Goal: Book appointment/travel/reservation

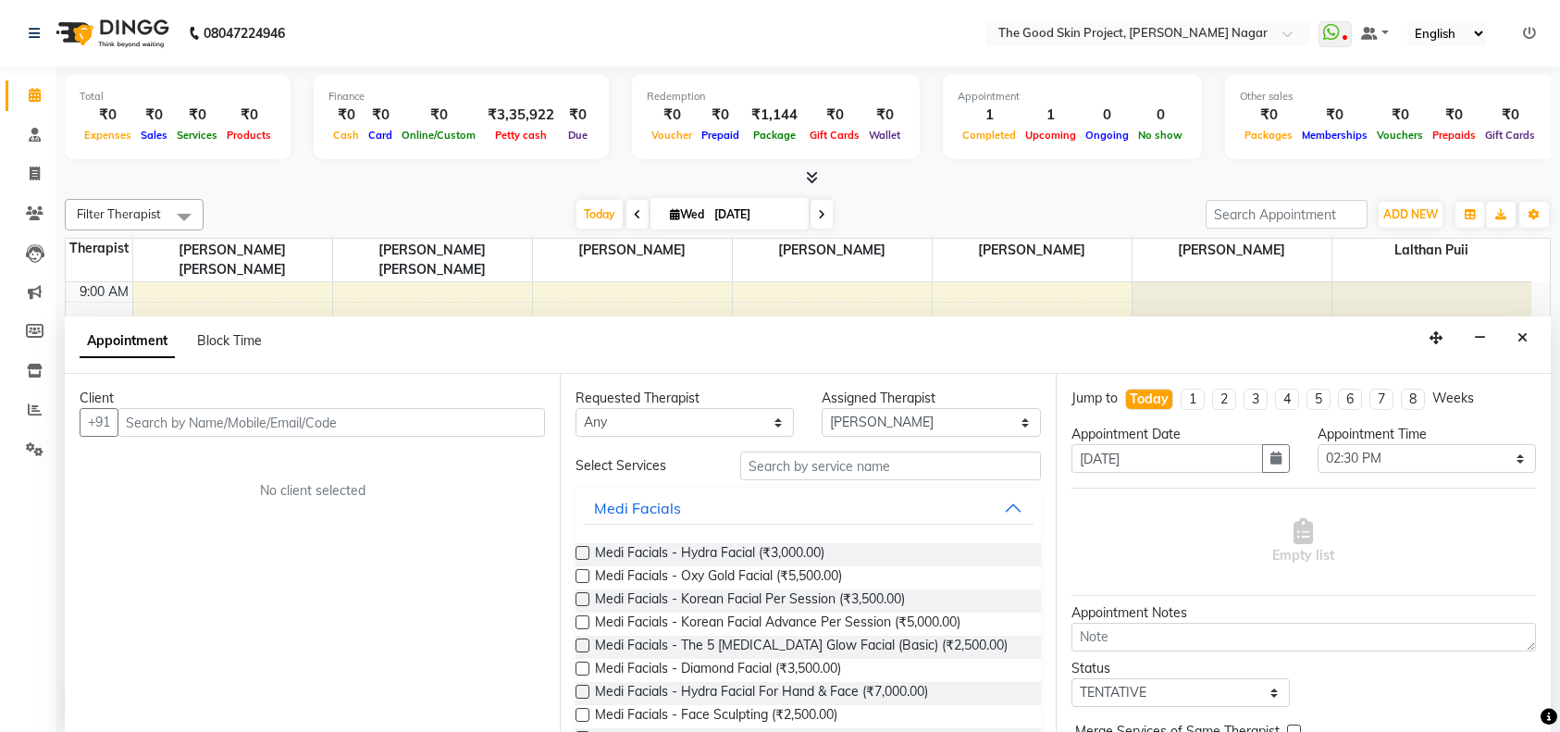
select select "69113"
select select "870"
select select "tentative"
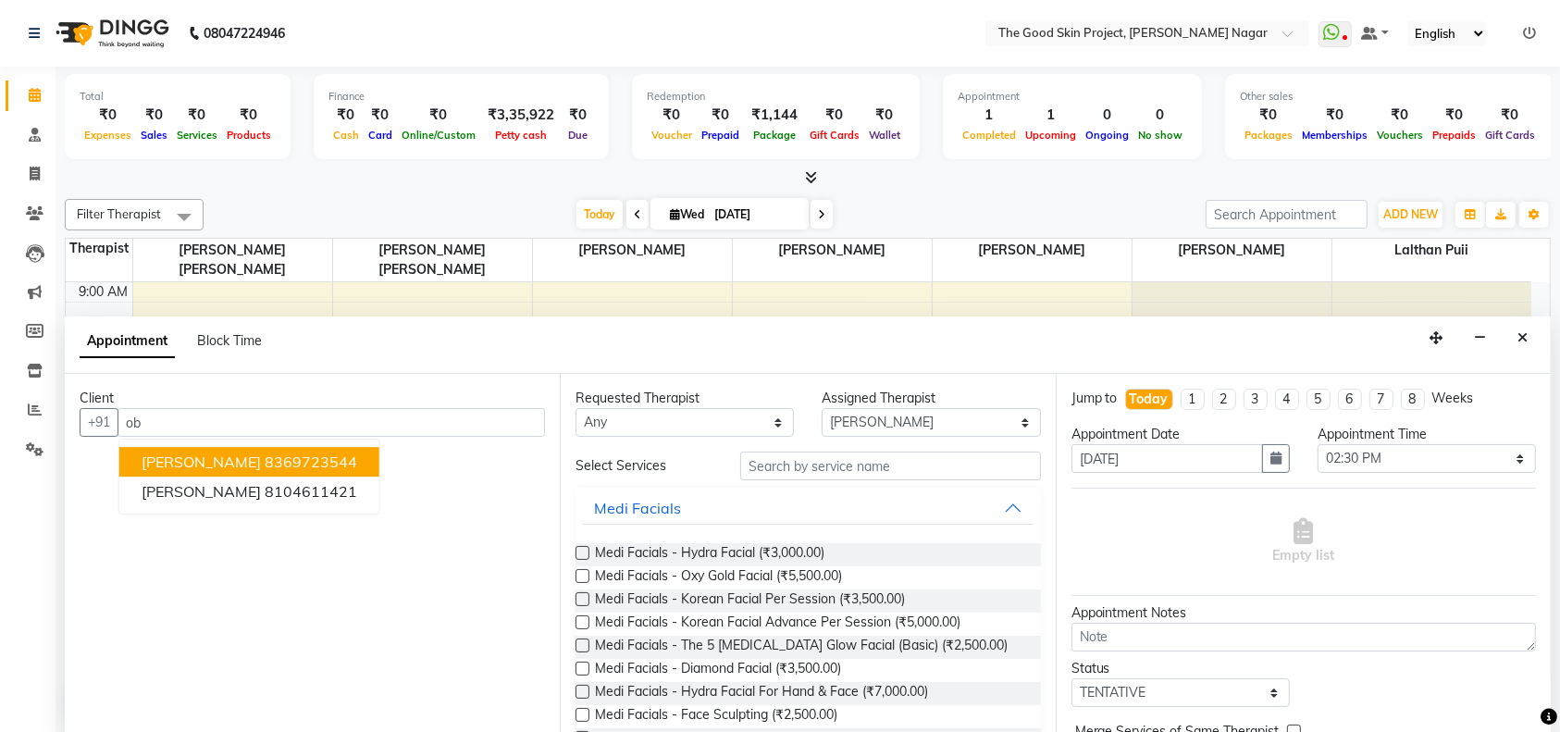
type input "o"
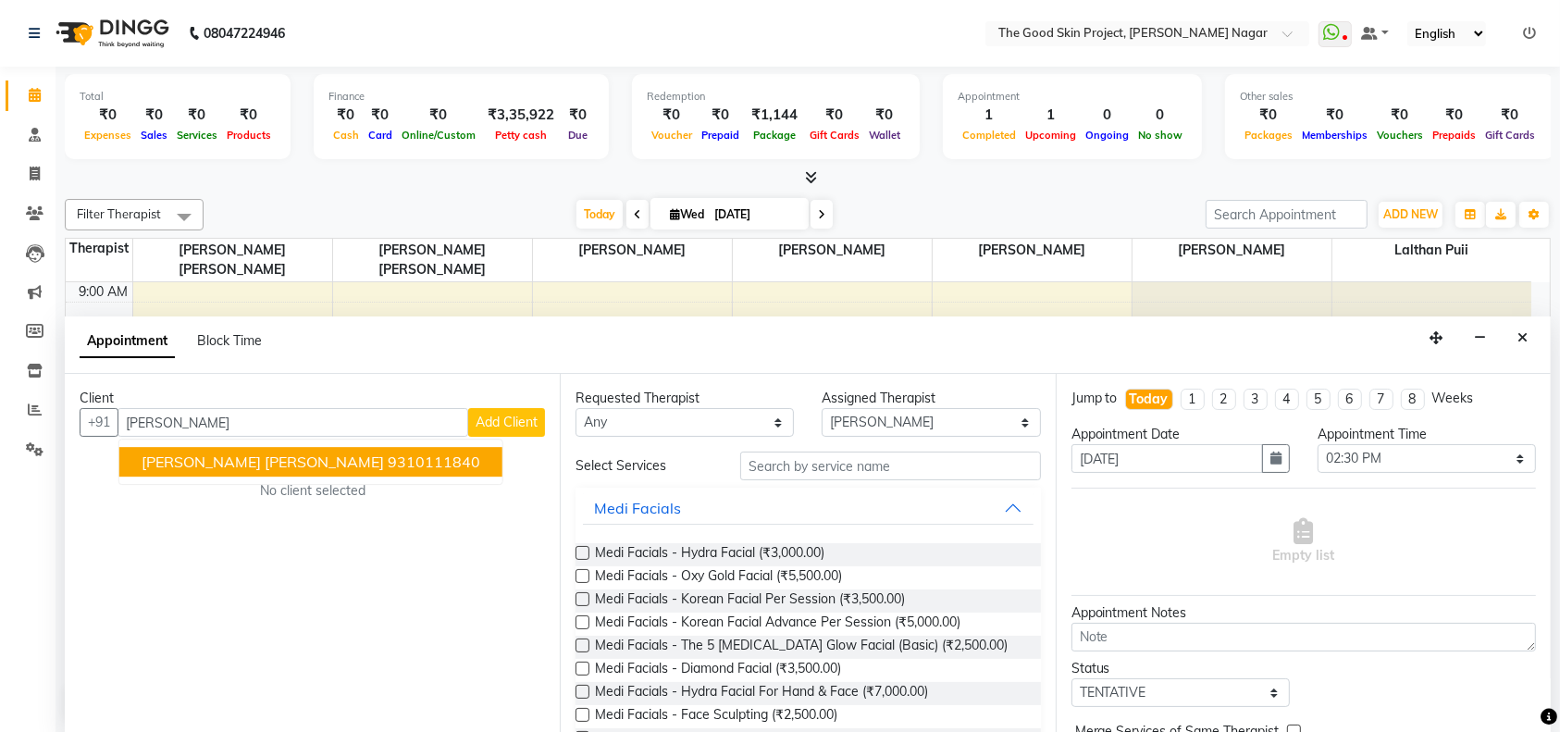
click at [388, 463] on ngb-highlight "9310111840" at bounding box center [434, 462] width 93 height 19
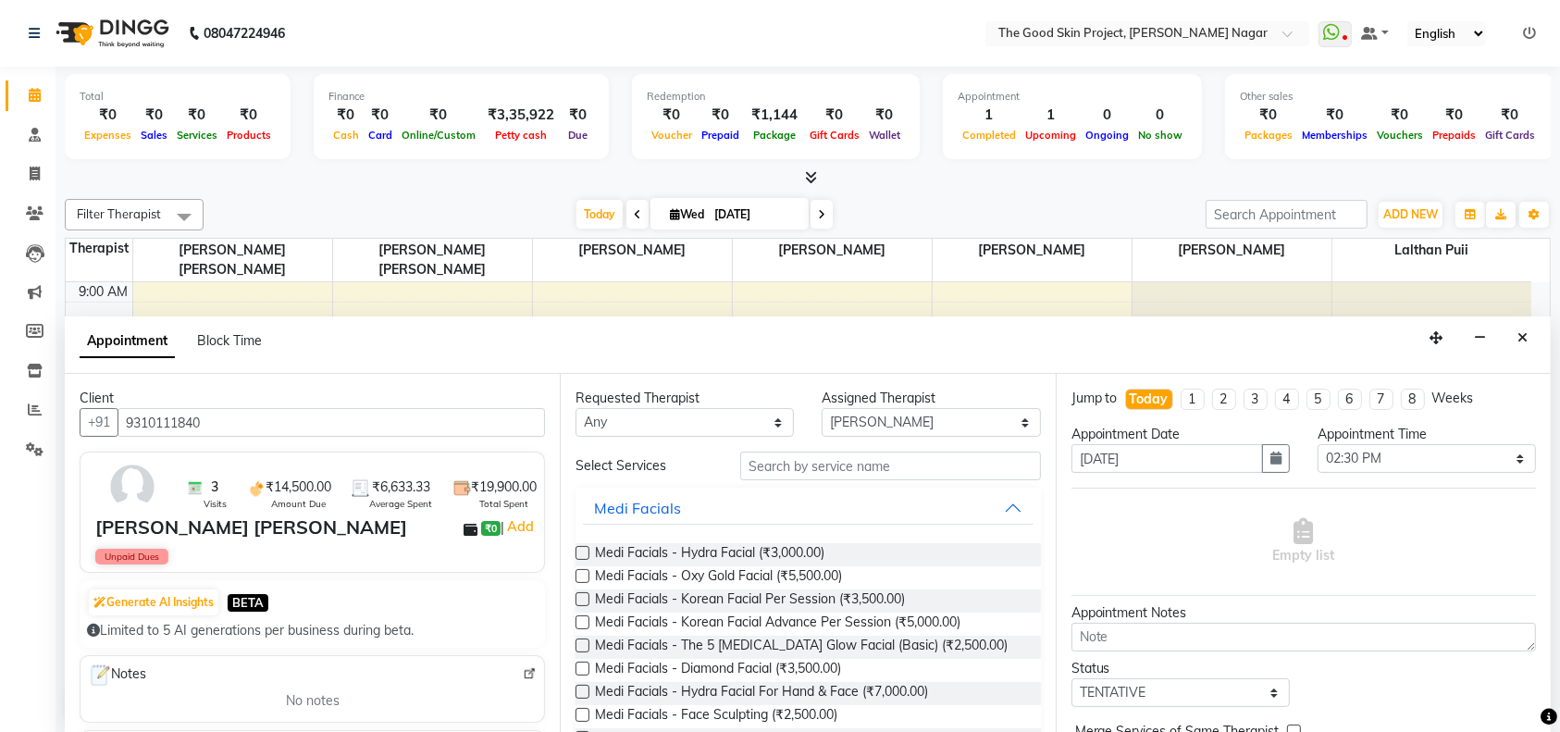
type input "9310111840"
click at [881, 460] on input "text" at bounding box center [890, 465] width 301 height 29
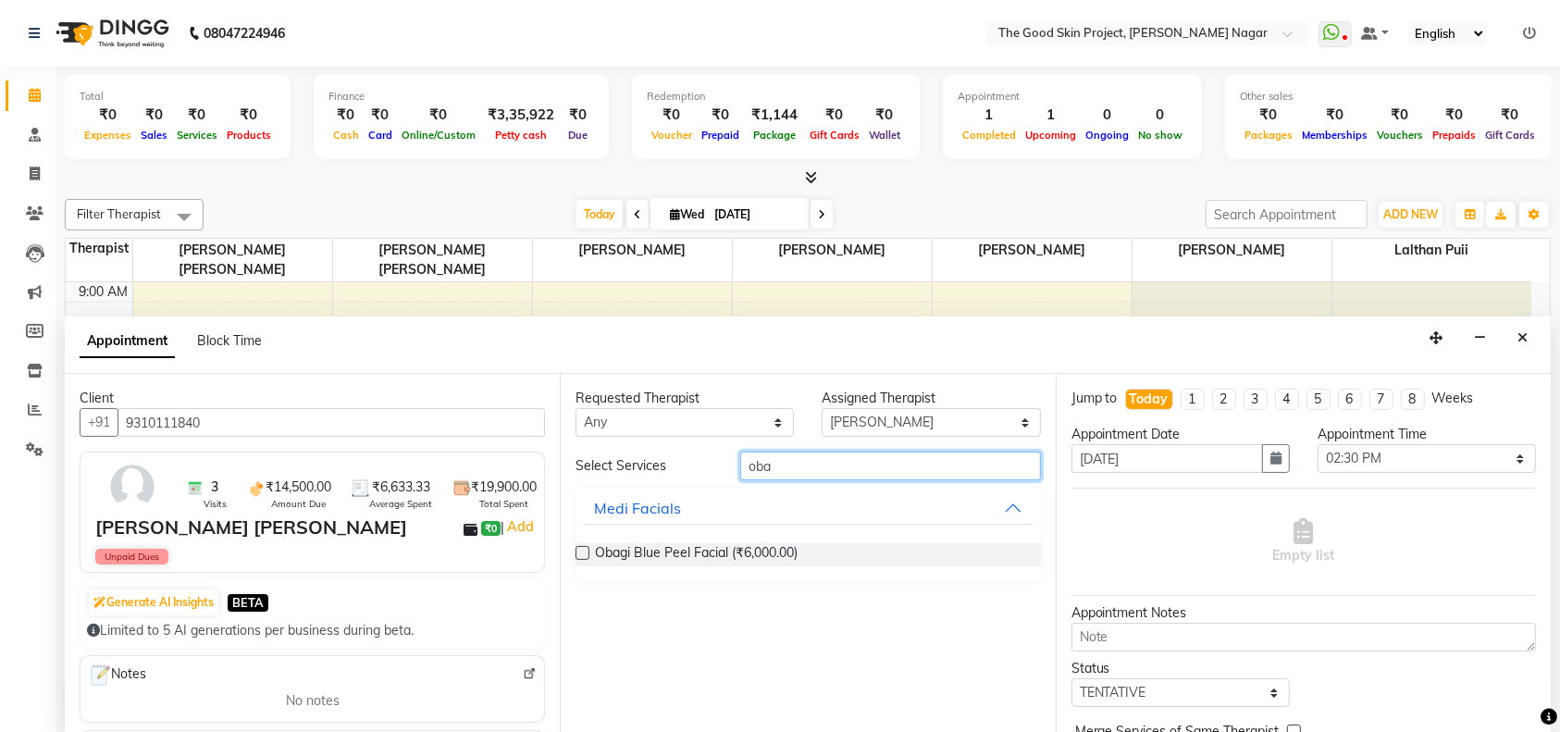
type input "oba"
click at [585, 560] on div at bounding box center [581, 556] width 12 height 19
click at [585, 551] on label at bounding box center [582, 553] width 14 height 14
click at [585, 551] on input "checkbox" at bounding box center [581, 555] width 12 height 12
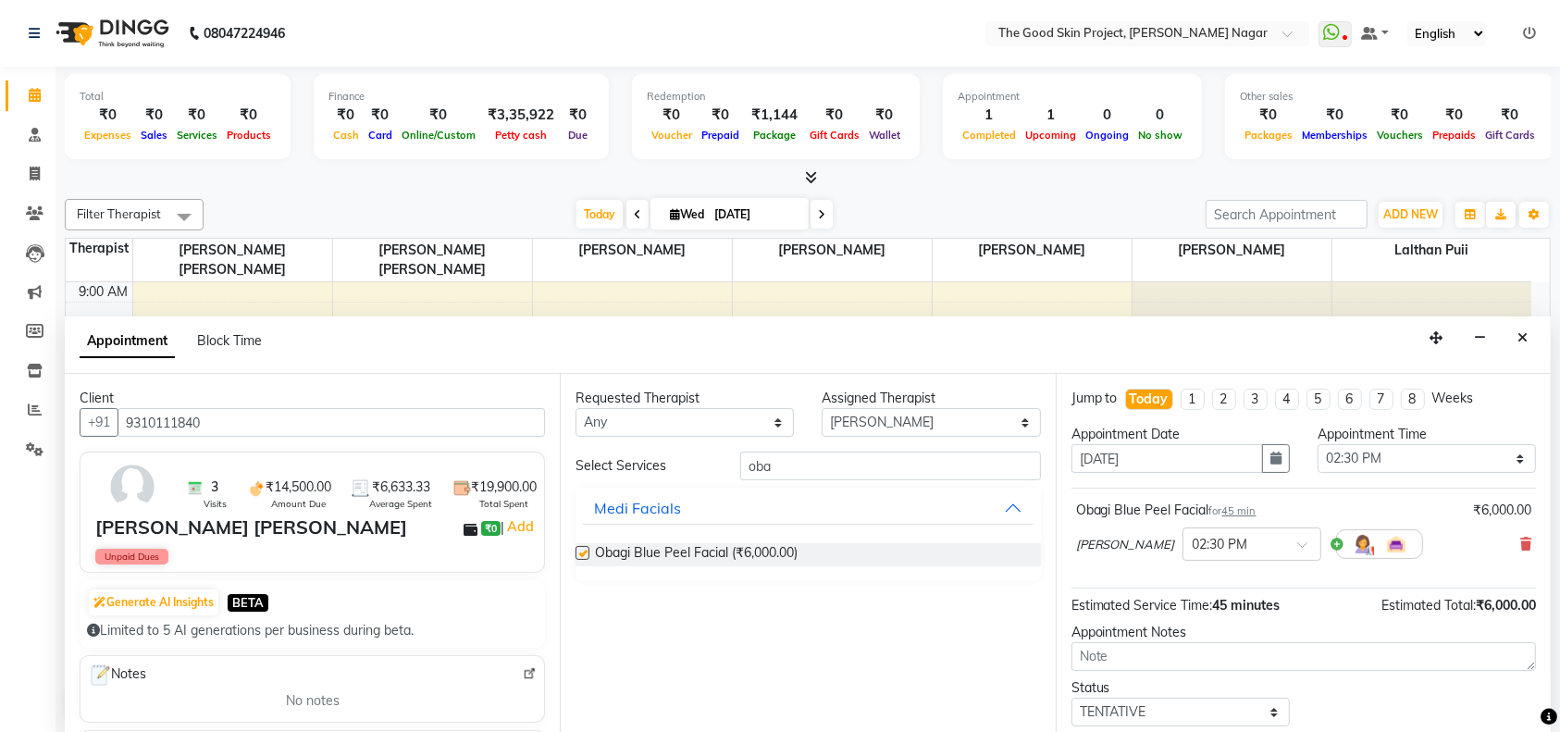
checkbox input "false"
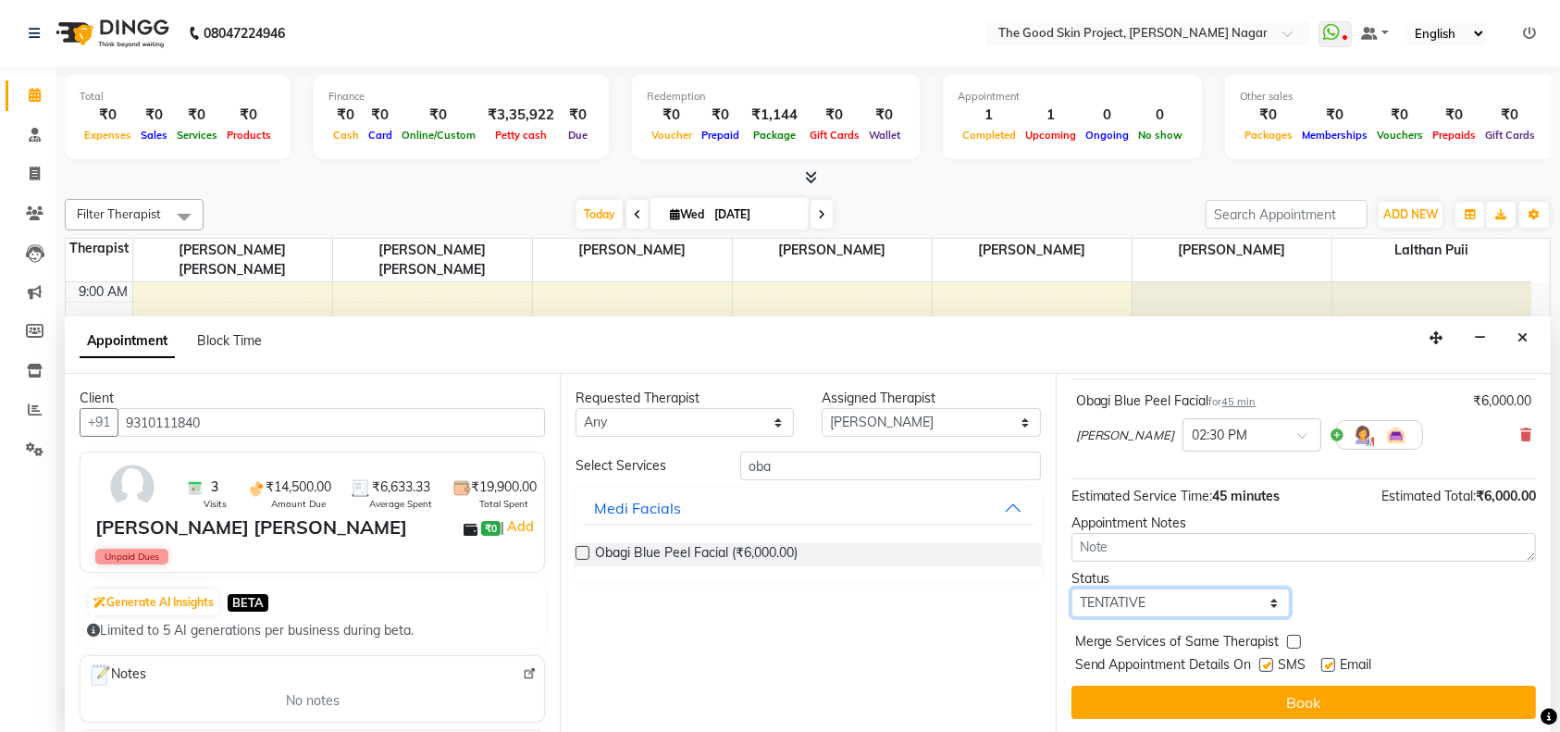
click at [1251, 608] on select "Select TENTATIVE CONFIRM CHECK-IN UPCOMING" at bounding box center [1180, 602] width 218 height 29
select select "confirm booking"
click at [1071, 588] on select "Select TENTATIVE CONFIRM CHECK-IN UPCOMING" at bounding box center [1180, 602] width 218 height 29
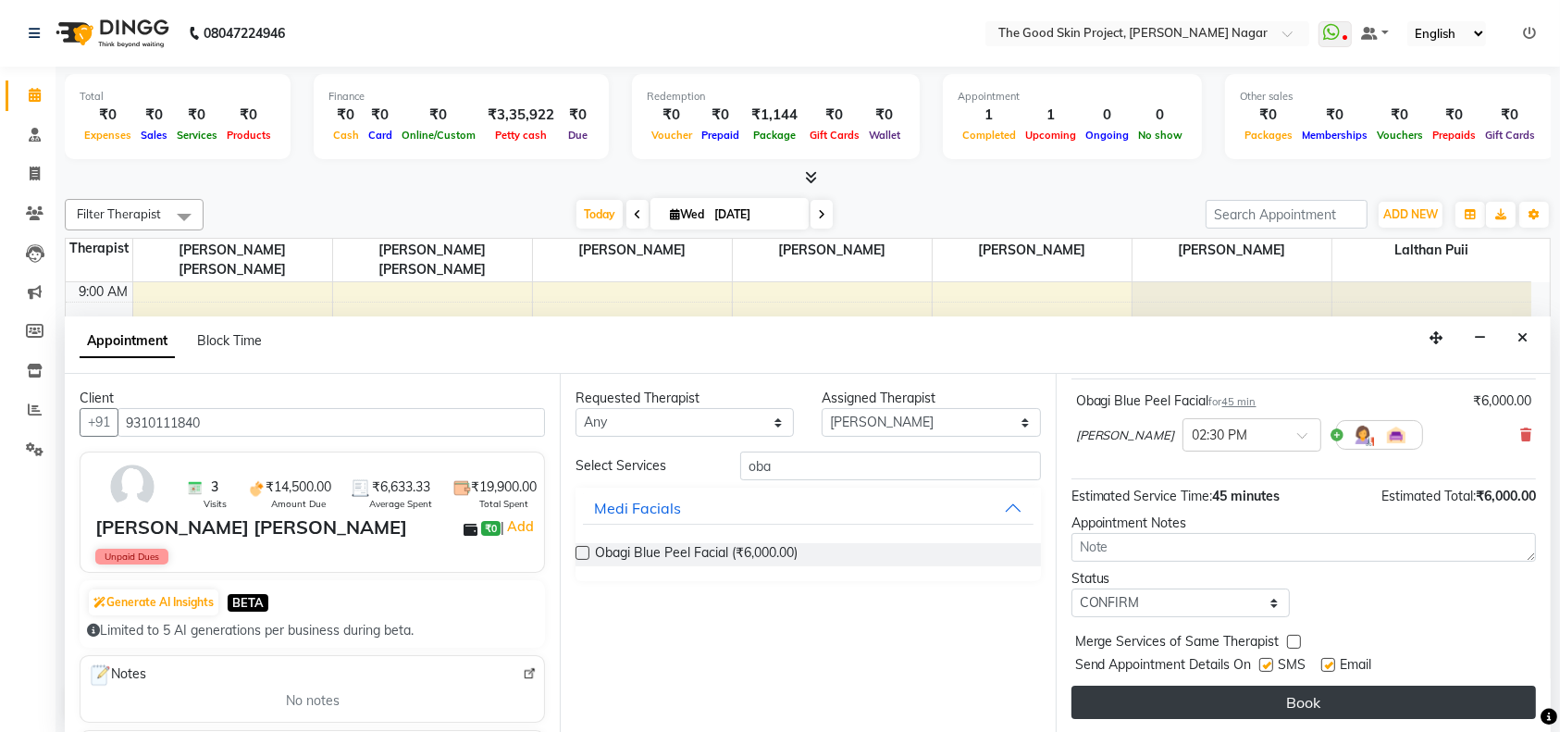
click at [1288, 698] on button "Book" at bounding box center [1303, 701] width 464 height 33
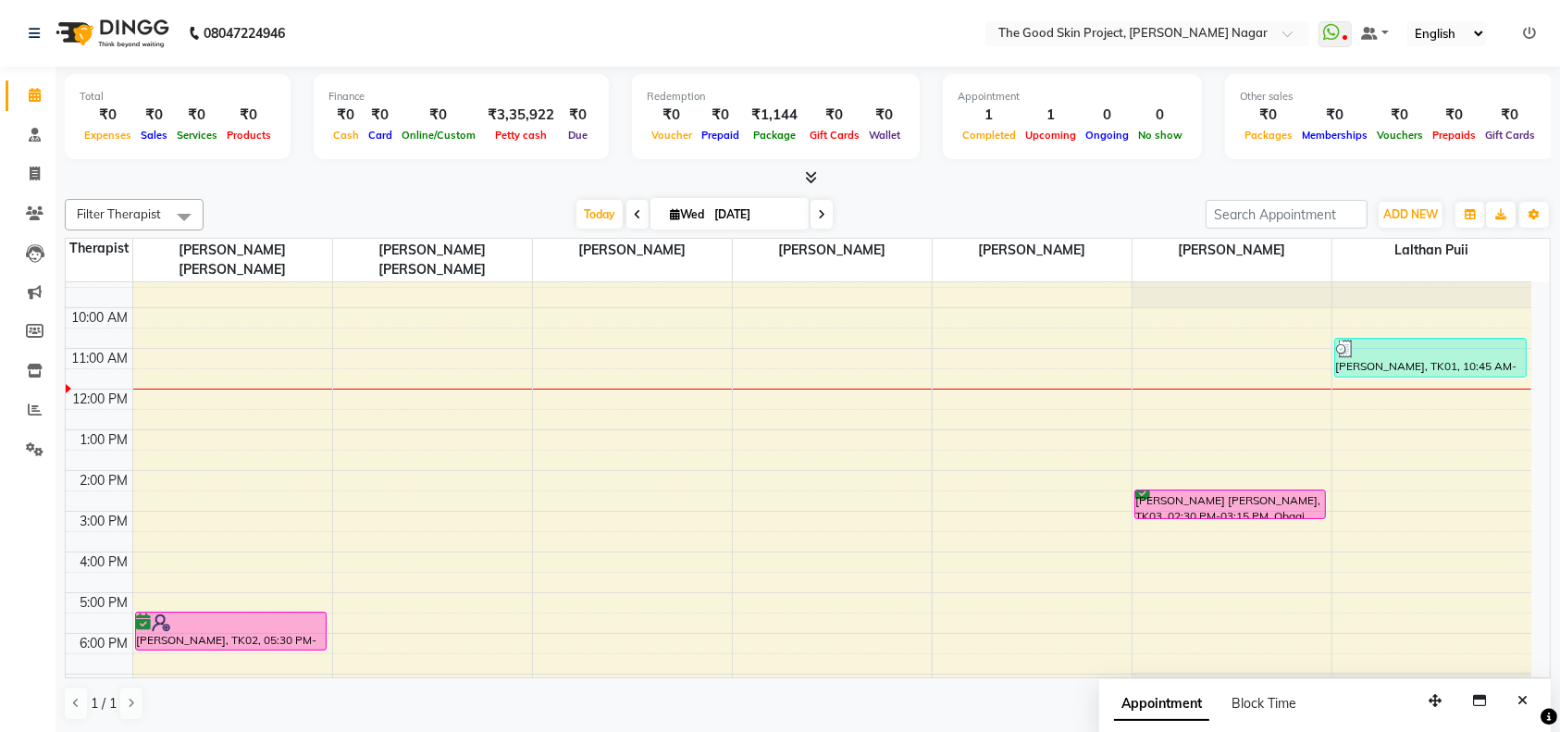
scroll to position [30, 0]
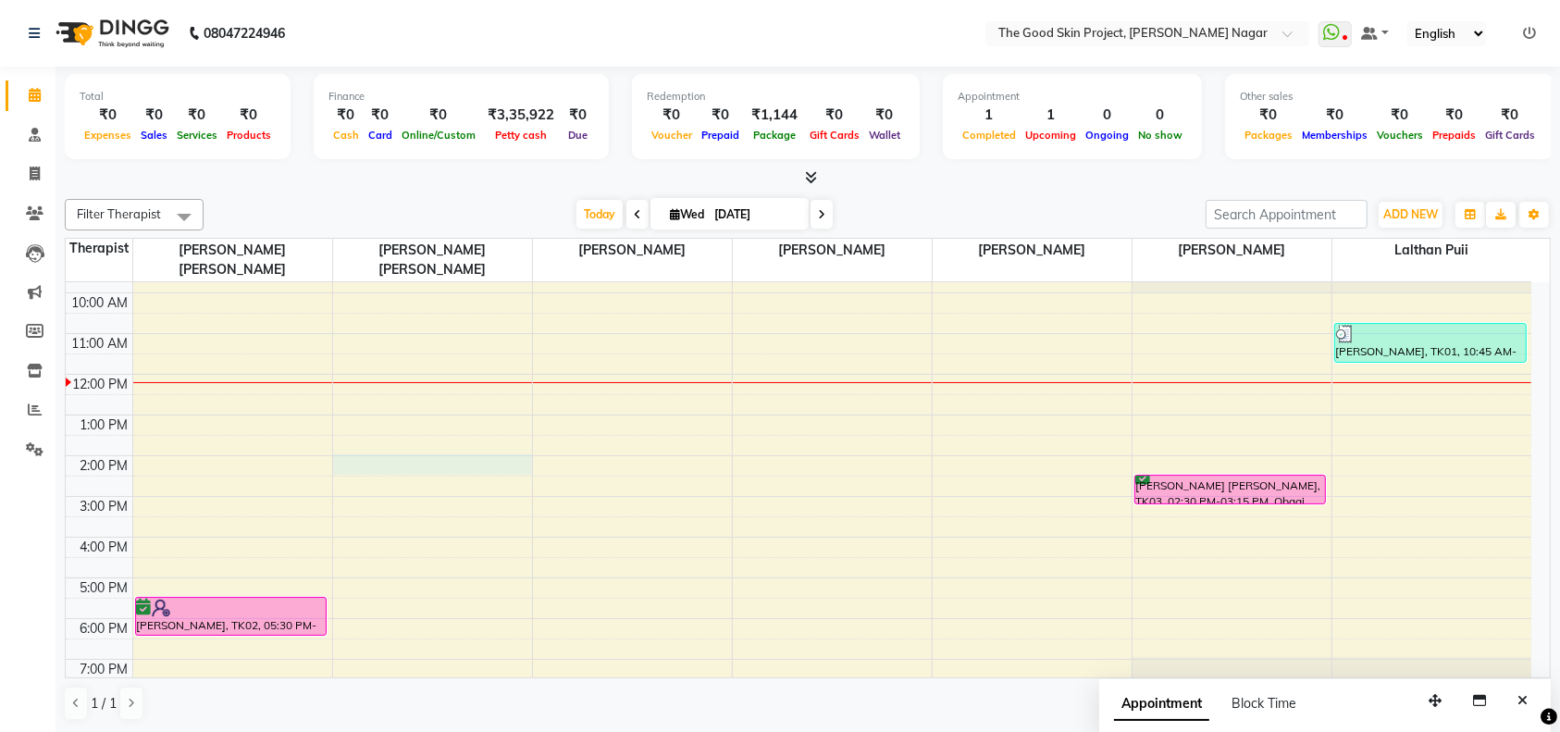
click at [434, 440] on div "9:00 AM 10:00 AM 11:00 AM 12:00 PM 1:00 PM 2:00 PM 3:00 PM 4:00 PM 5:00 PM 6:00…" at bounding box center [798, 476] width 1465 height 447
select select "45879"
select select "tentative"
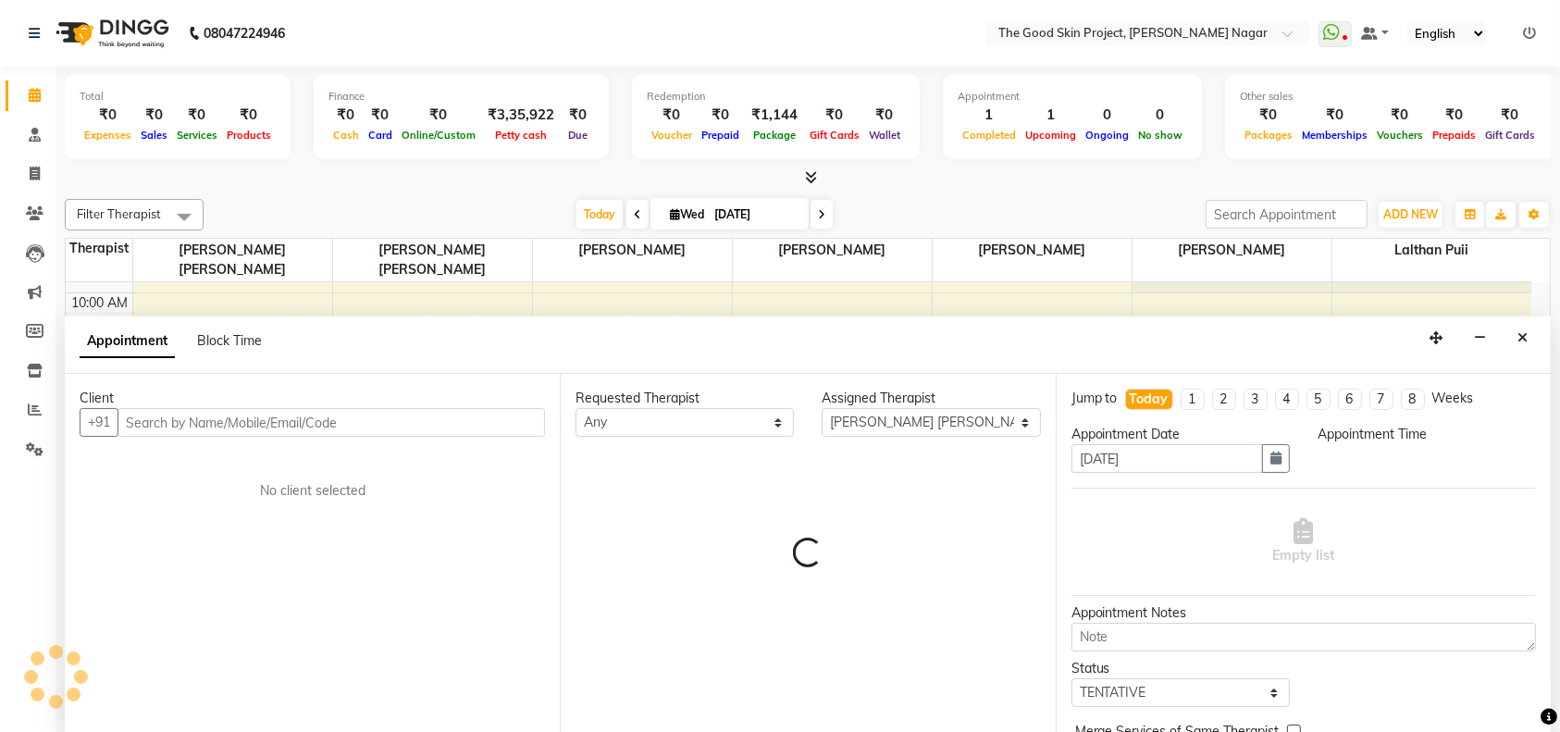
scroll to position [0, 0]
select select "840"
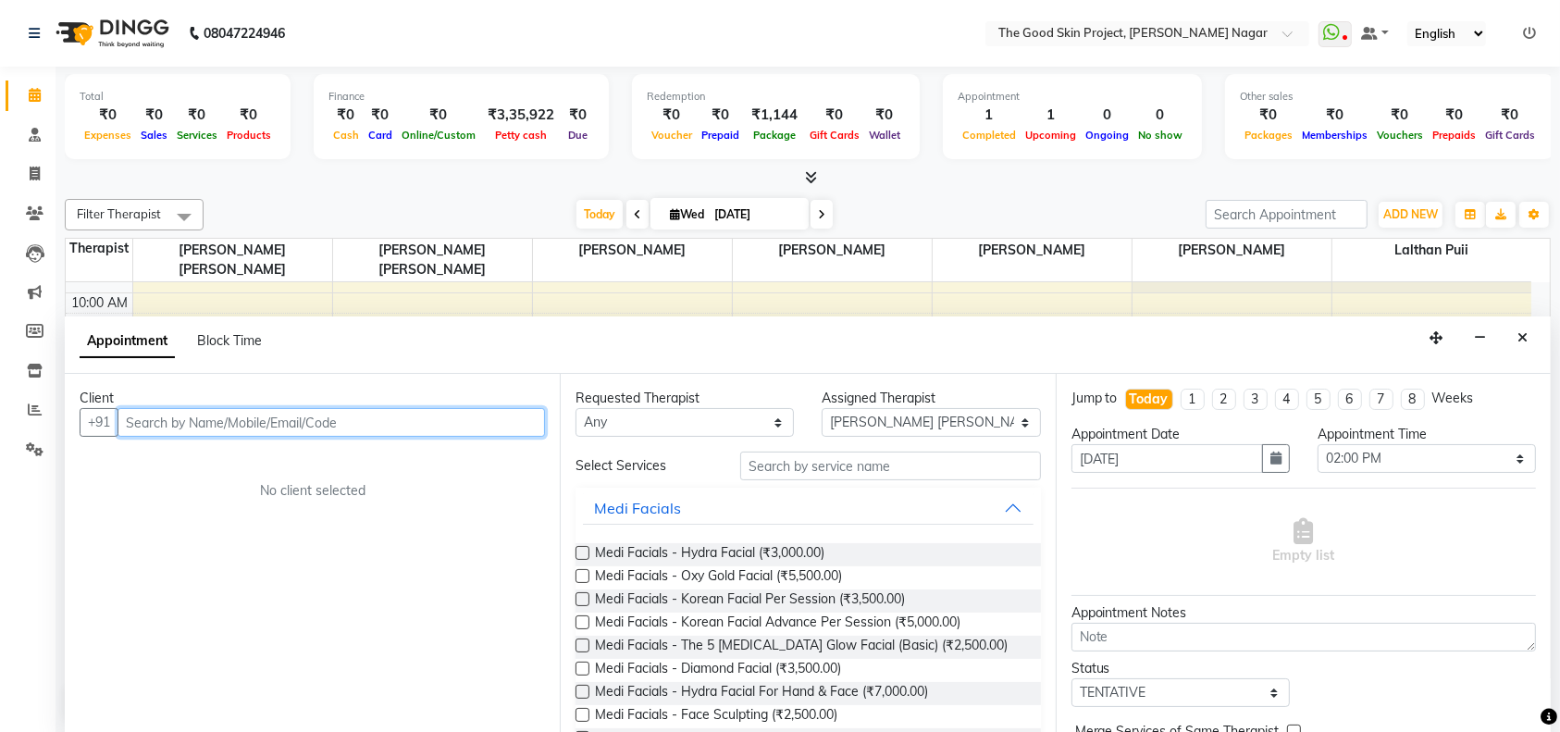
click at [429, 413] on input "text" at bounding box center [330, 422] width 427 height 29
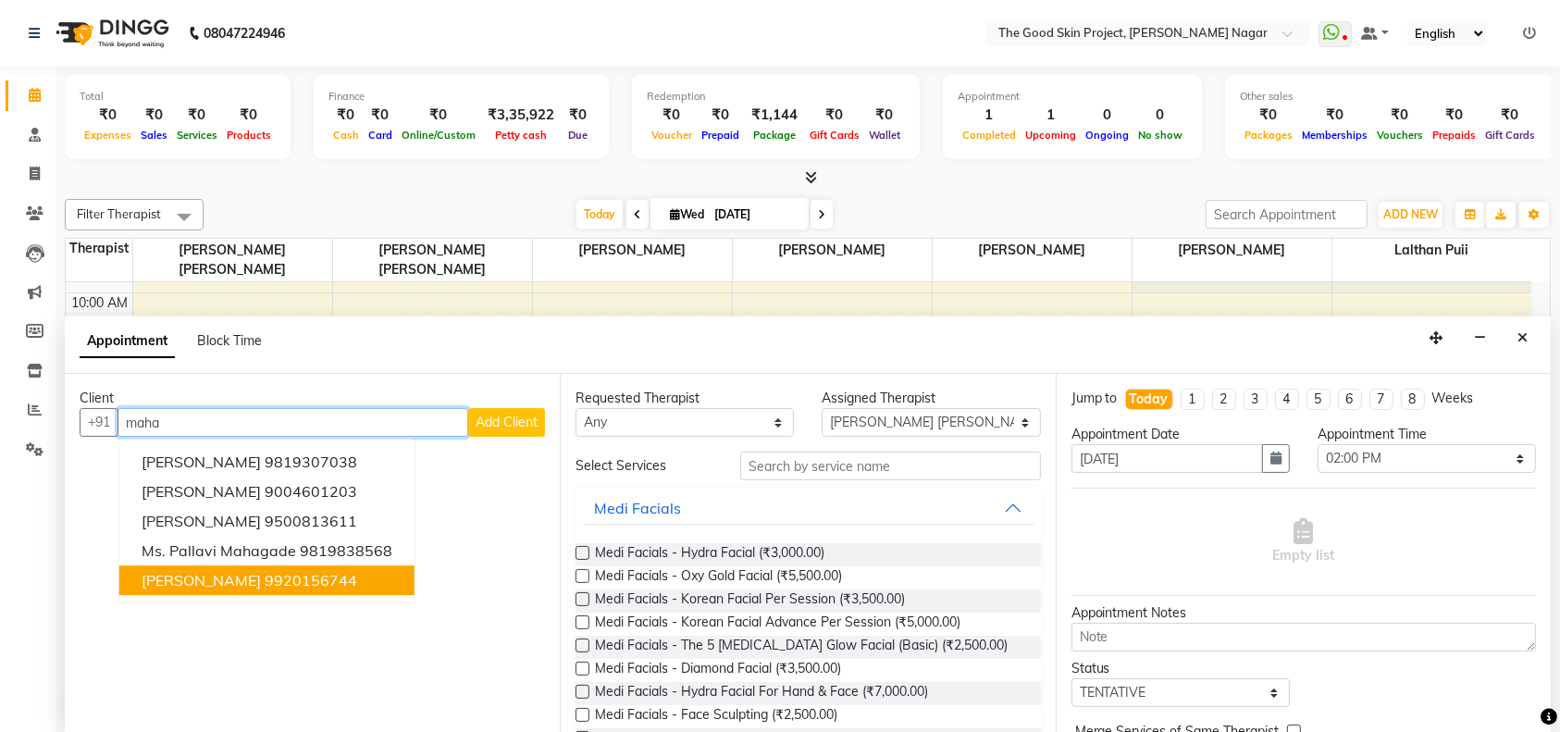
click at [306, 578] on ngb-highlight "9920156744" at bounding box center [311, 581] width 93 height 19
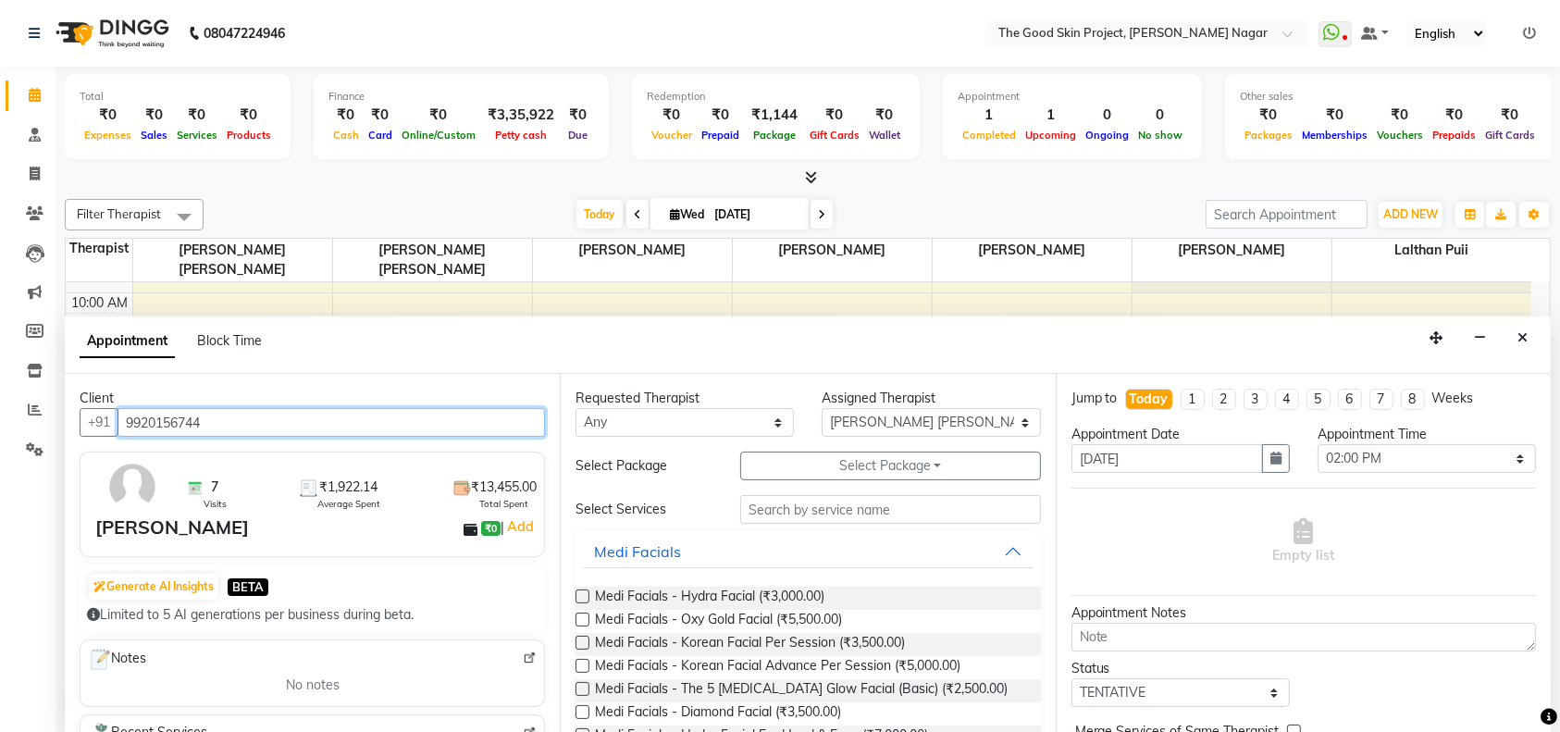
type input "9920156744"
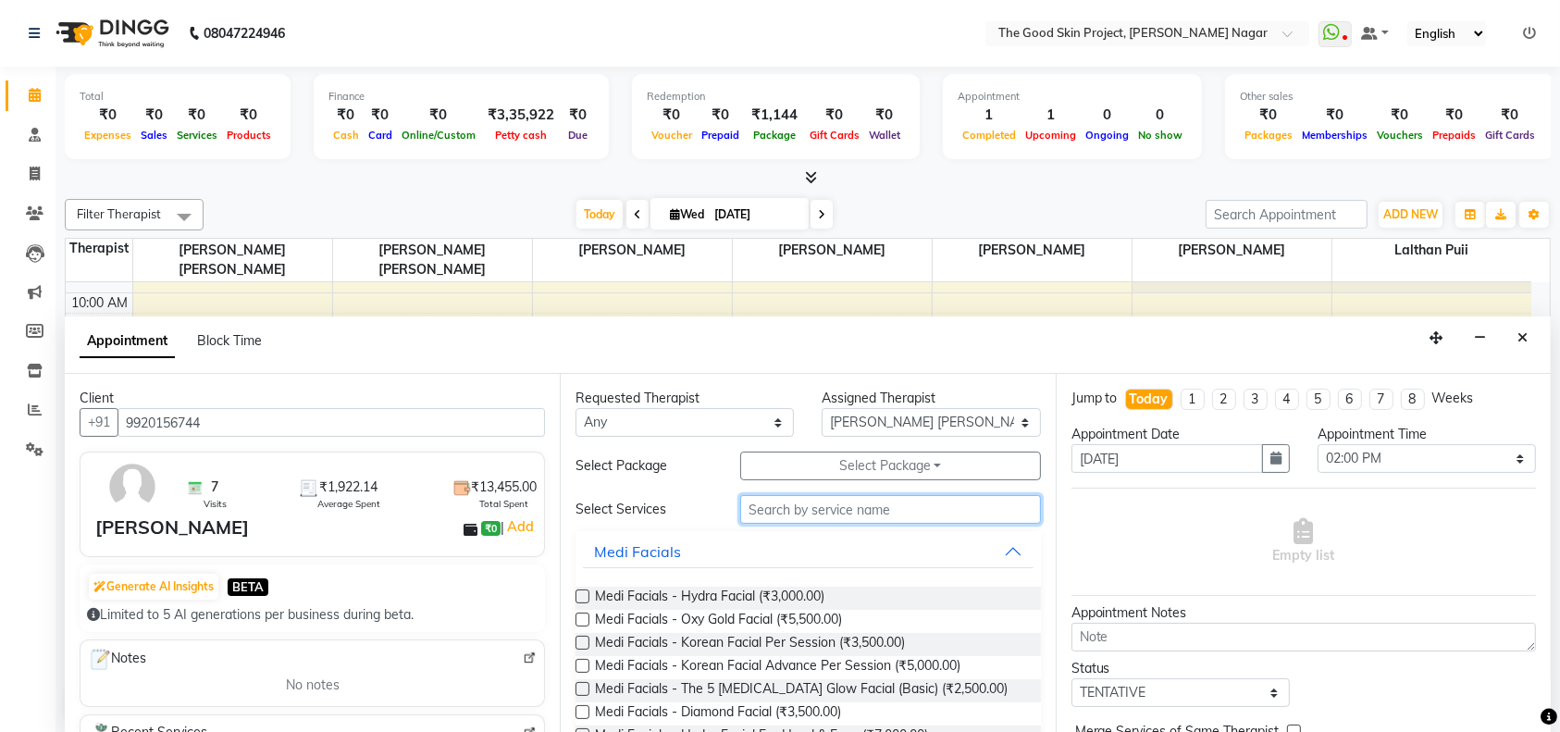
click at [796, 500] on input "text" at bounding box center [890, 509] width 301 height 29
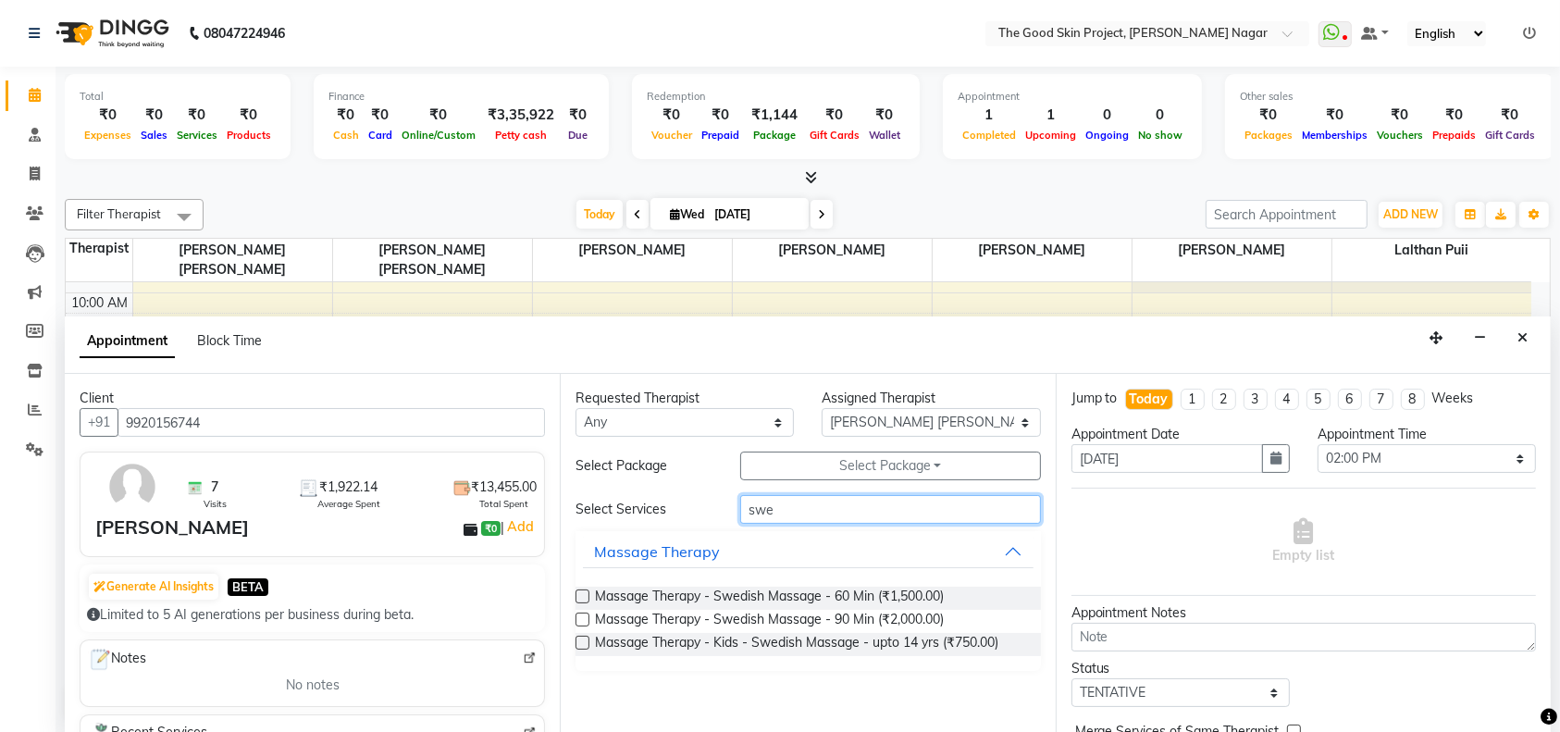
type input "swe"
click at [578, 595] on label at bounding box center [582, 596] width 14 height 14
click at [578, 595] on input "checkbox" at bounding box center [581, 598] width 12 height 12
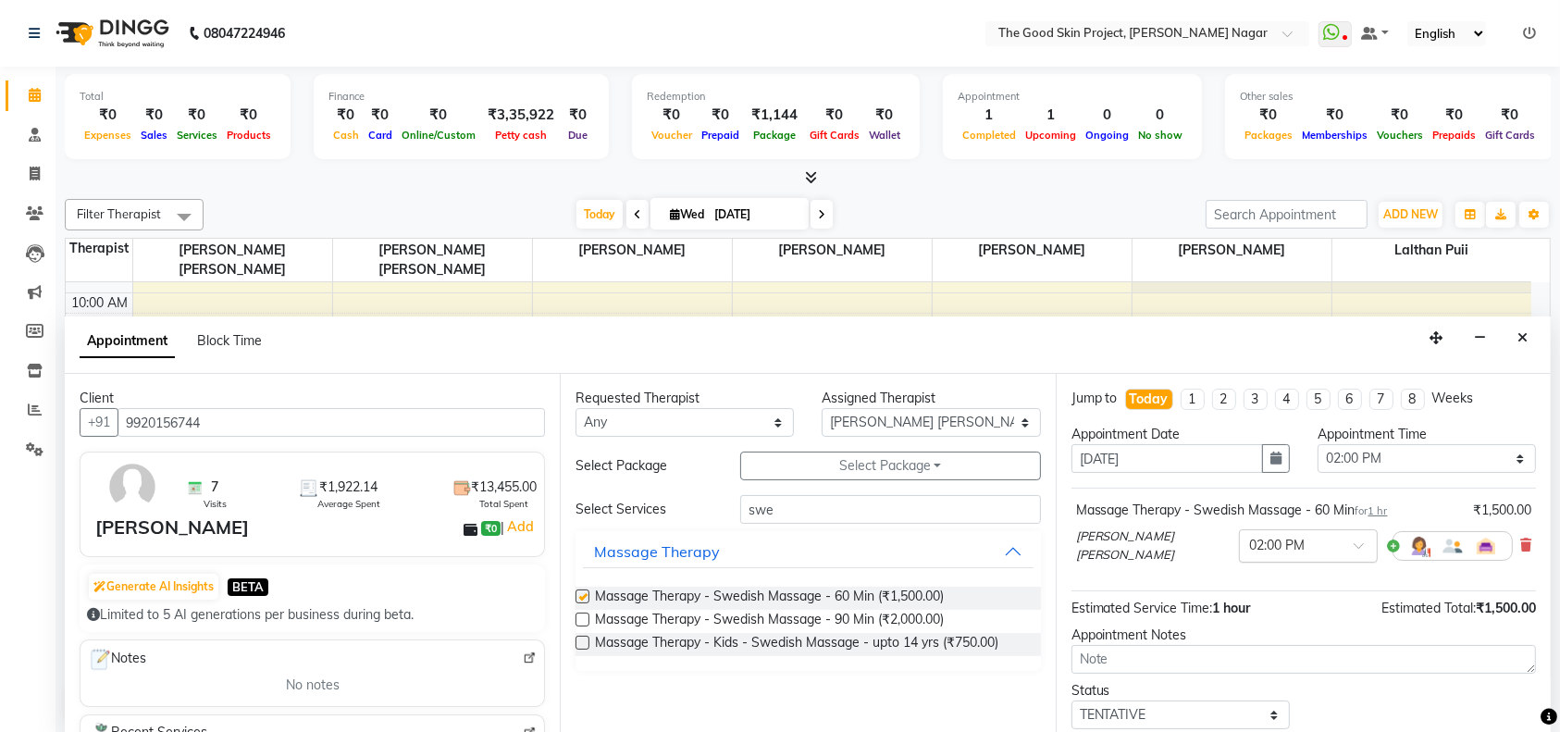
checkbox input "false"
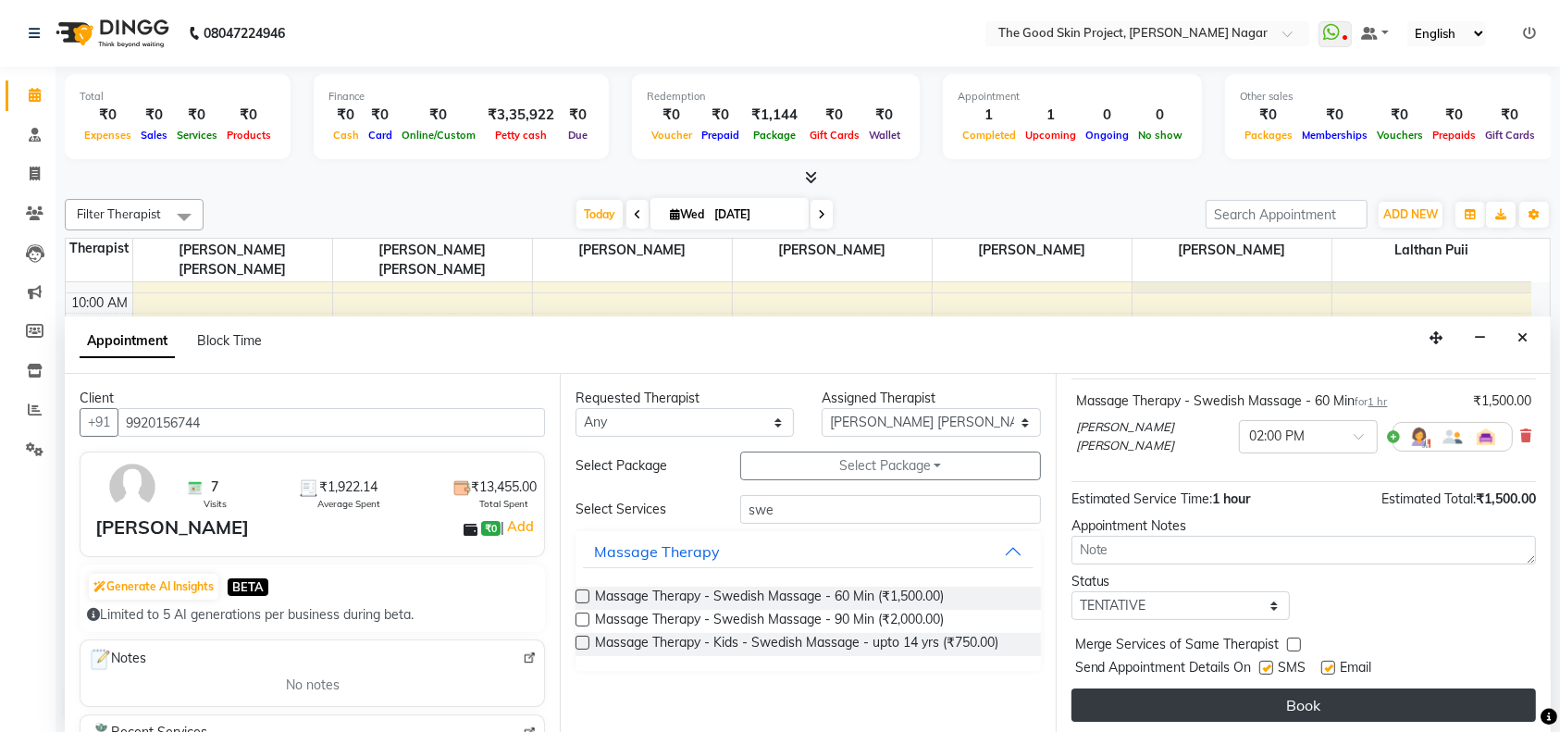
click at [1295, 706] on button "Book" at bounding box center [1303, 704] width 464 height 33
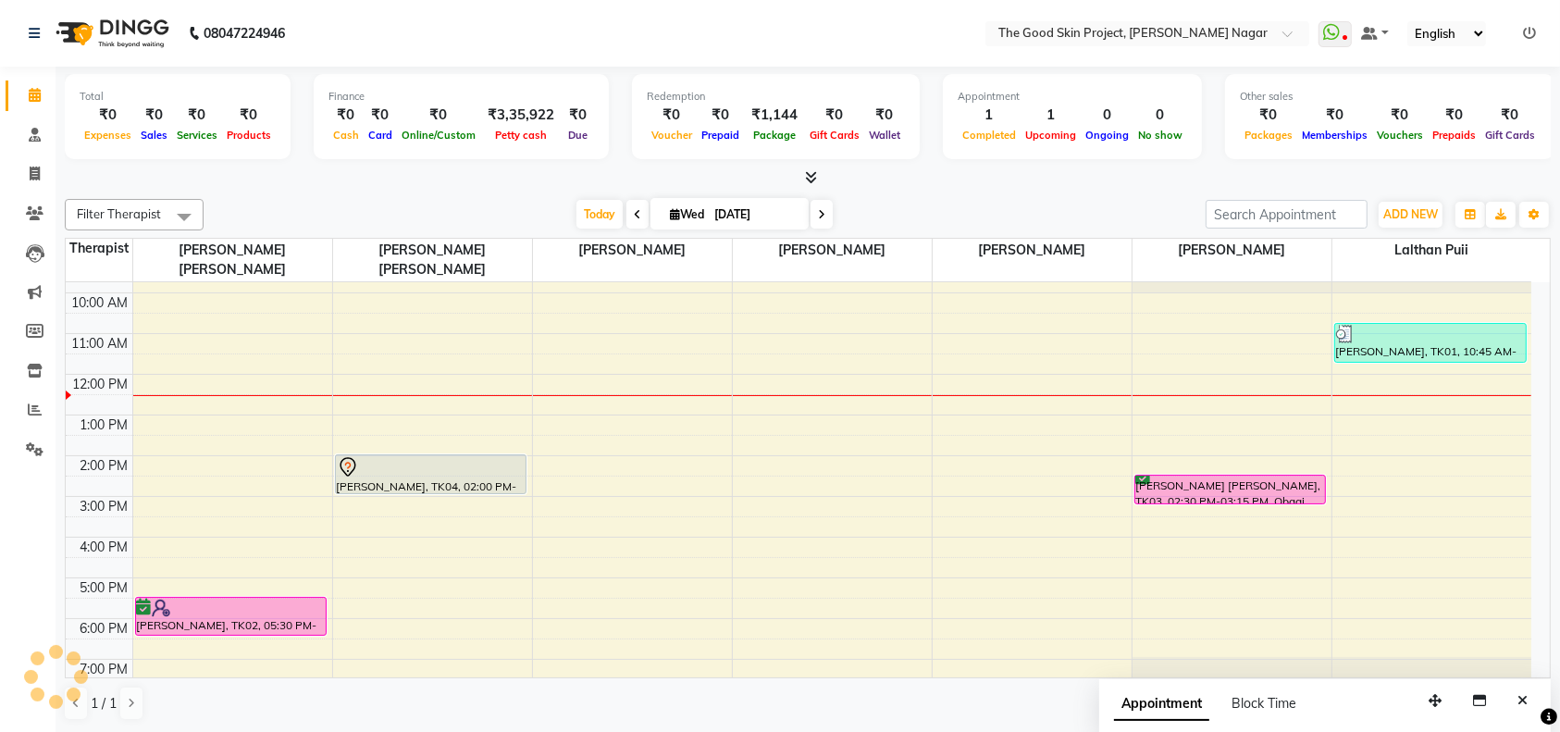
scroll to position [0, 0]
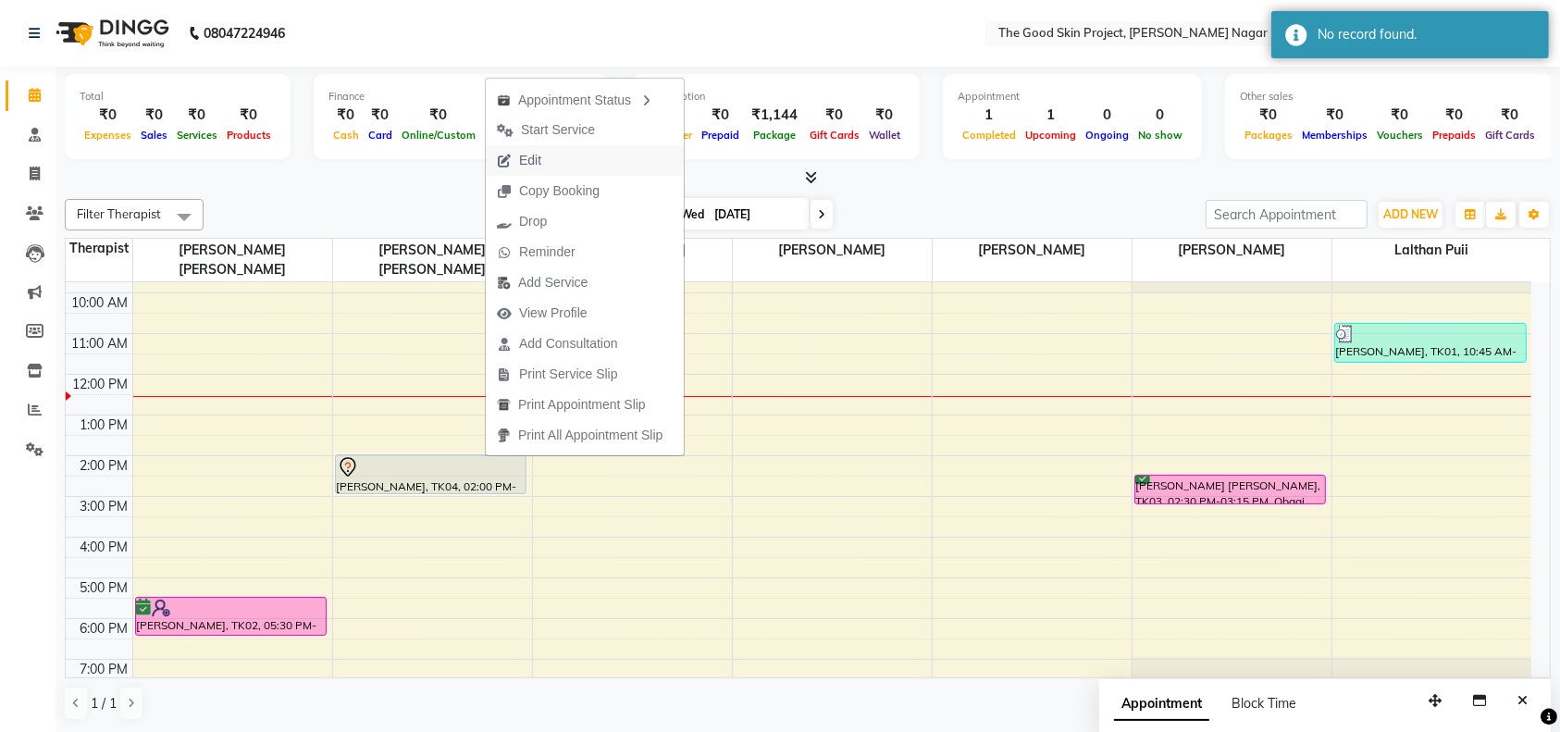
click at [548, 164] on span "Edit" at bounding box center [519, 160] width 67 height 31
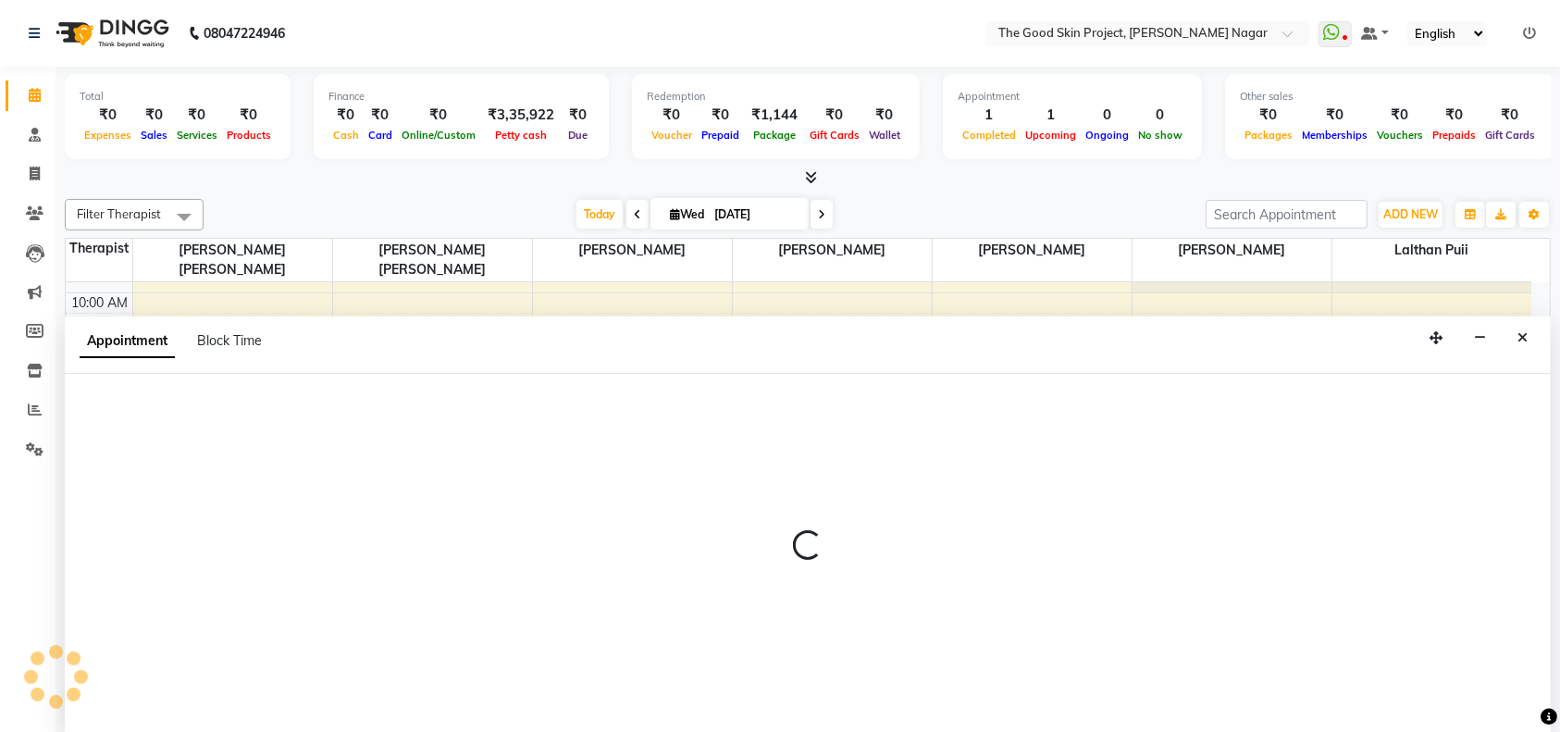
select select "tentative"
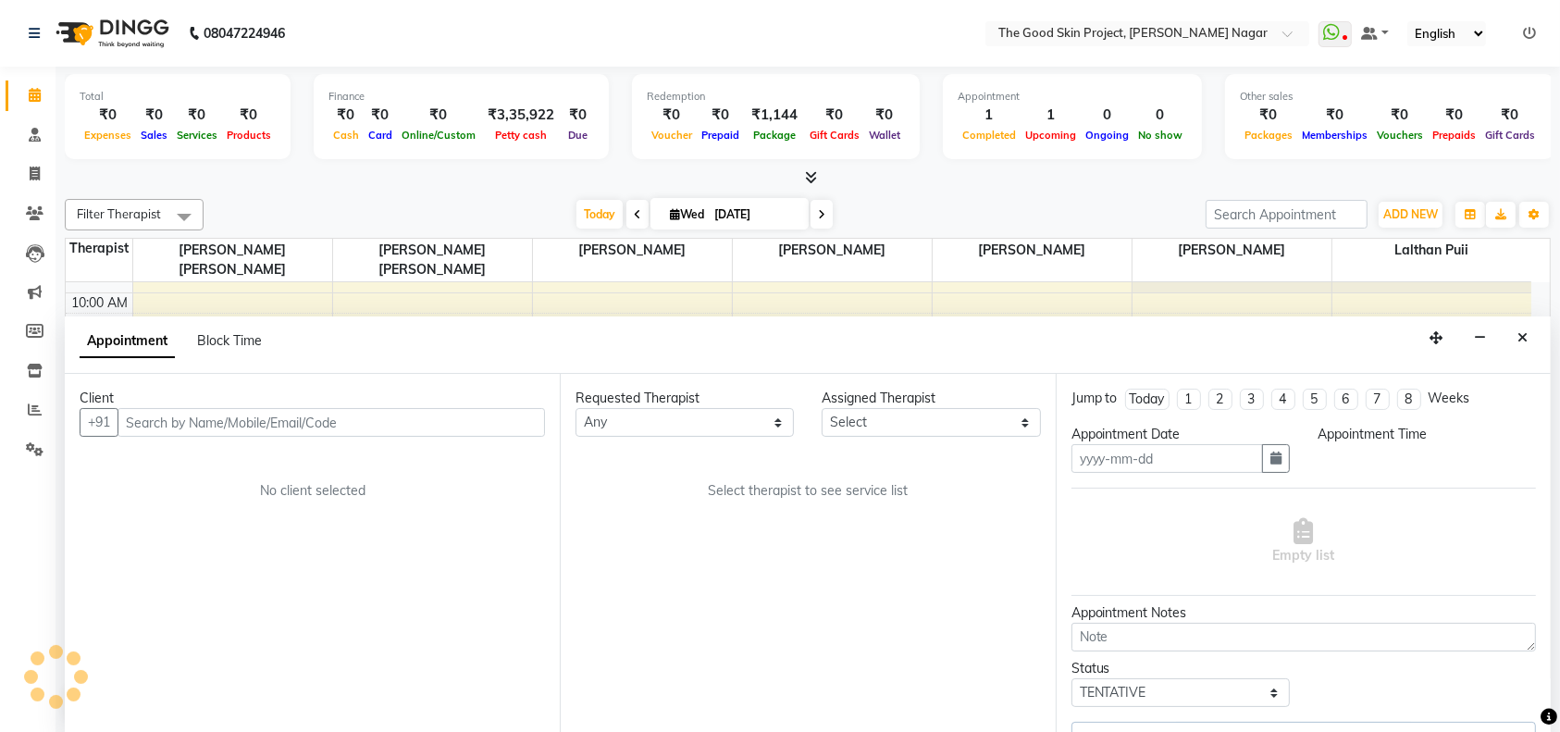
type input "[DATE]"
select select "840"
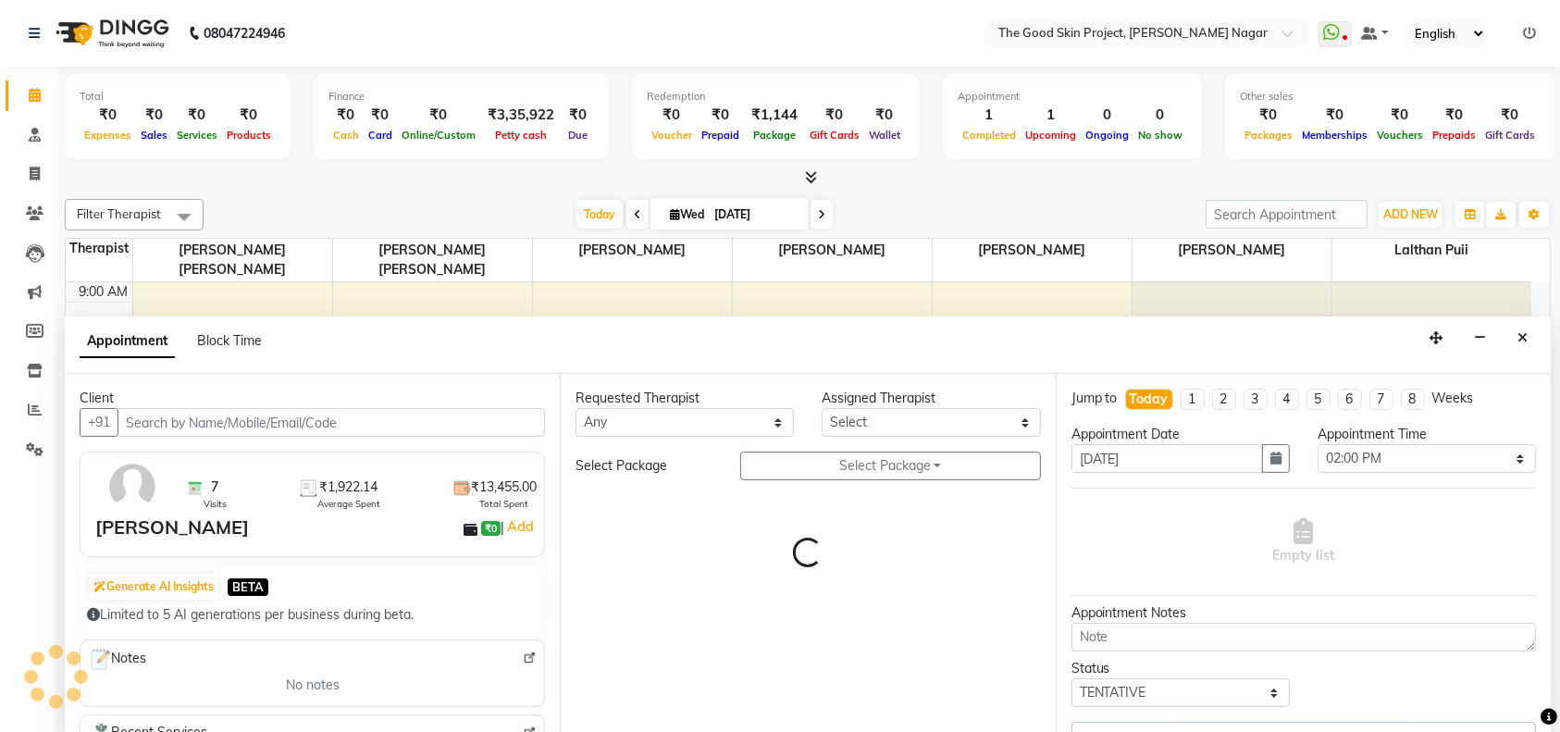
select select "45879"
select select
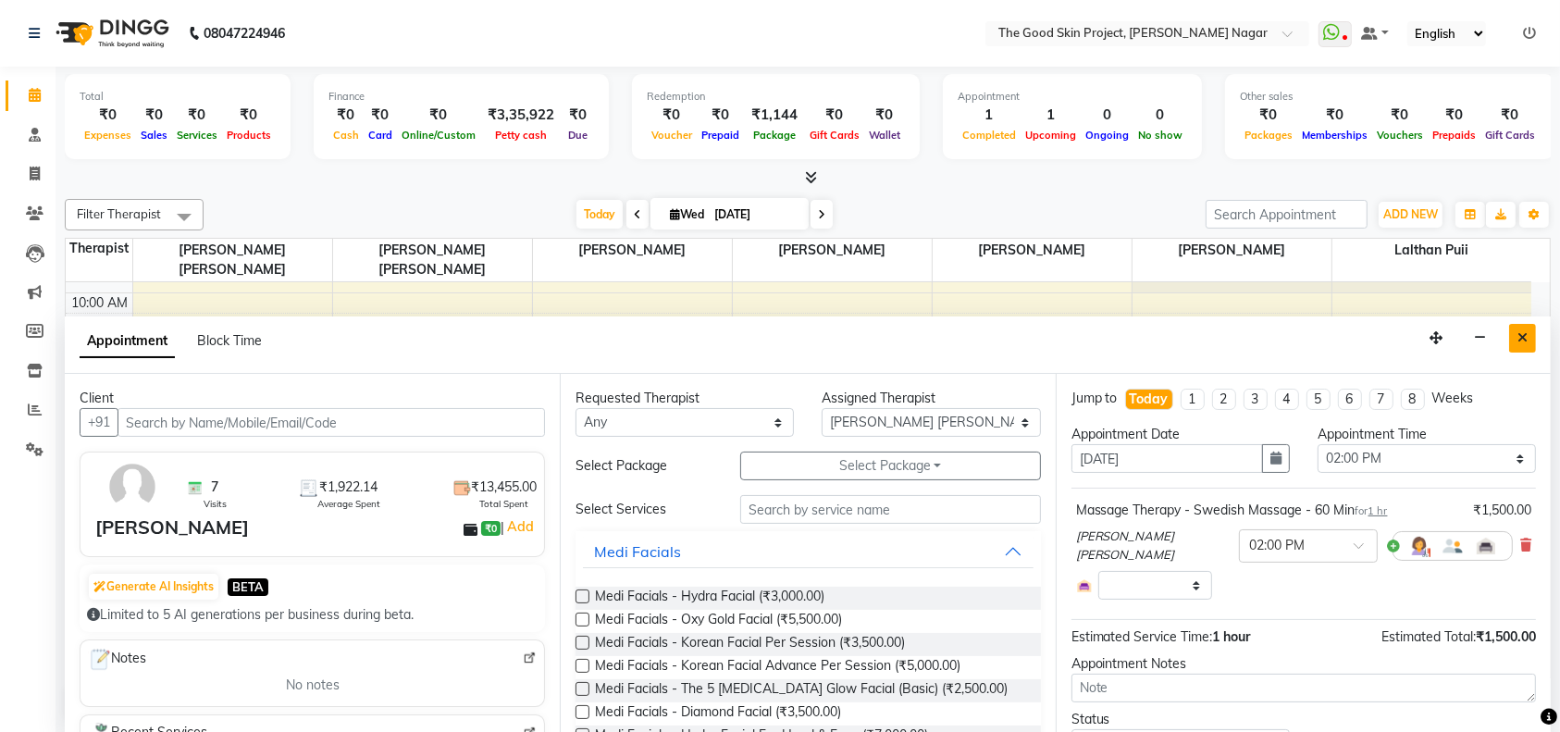
click at [1533, 332] on button "Close" at bounding box center [1522, 338] width 27 height 29
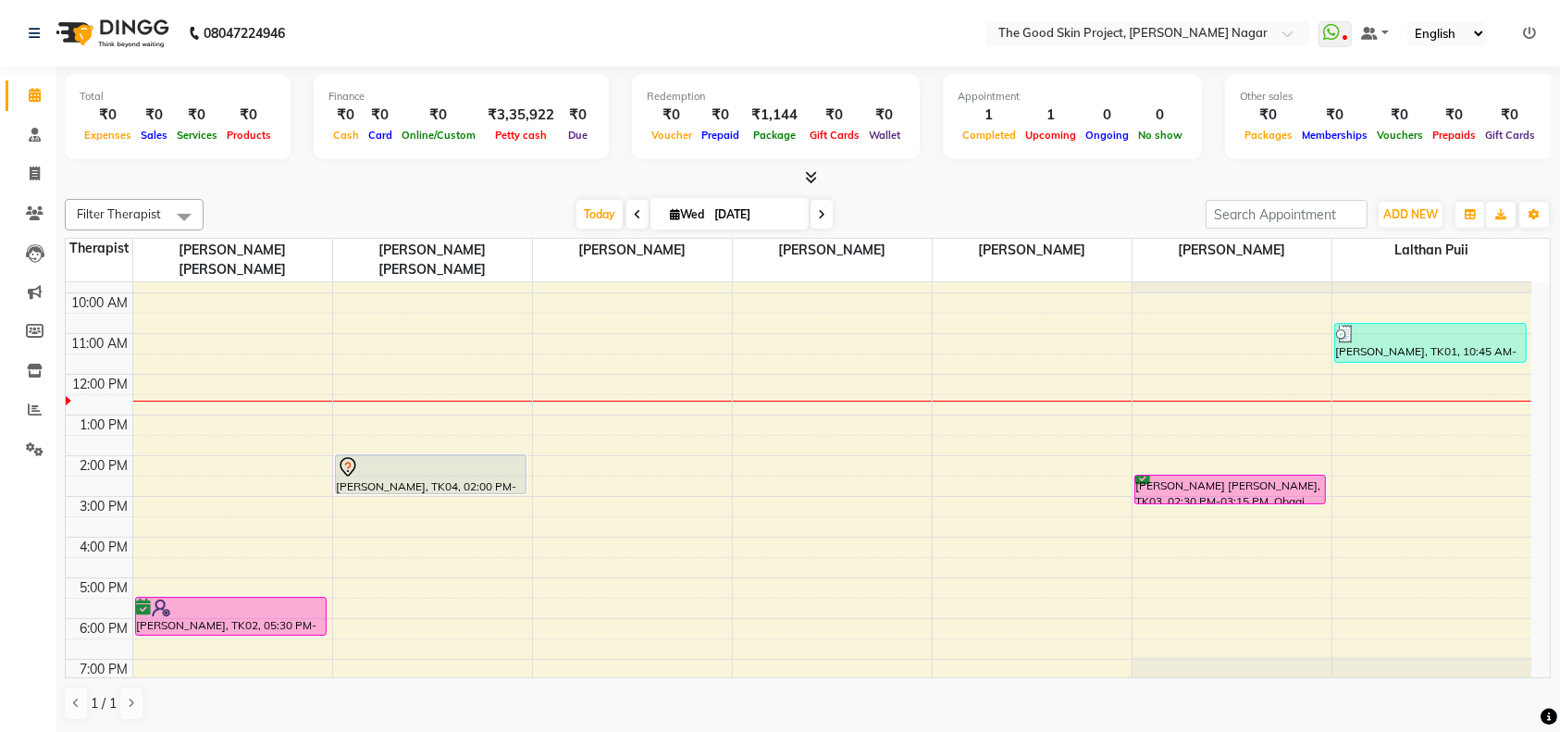
click at [759, 208] on input "[DATE]" at bounding box center [755, 215] width 93 height 28
select select "9"
select select "2025"
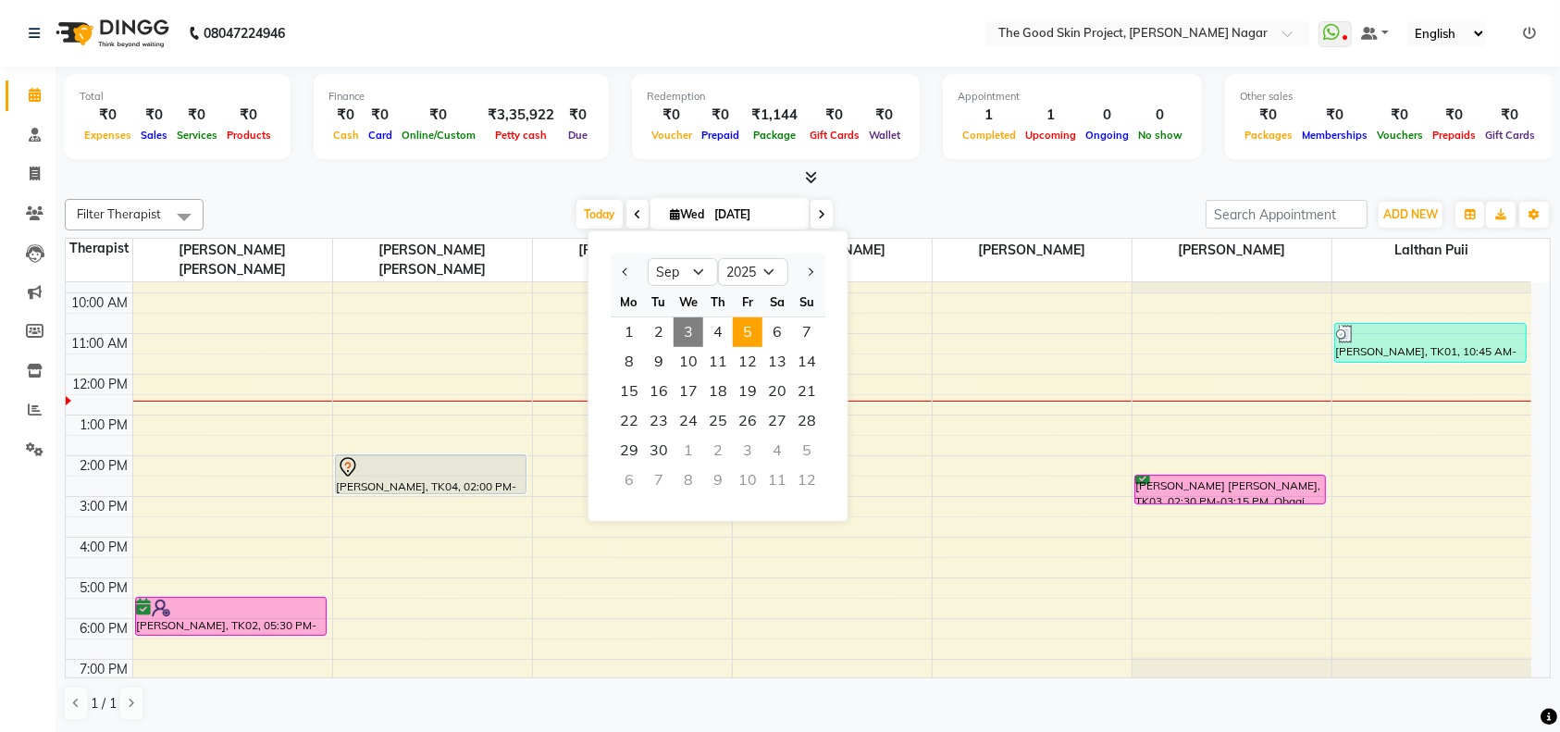
click at [751, 323] on span "5" at bounding box center [748, 332] width 30 height 30
type input "[DATE]"
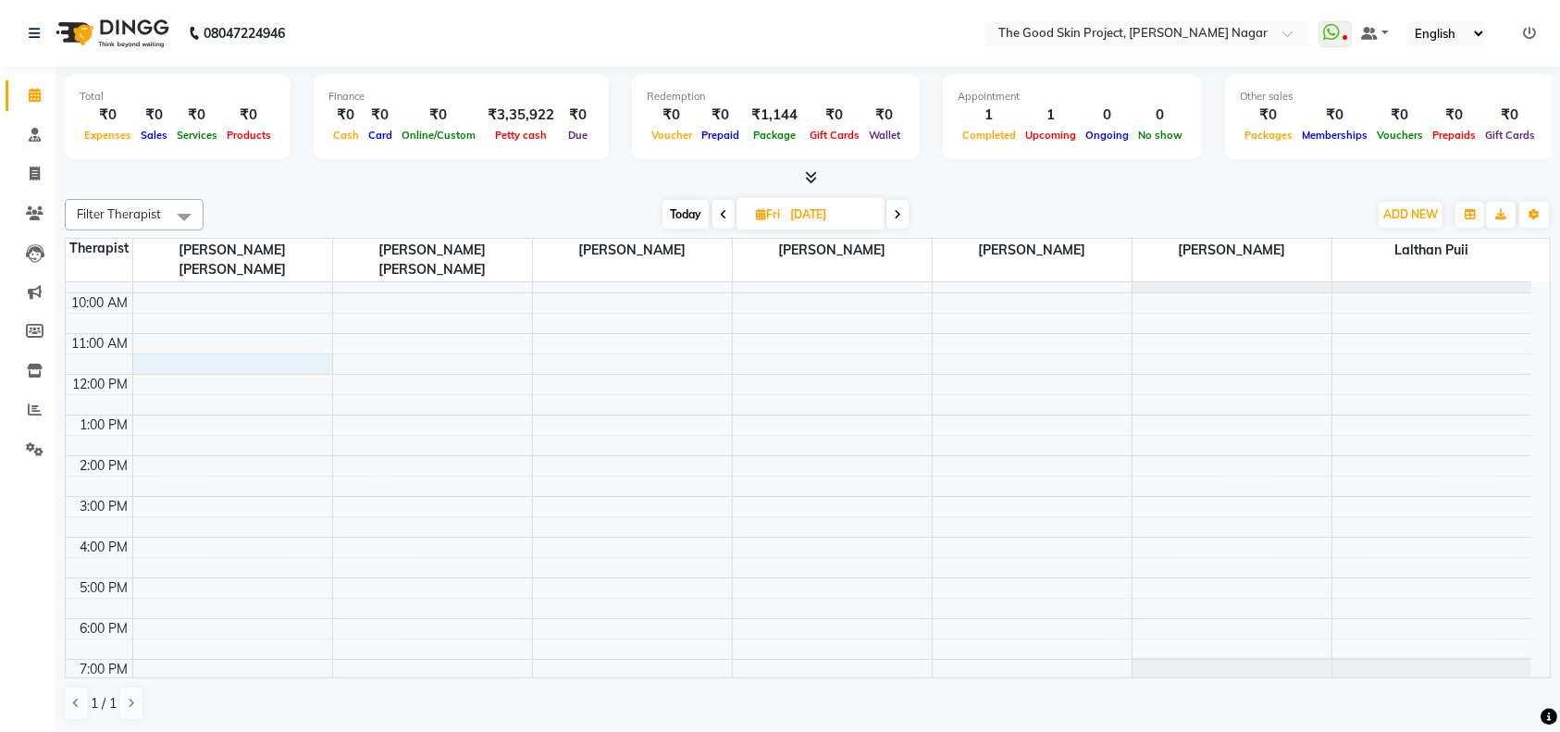
click at [241, 341] on div "9:00 AM 10:00 AM 11:00 AM 12:00 PM 1:00 PM 2:00 PM 3:00 PM 4:00 PM 5:00 PM 6:00…" at bounding box center [798, 476] width 1465 height 447
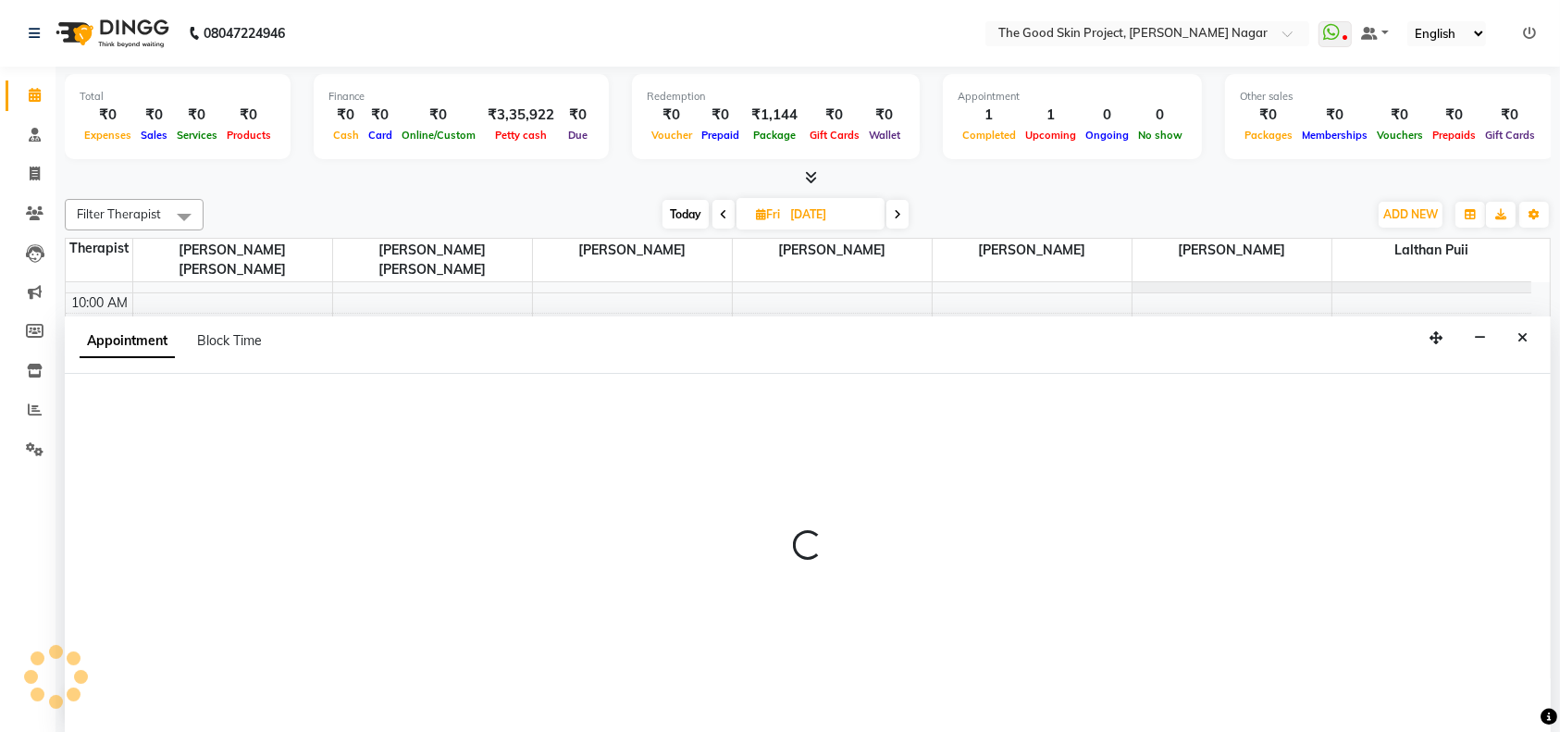
select select "45878"
select select "690"
select select "tentative"
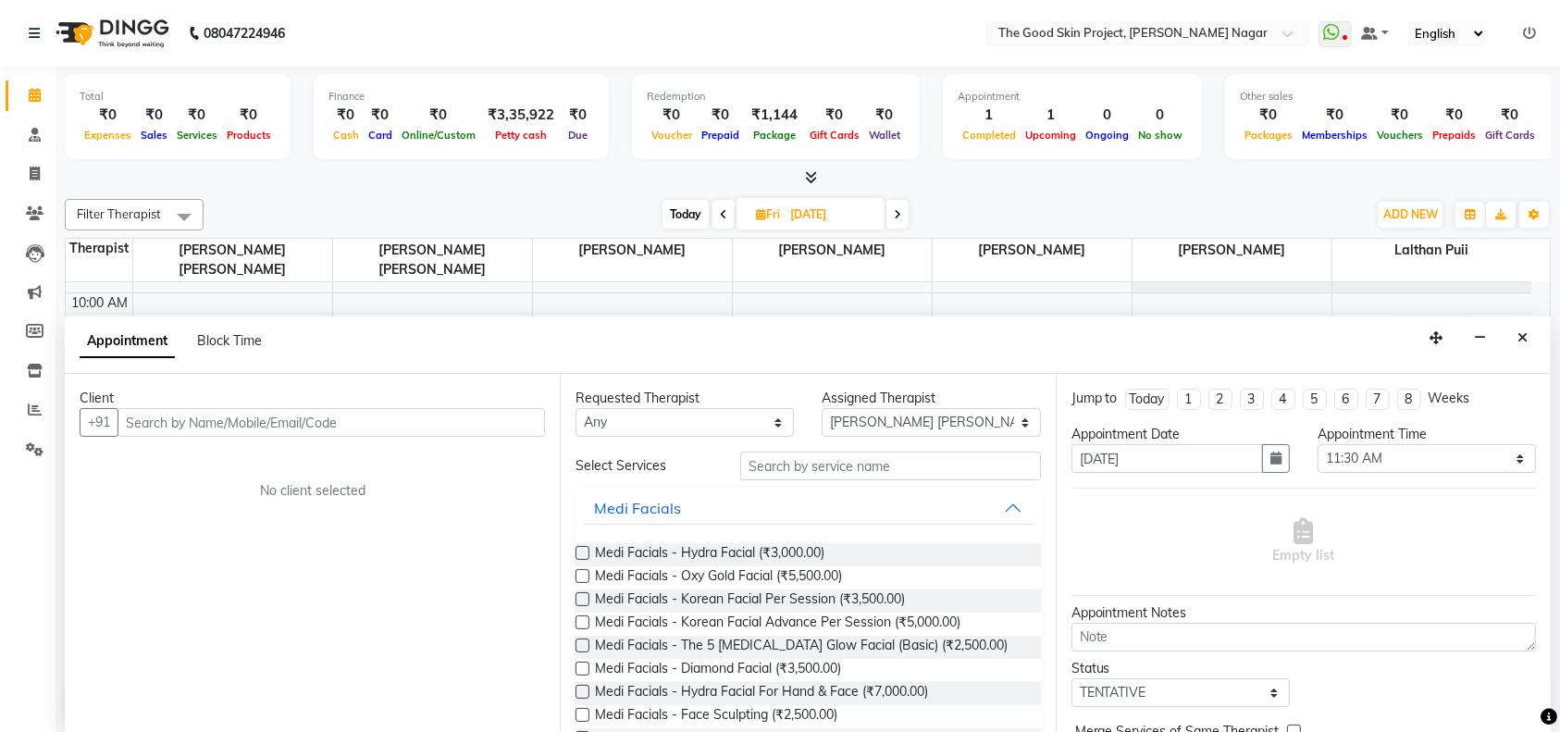
click at [365, 417] on input "text" at bounding box center [330, 422] width 427 height 29
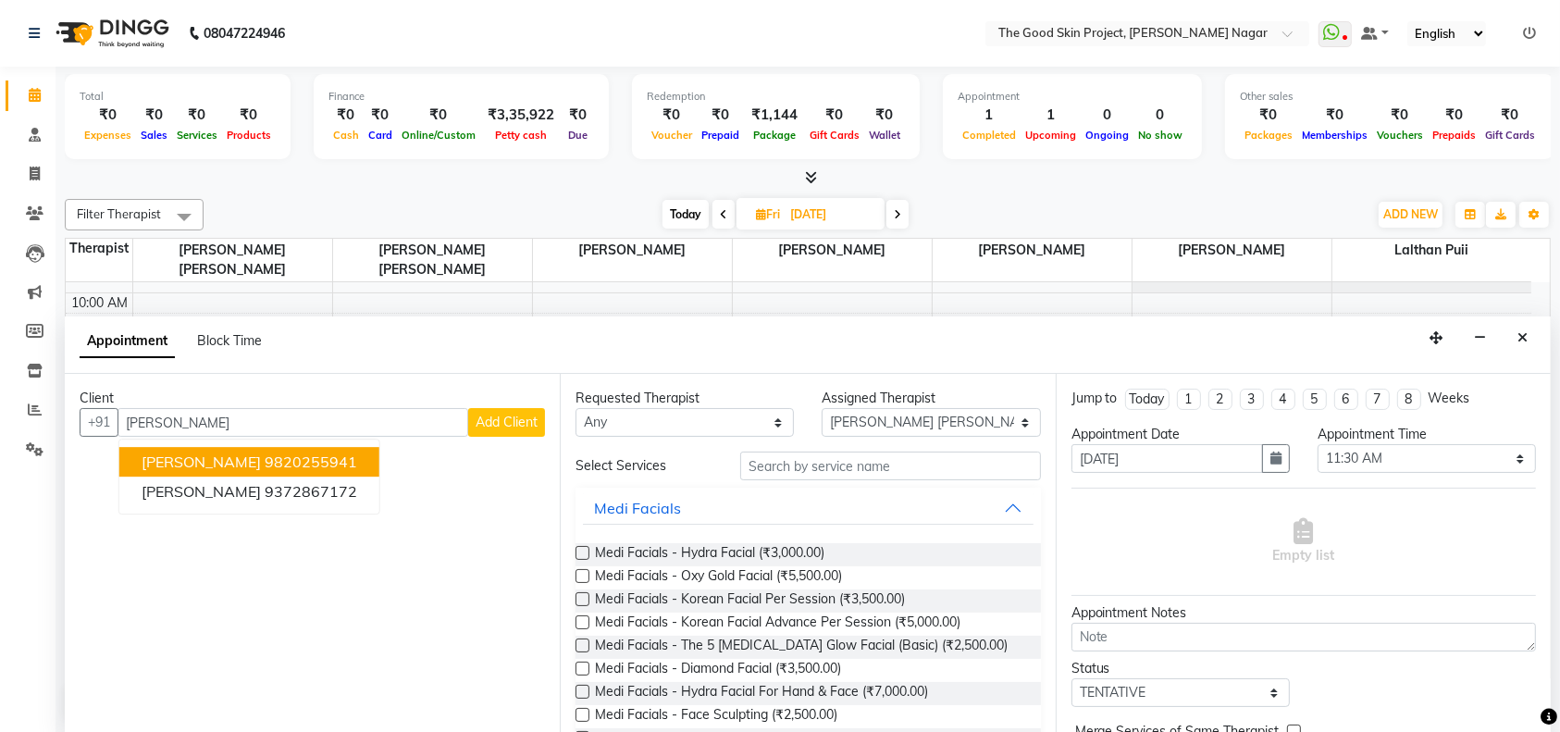
click at [327, 458] on ngb-highlight "9820255941" at bounding box center [311, 462] width 93 height 19
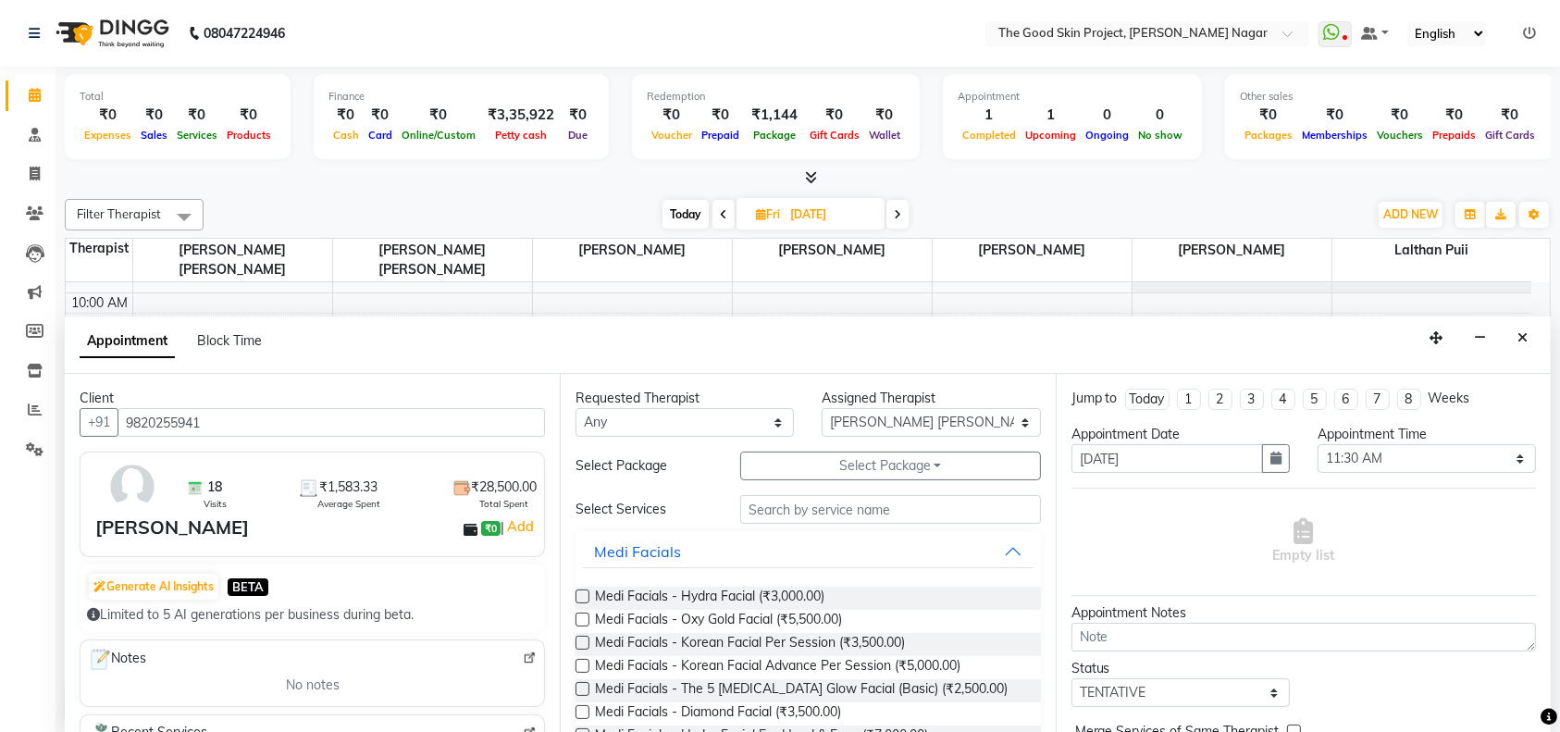
type input "9820255941"
click at [815, 518] on input "text" at bounding box center [890, 509] width 301 height 29
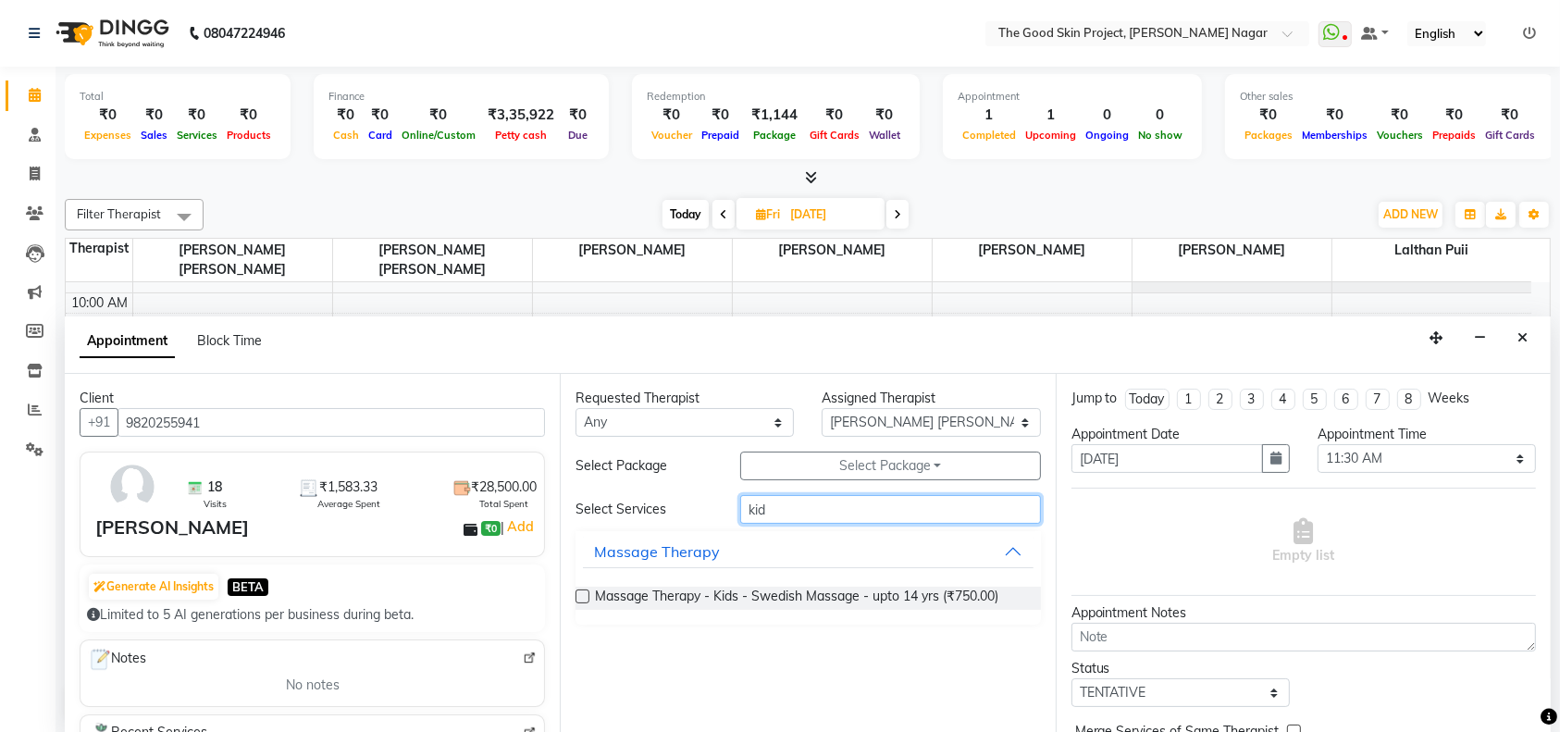
type input "kid"
click at [582, 590] on label at bounding box center [582, 596] width 14 height 14
click at [582, 592] on input "checkbox" at bounding box center [581, 598] width 12 height 12
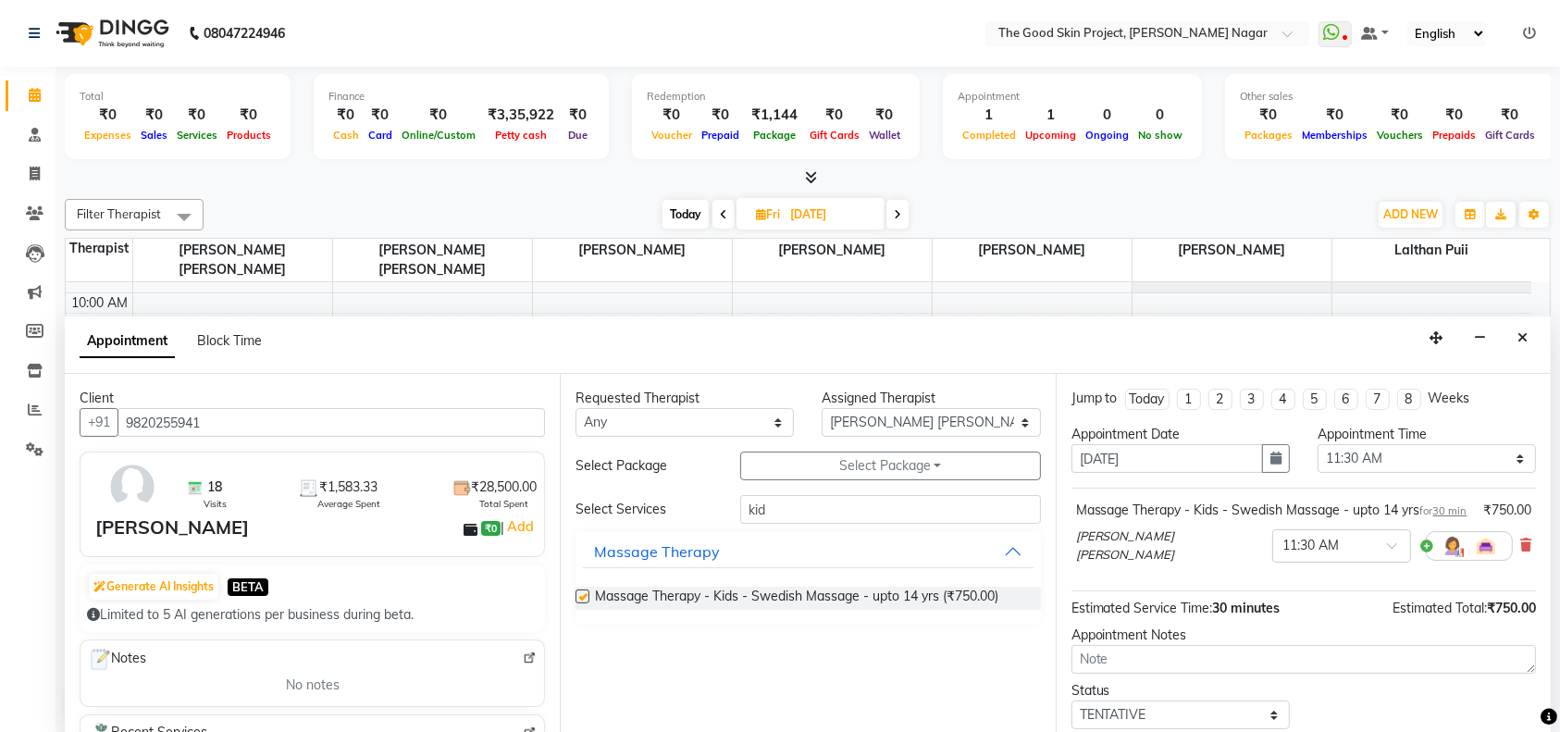
checkbox input "false"
click at [1387, 561] on span at bounding box center [1398, 550] width 23 height 19
click at [1273, 648] on div "10:30 AM" at bounding box center [1341, 640] width 137 height 34
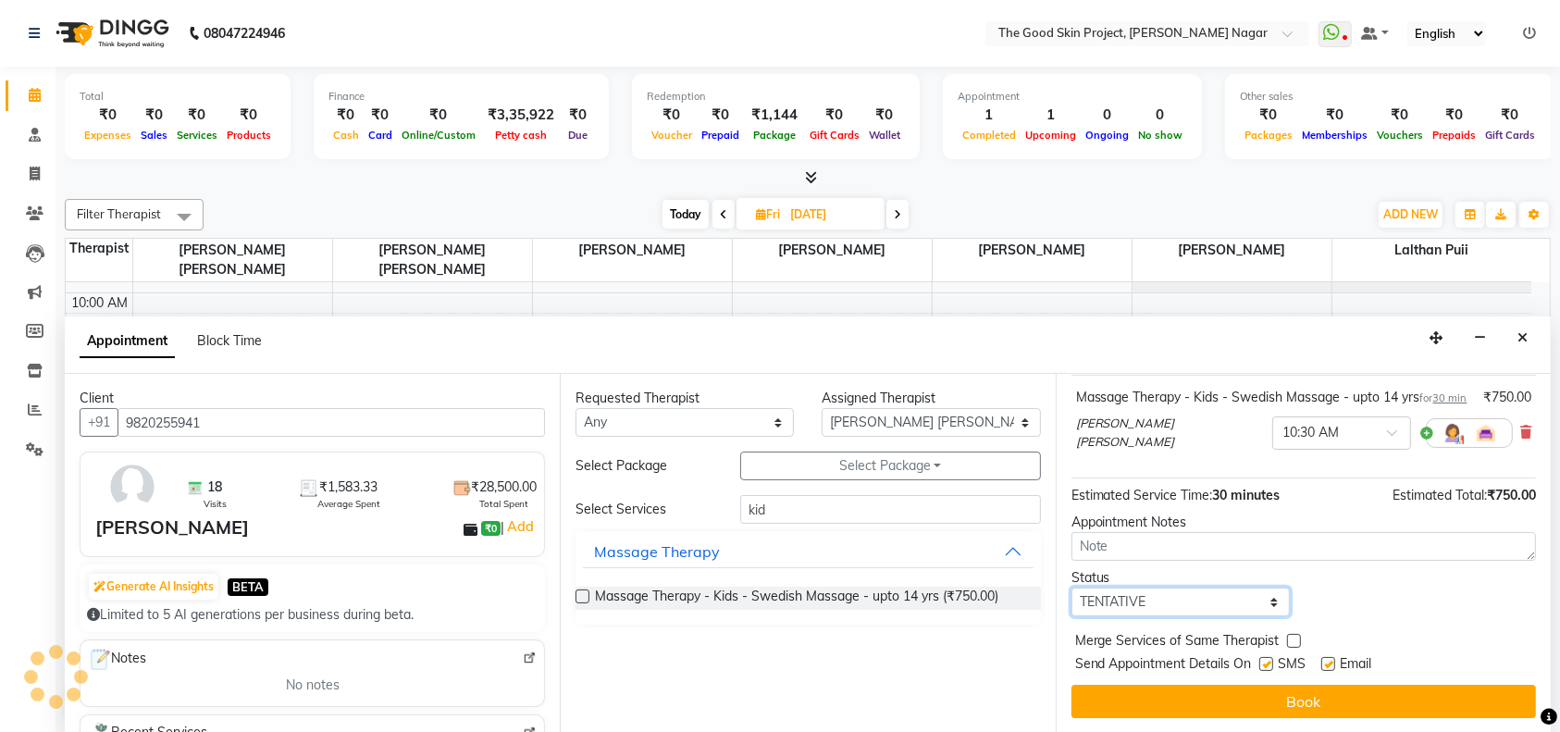
click at [1266, 611] on select "Select TENTATIVE CONFIRM UPCOMING" at bounding box center [1180, 601] width 218 height 29
select select "confirm booking"
click at [1071, 592] on select "Select TENTATIVE CONFIRM UPCOMING" at bounding box center [1180, 601] width 218 height 29
click at [1024, 424] on select "Select [PERSON_NAME] Sawant [PERSON_NAME] Lalthan Puii [PERSON_NAME] [PERSON_NA…" at bounding box center [930, 422] width 218 height 29
click at [914, 419] on select "Select [PERSON_NAME] Sawant [PERSON_NAME] Lalthan Puii [PERSON_NAME] [PERSON_NA…" at bounding box center [930, 422] width 218 height 29
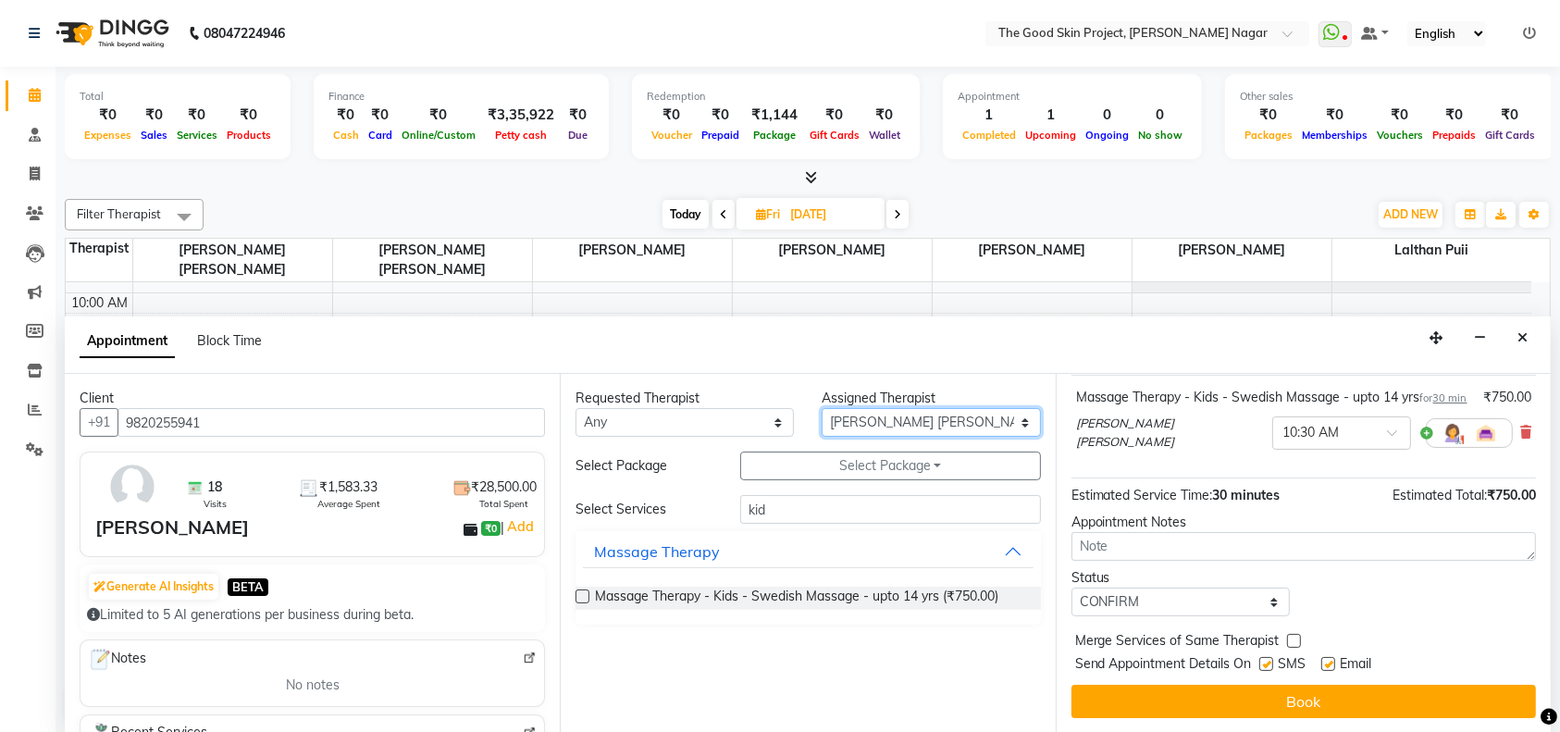
select select "69127"
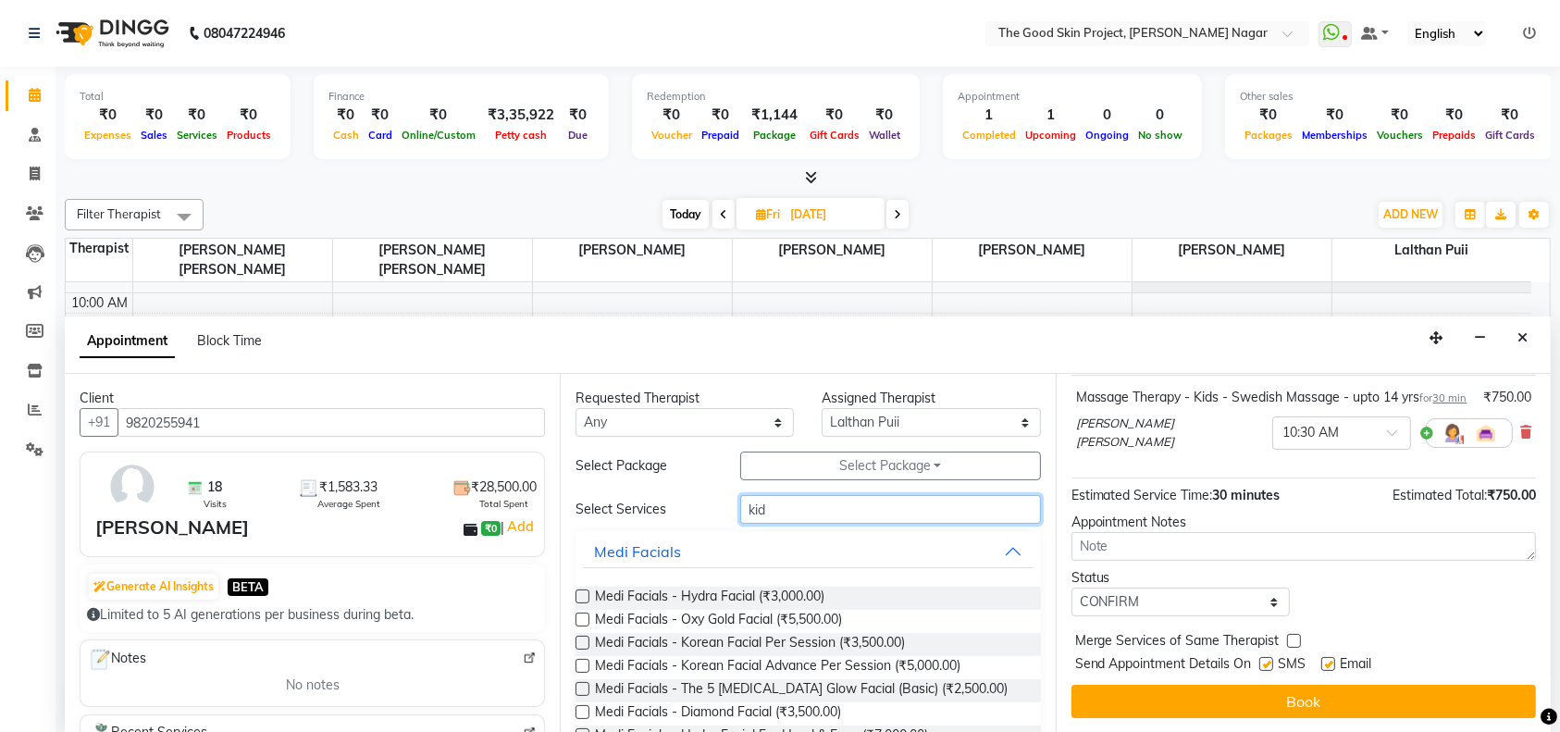
click at [886, 514] on input "kid" at bounding box center [890, 509] width 301 height 29
type input "k"
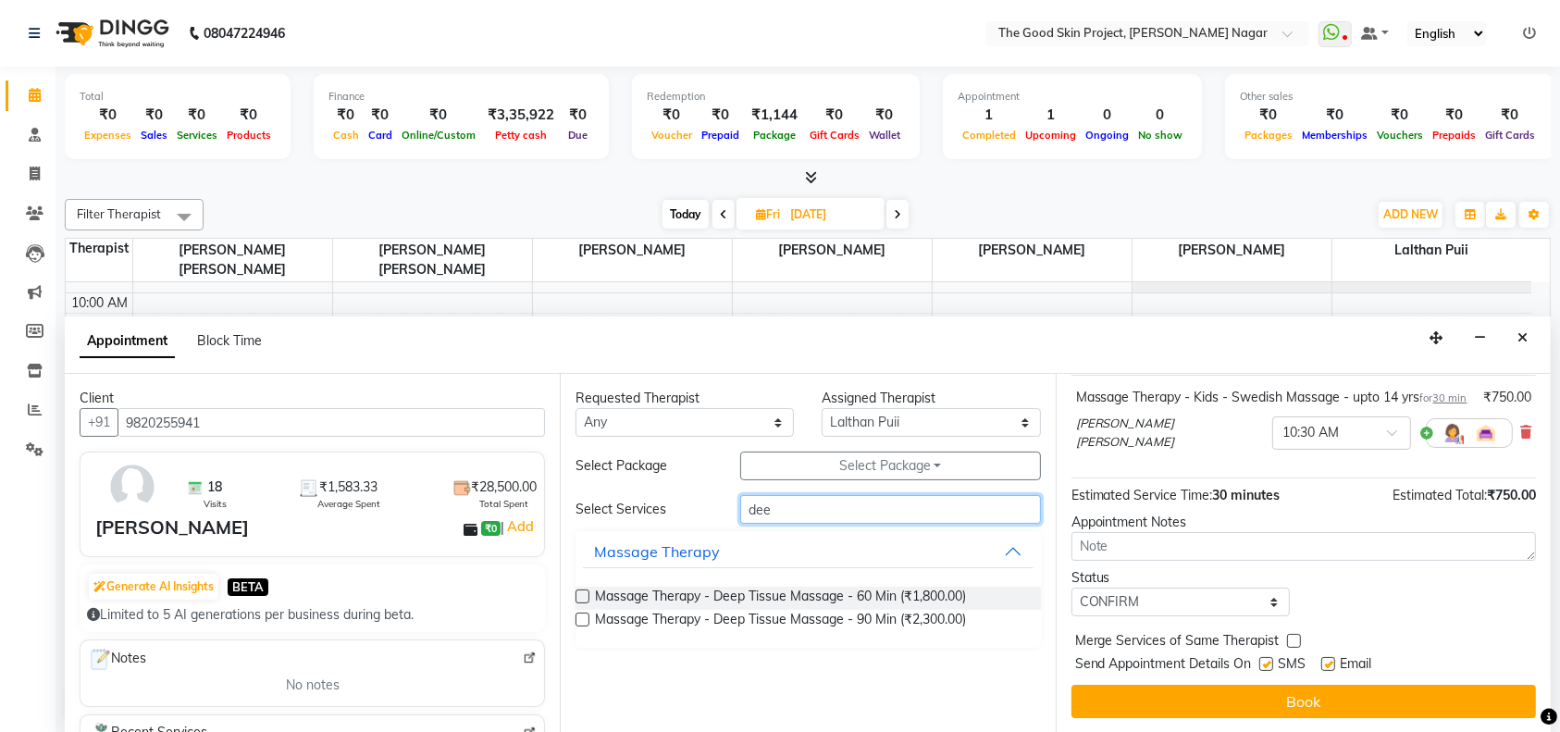
type input "dee"
click at [583, 595] on label at bounding box center [582, 596] width 14 height 14
click at [583, 595] on input "checkbox" at bounding box center [581, 598] width 12 height 12
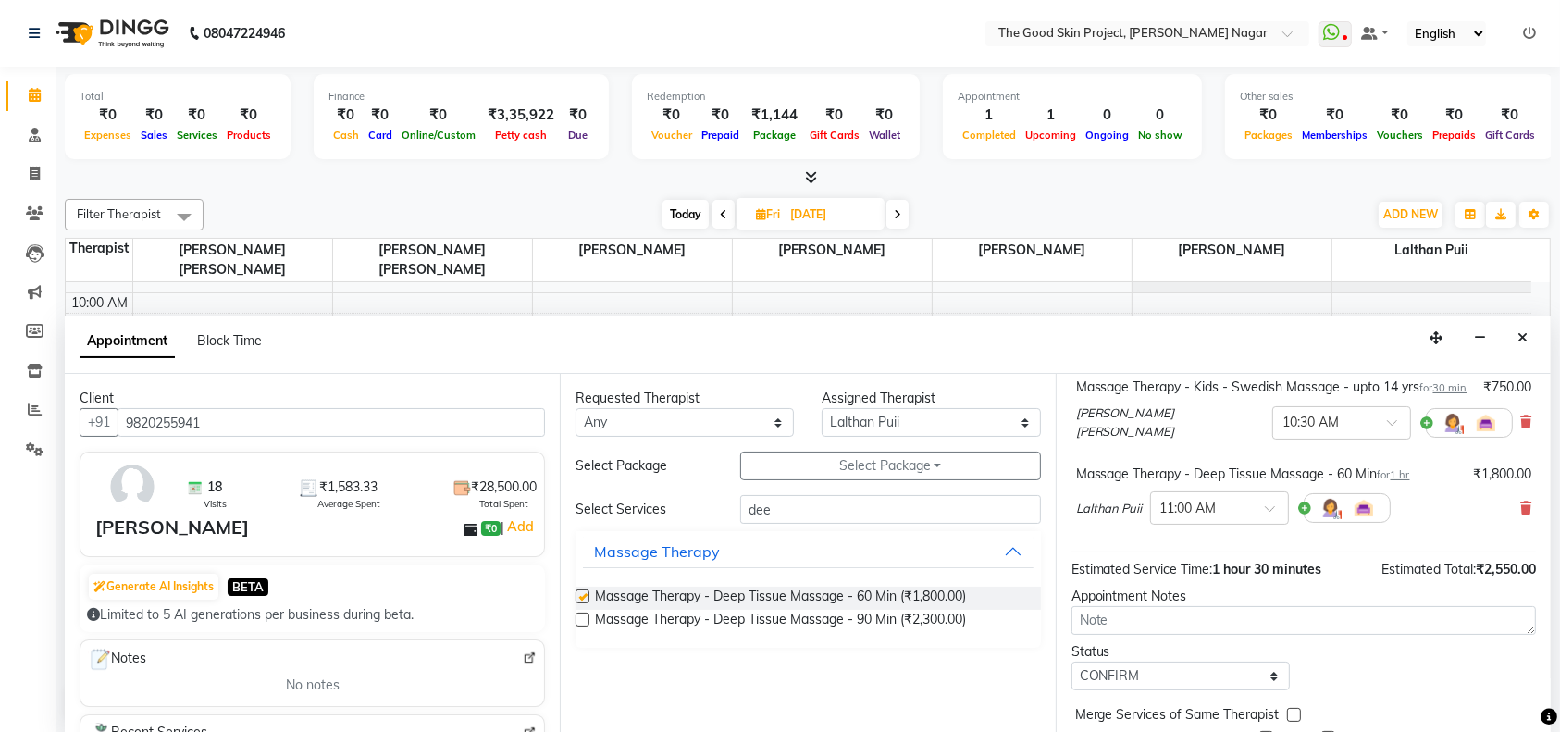
checkbox input "false"
click at [1271, 522] on span at bounding box center [1275, 513] width 23 height 19
click at [1183, 626] on div "10:30 AM" at bounding box center [1219, 610] width 137 height 34
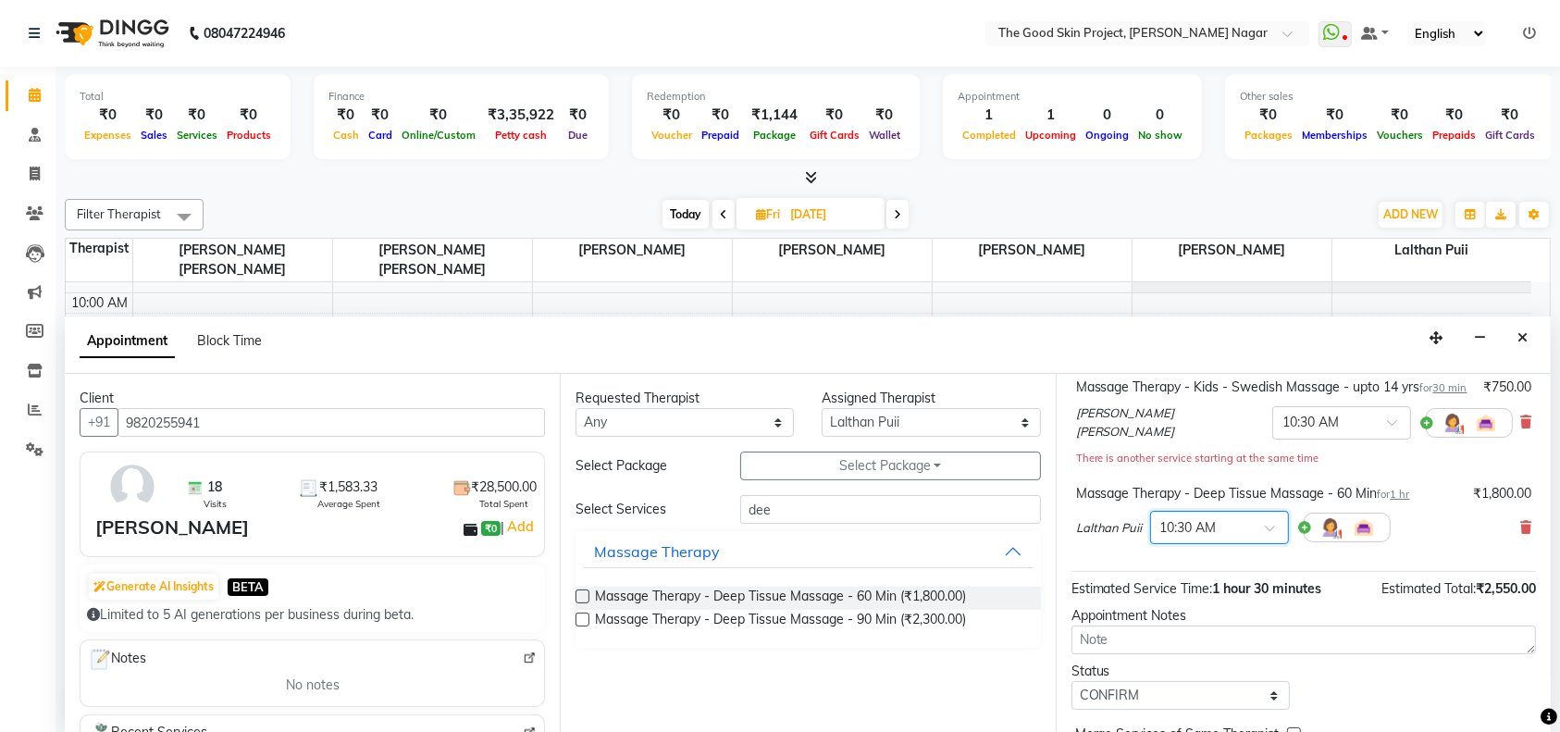
scroll to position [232, 0]
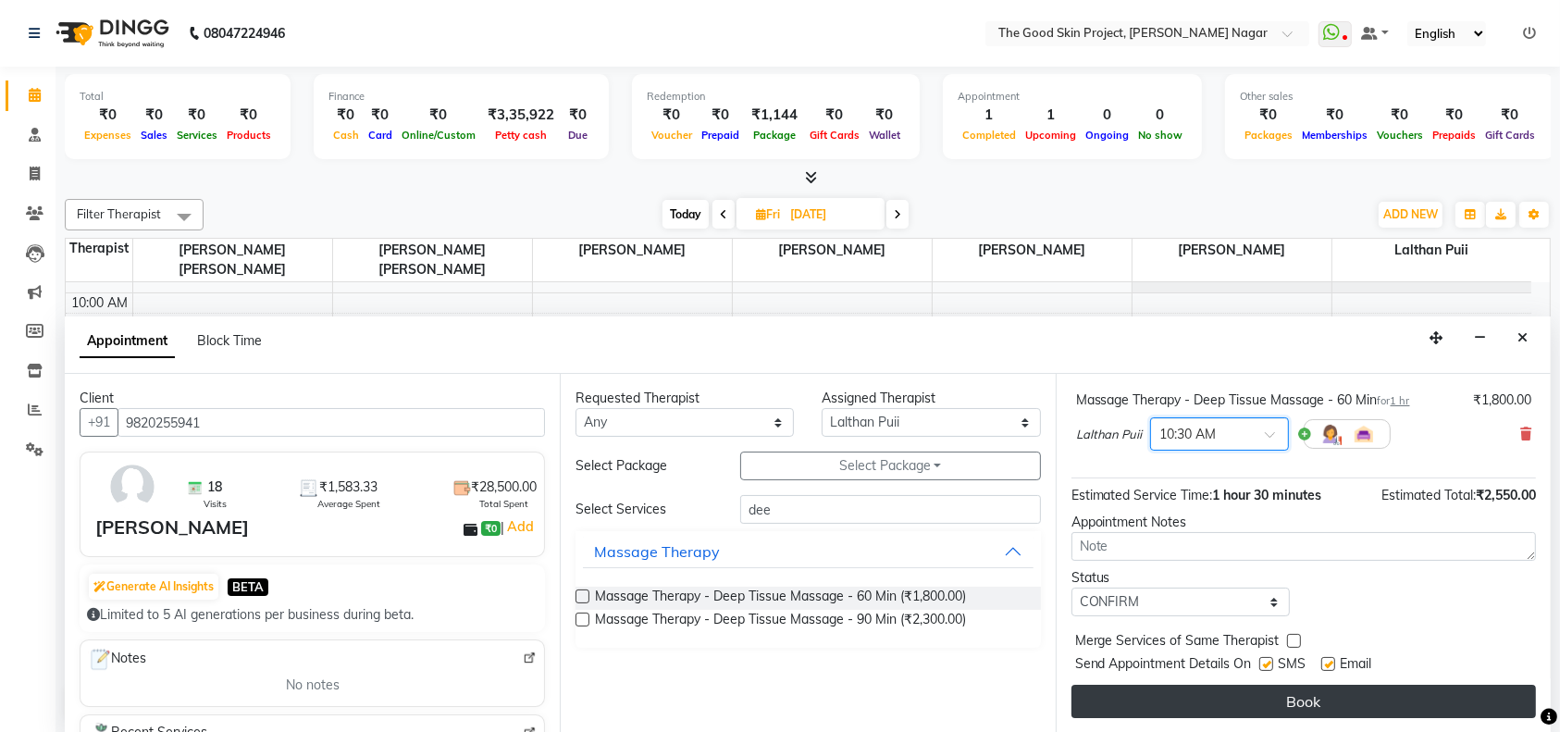
click at [1266, 692] on button "Book" at bounding box center [1303, 701] width 464 height 33
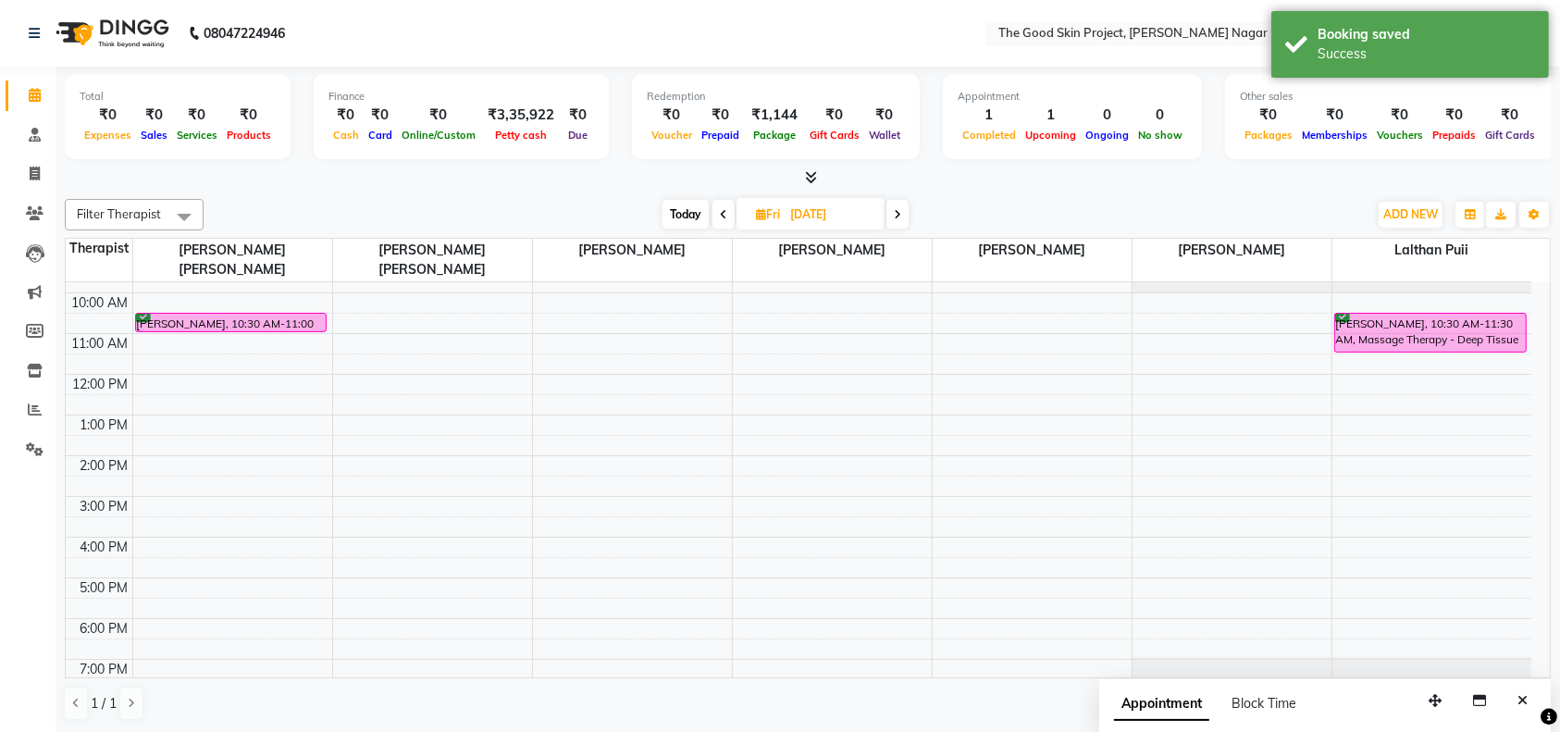
scroll to position [0, 0]
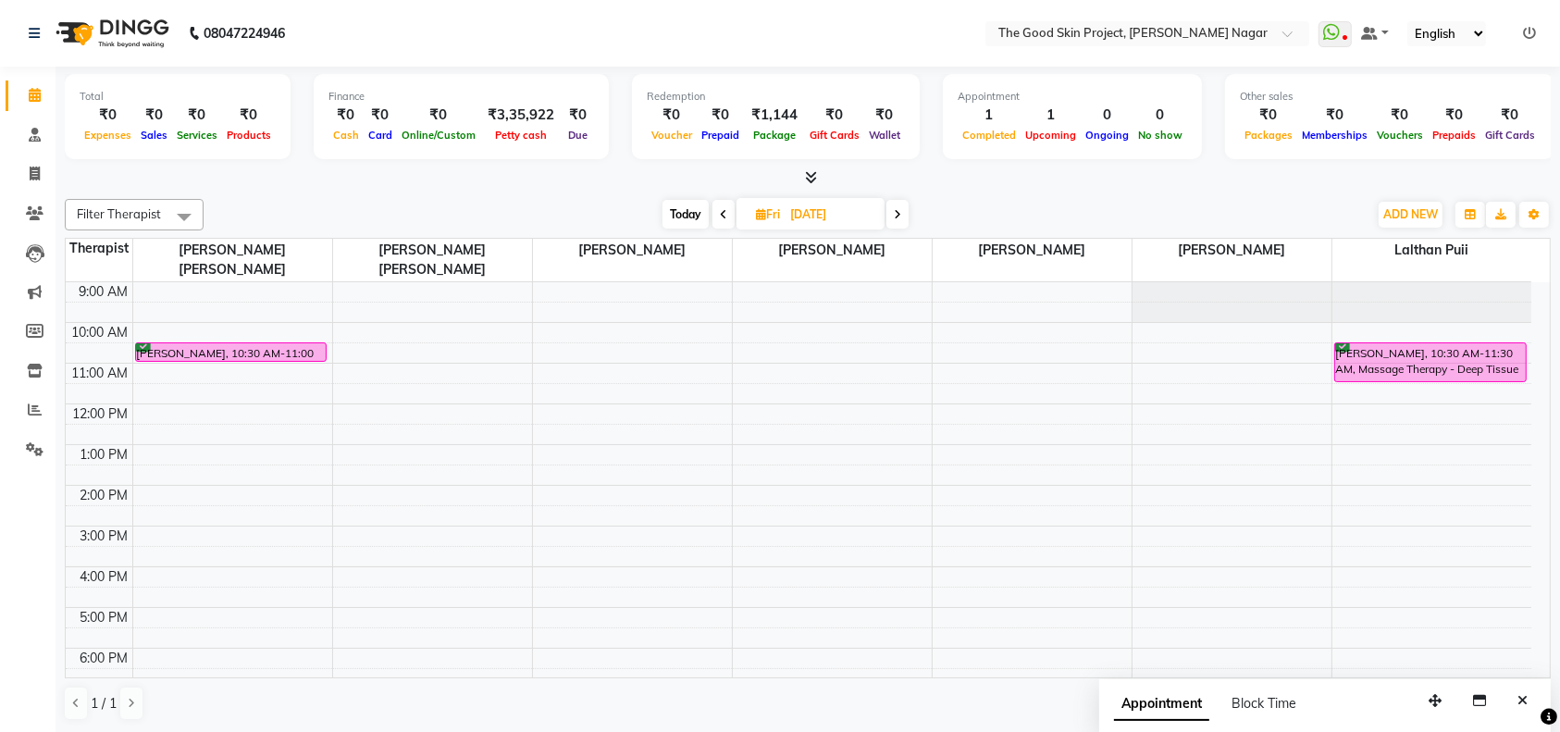
click at [721, 210] on icon at bounding box center [723, 214] width 7 height 11
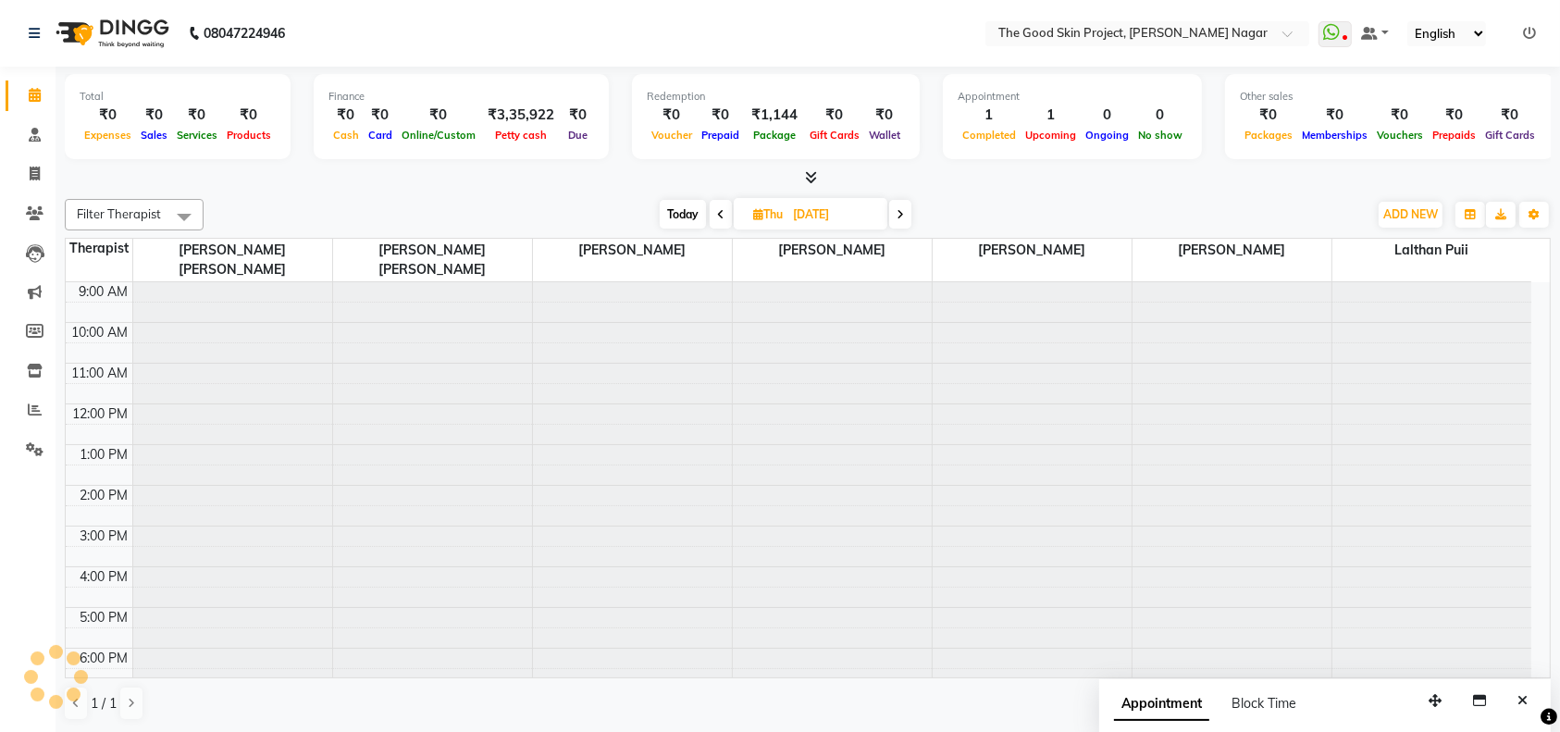
scroll to position [30, 0]
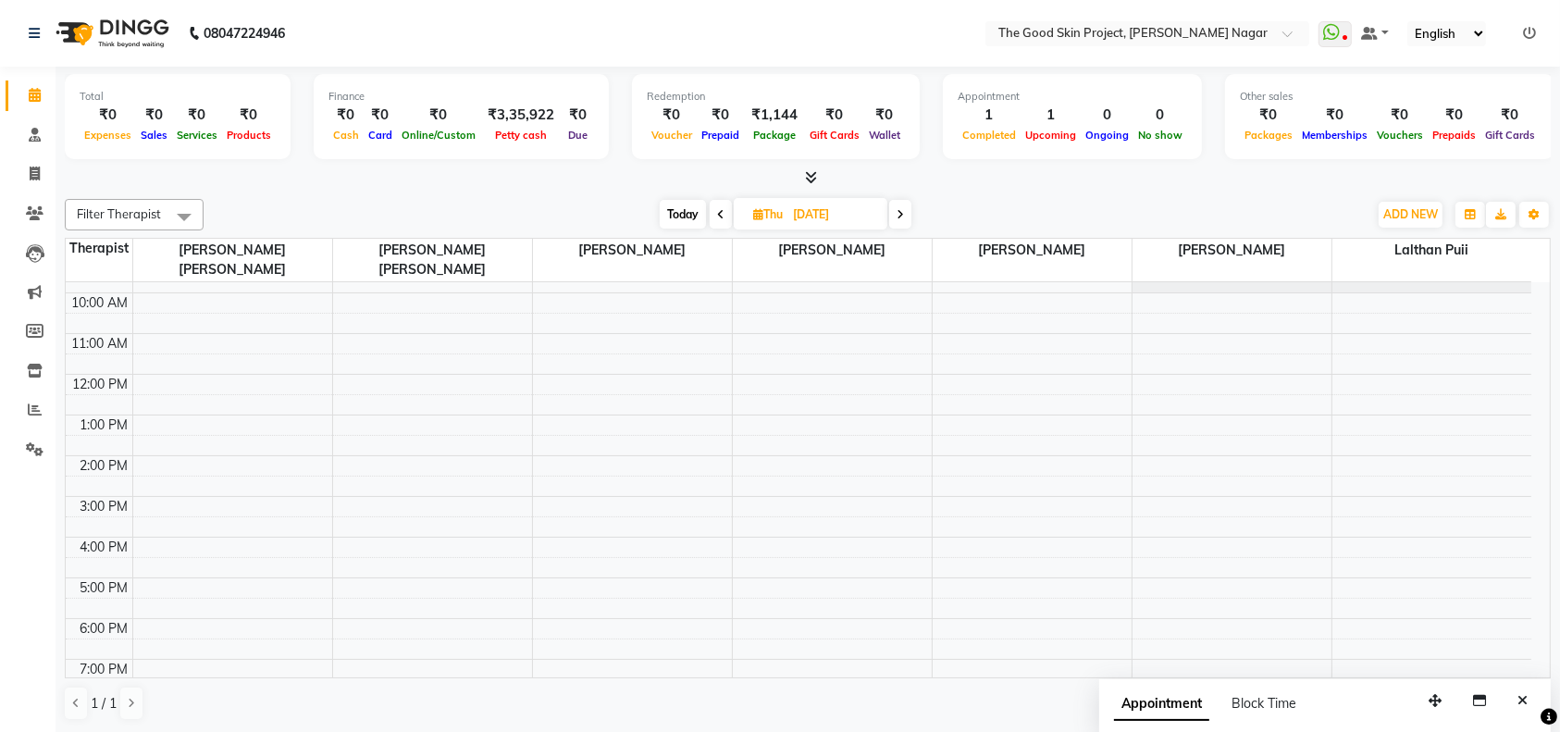
click at [722, 213] on icon at bounding box center [720, 214] width 7 height 11
type input "[DATE]"
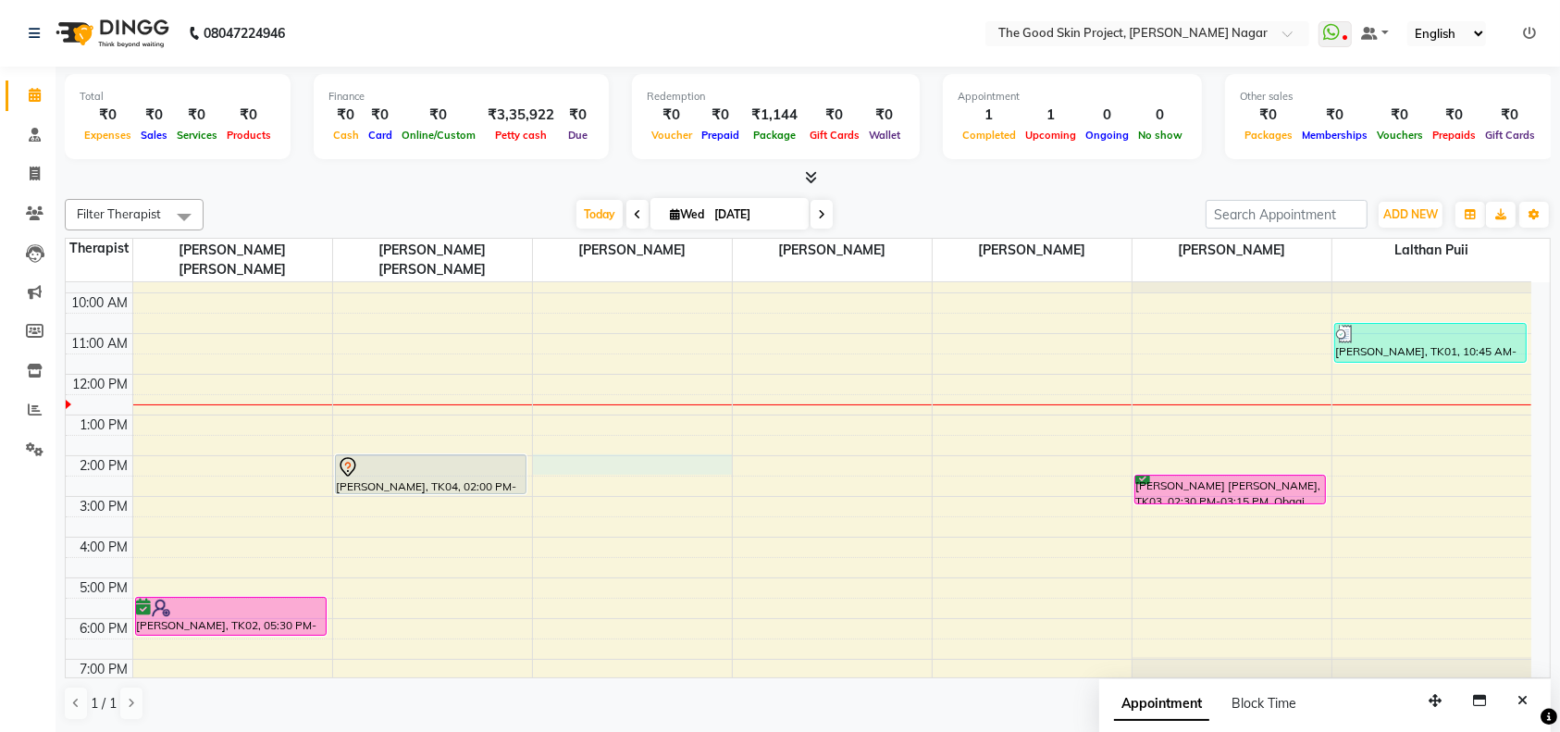
click at [634, 440] on div "9:00 AM 10:00 AM 11:00 AM 12:00 PM 1:00 PM 2:00 PM 3:00 PM 4:00 PM 5:00 PM 6:00…" at bounding box center [798, 476] width 1465 height 447
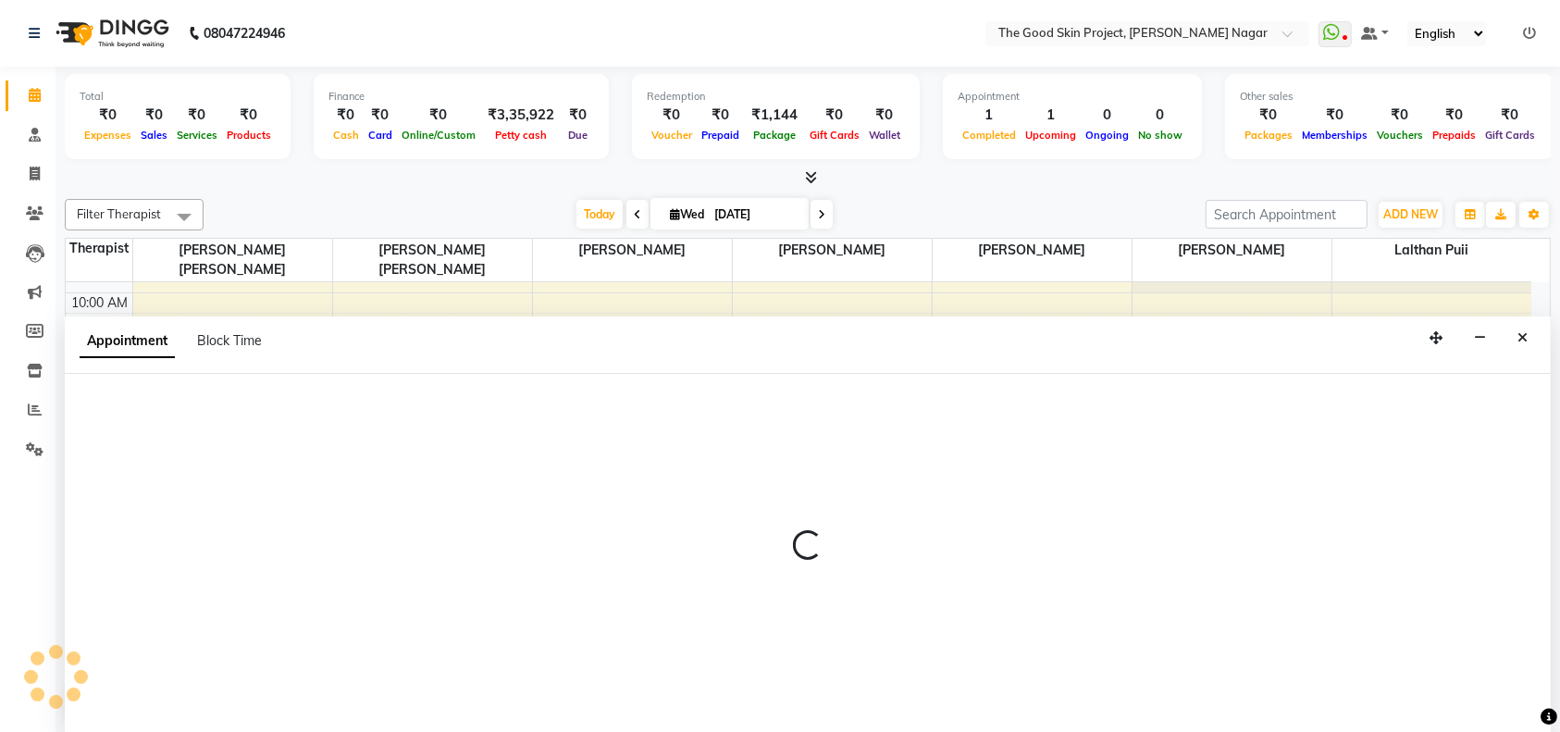
scroll to position [0, 0]
select select "45882"
select select "840"
select select "tentative"
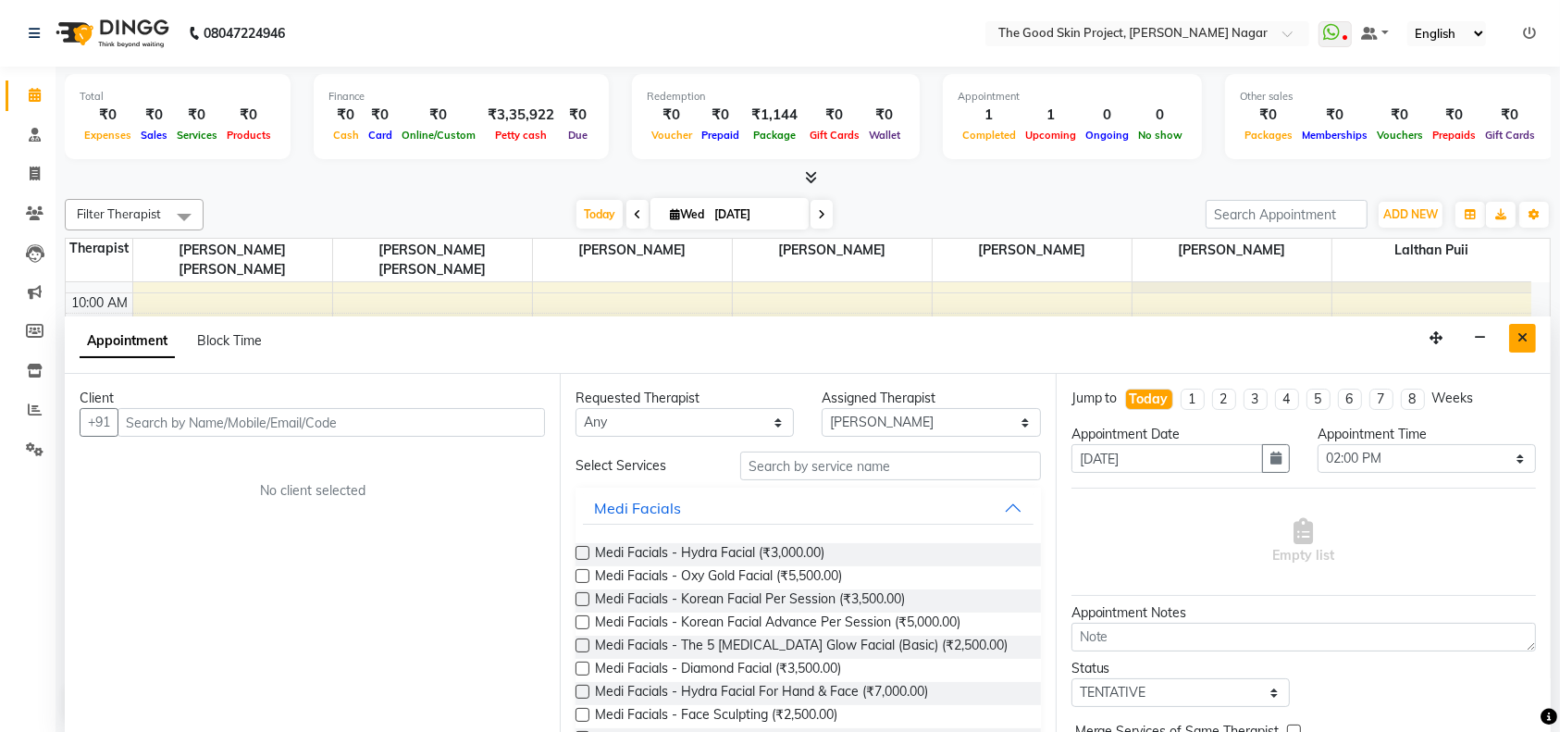
click at [1530, 337] on button "Close" at bounding box center [1522, 338] width 27 height 29
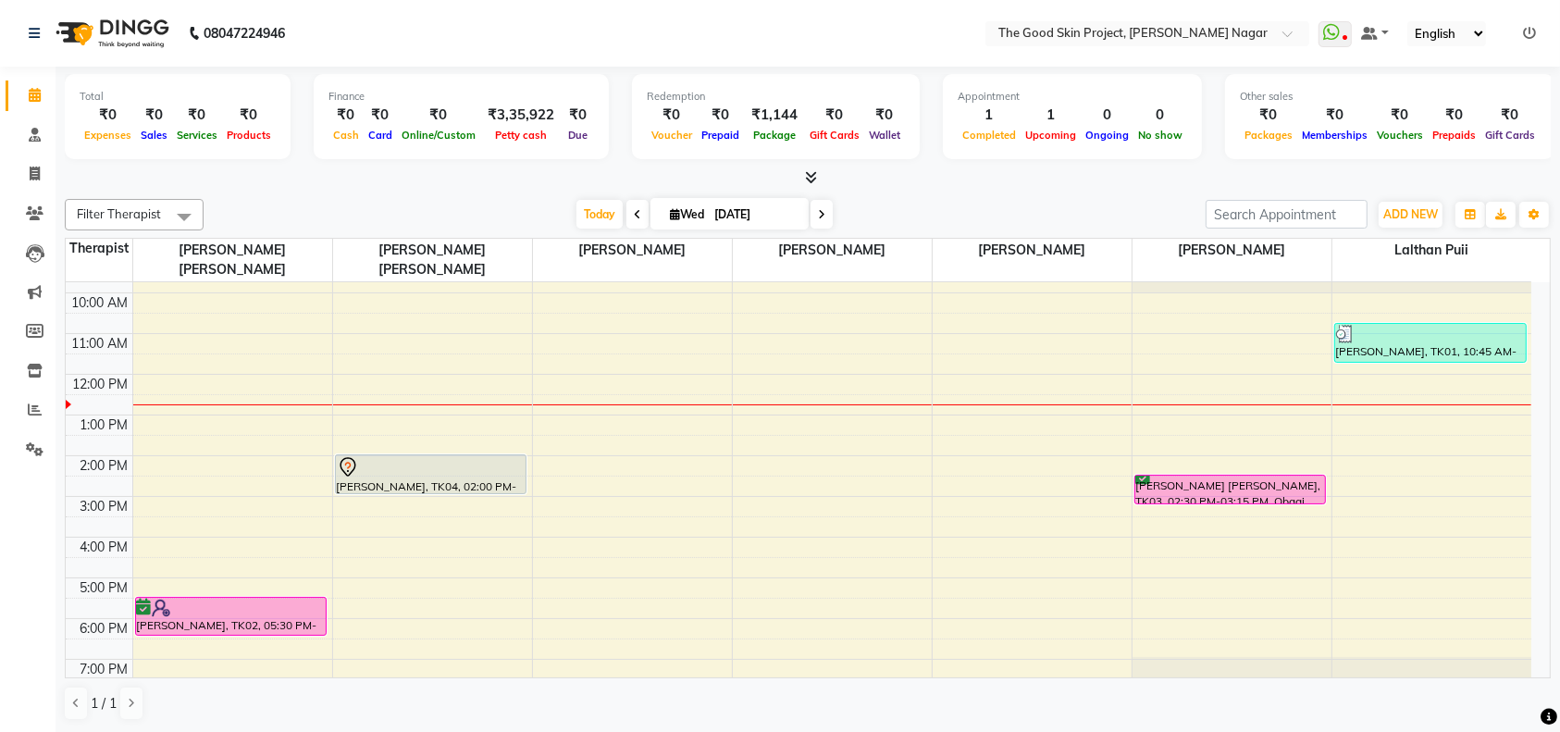
click at [655, 444] on div "9:00 AM 10:00 AM 11:00 AM 12:00 PM 1:00 PM 2:00 PM 3:00 PM 4:00 PM 5:00 PM 6:00…" at bounding box center [798, 476] width 1465 height 447
select select "45882"
select select "840"
select select "tentative"
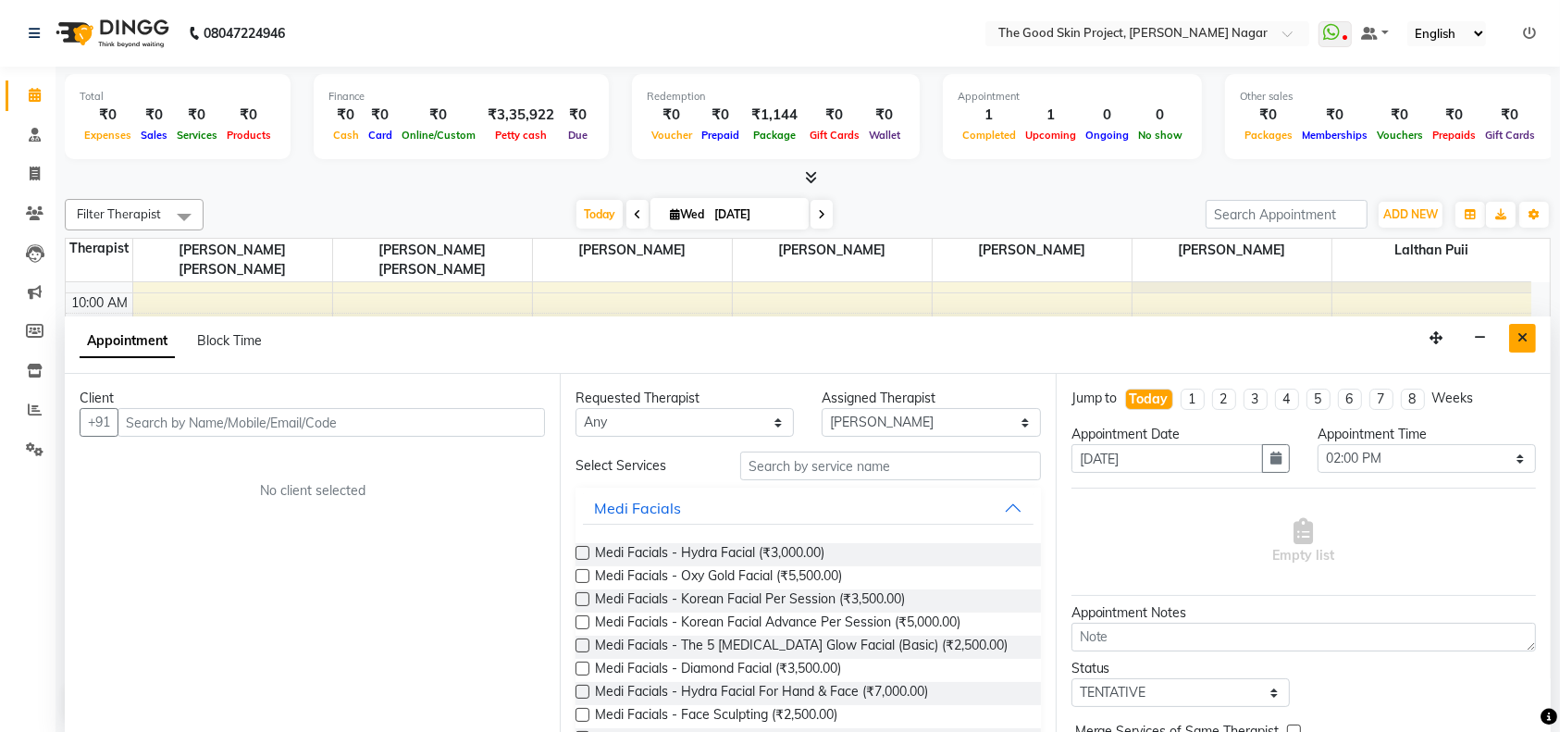
click at [1523, 331] on icon "Close" at bounding box center [1522, 337] width 10 height 13
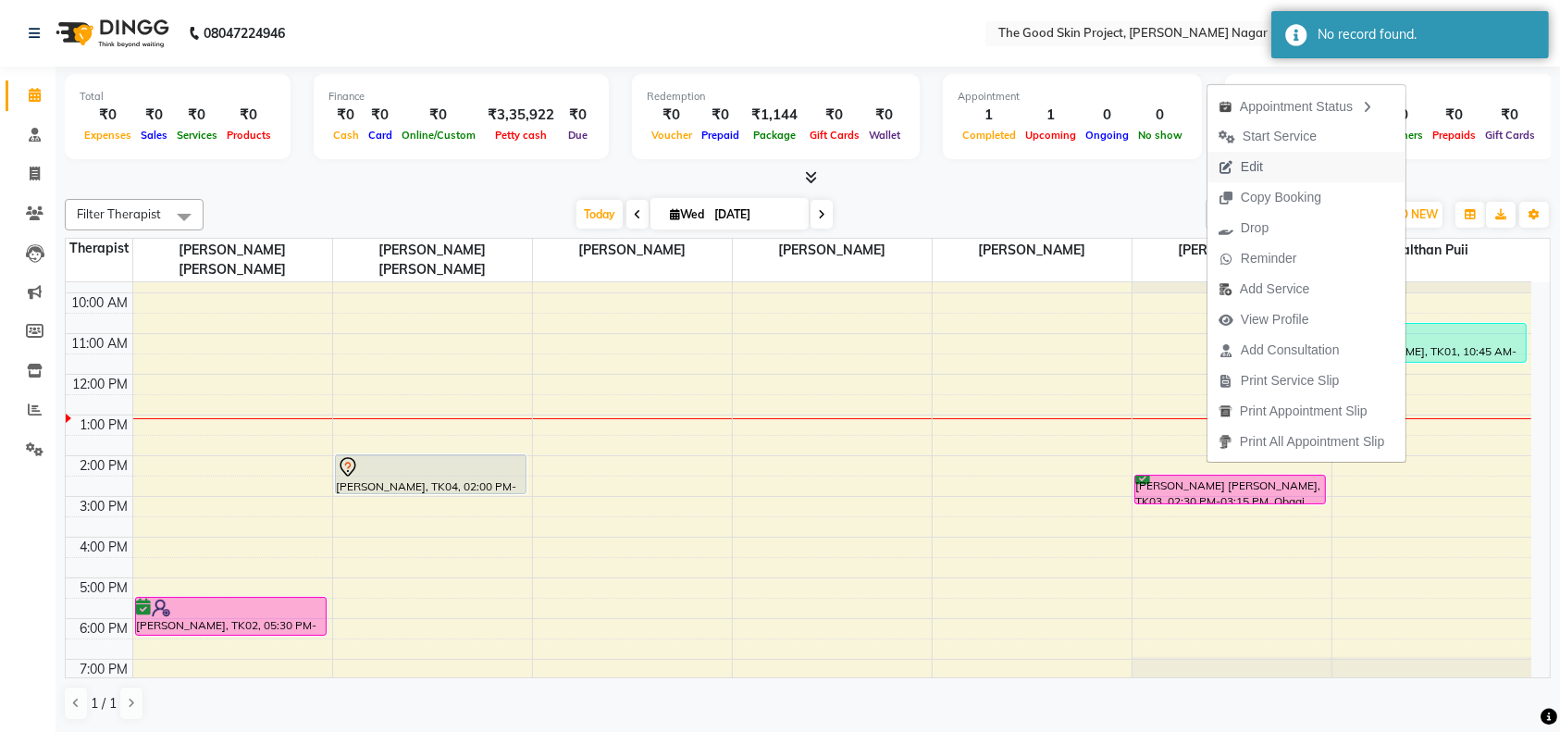
click at [1252, 159] on span "Edit" at bounding box center [1251, 166] width 22 height 19
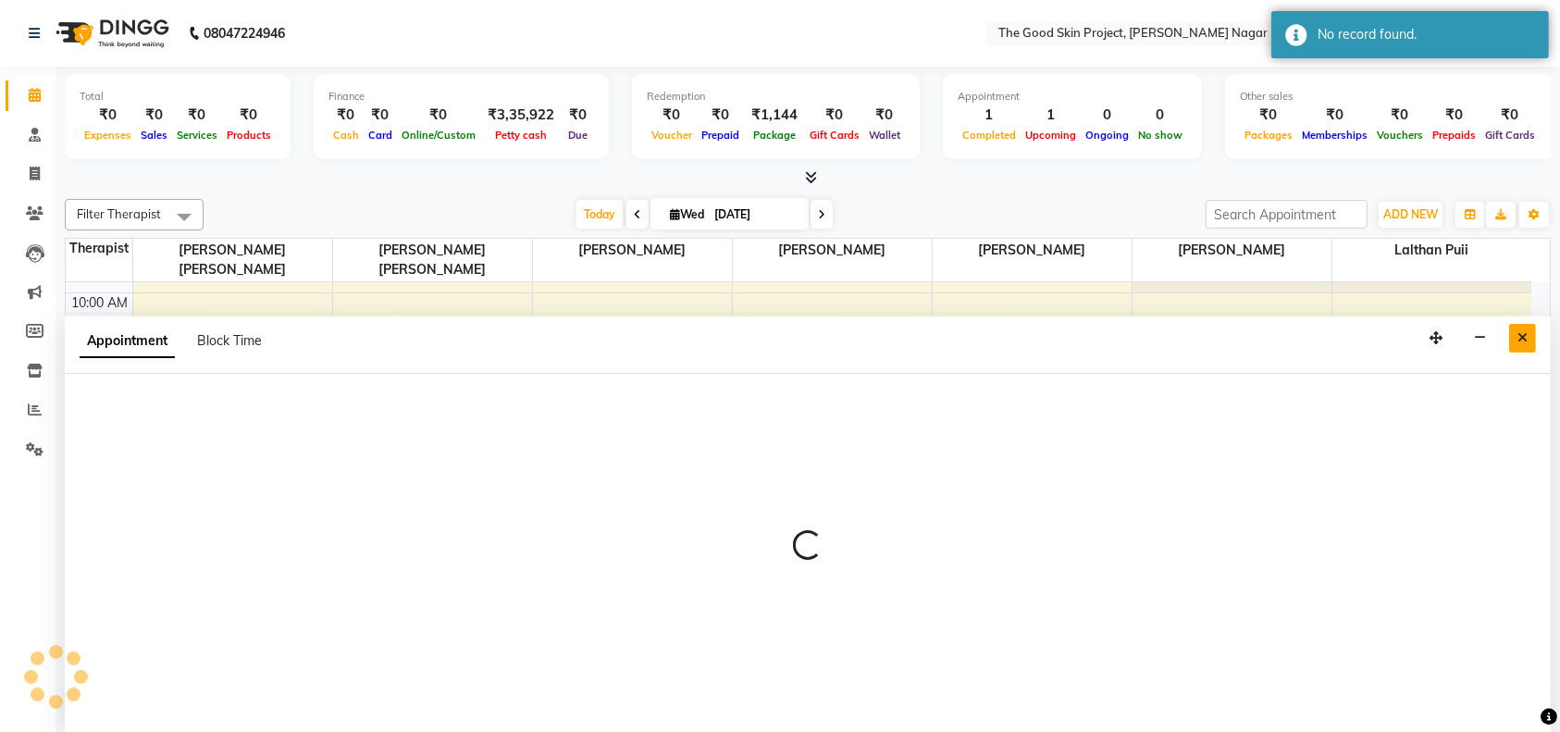
click at [1521, 331] on icon "Close" at bounding box center [1522, 337] width 10 height 13
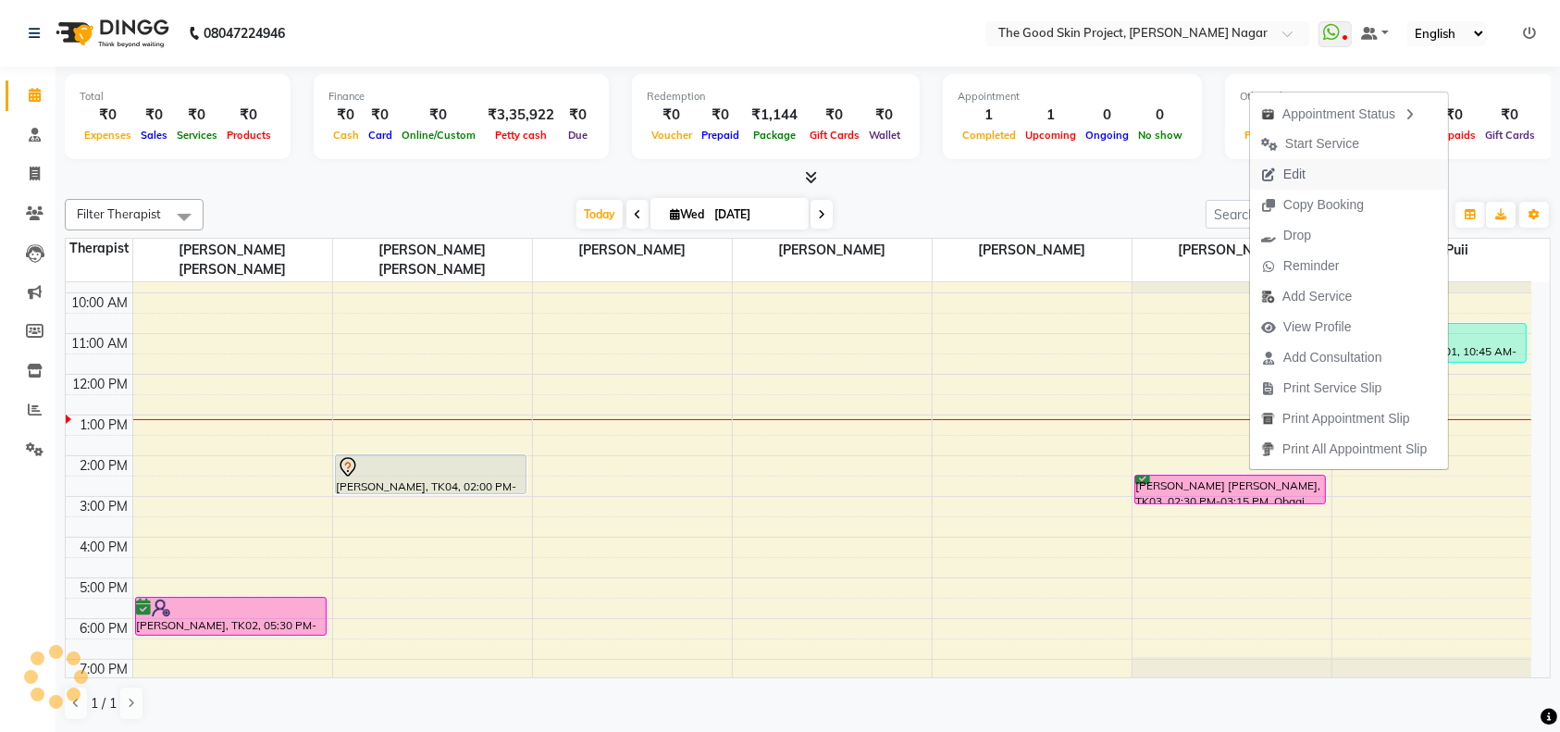
click at [1298, 173] on span "Edit" at bounding box center [1294, 174] width 22 height 19
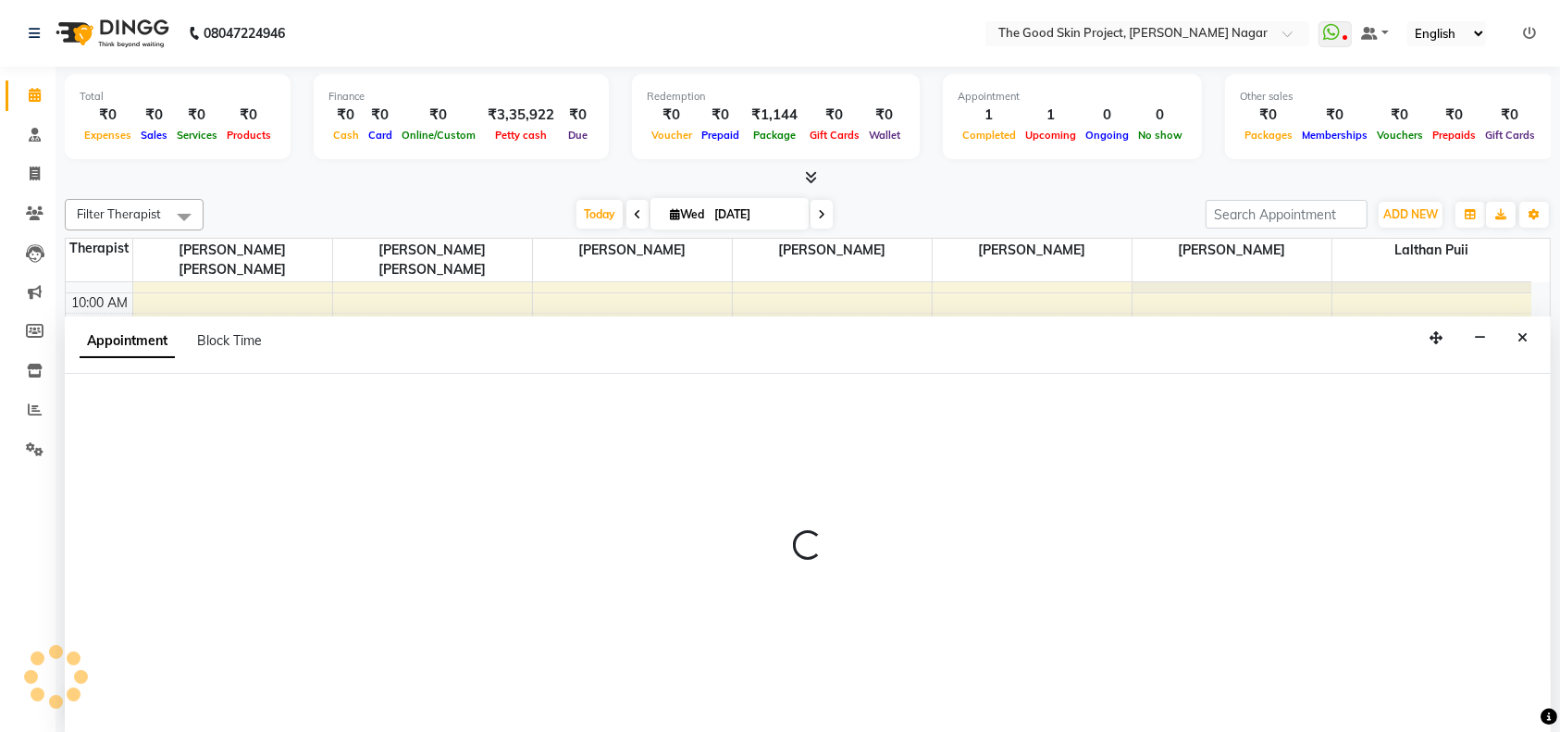
select select "tentative"
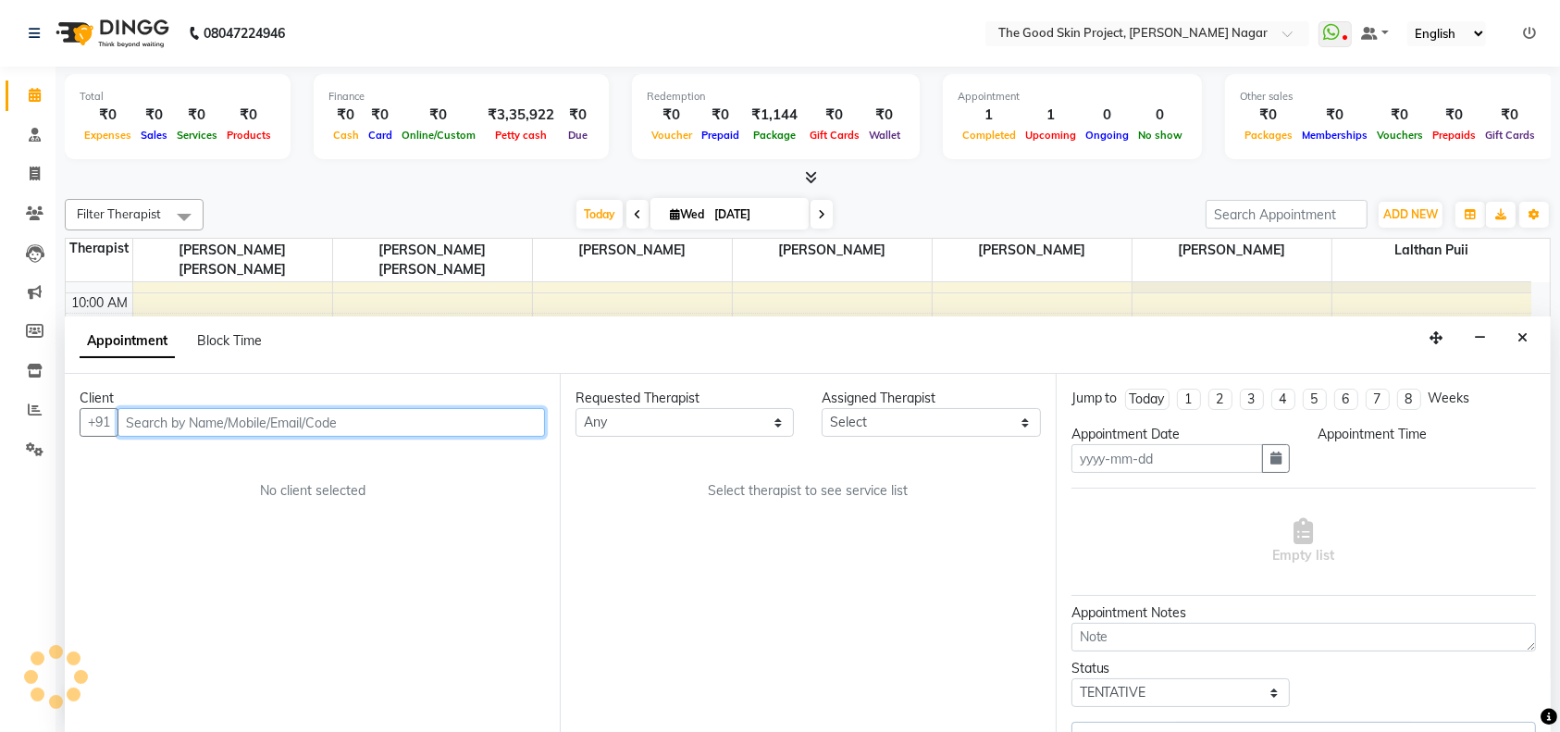
type input "[DATE]"
select select "confirm booking"
select select "870"
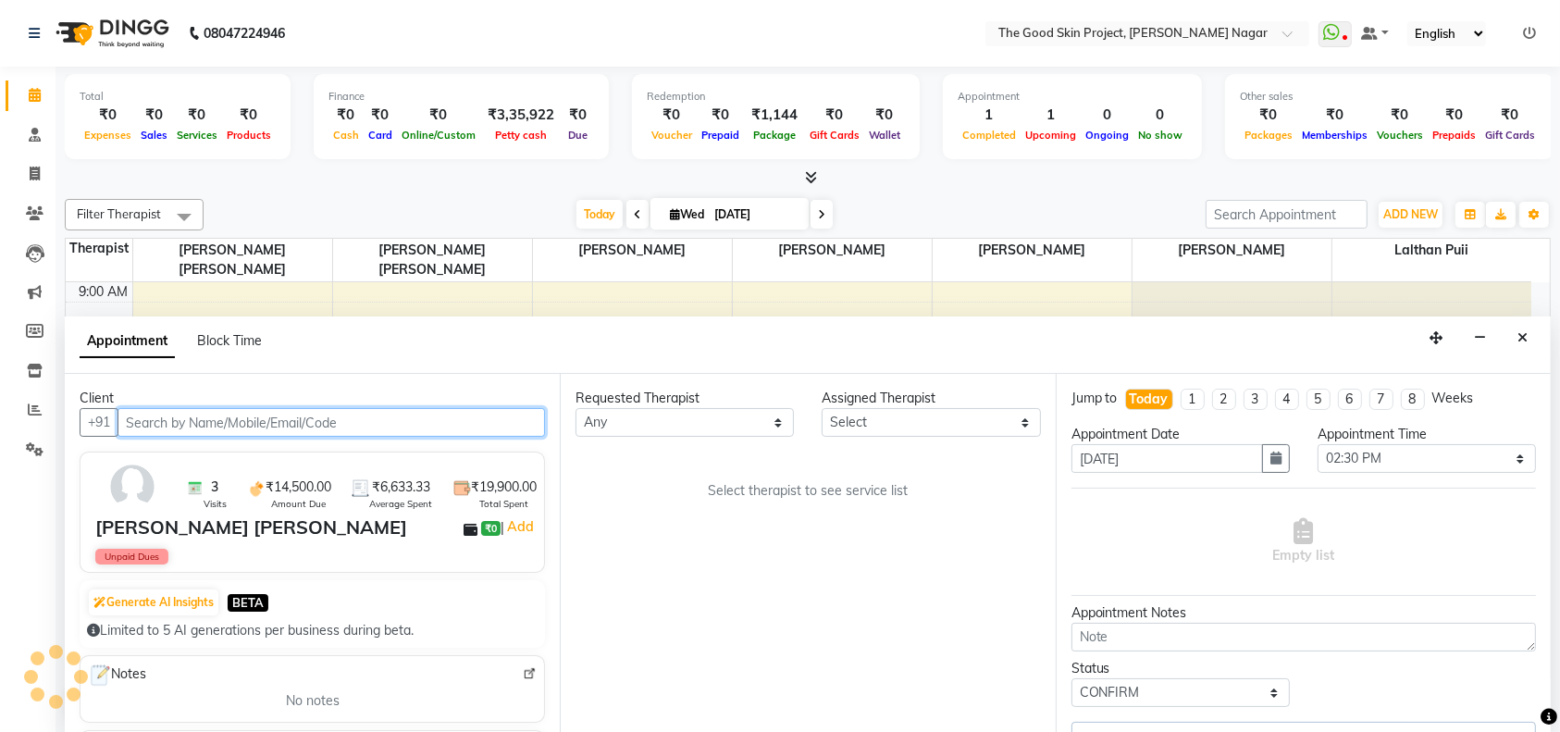
select select "69113"
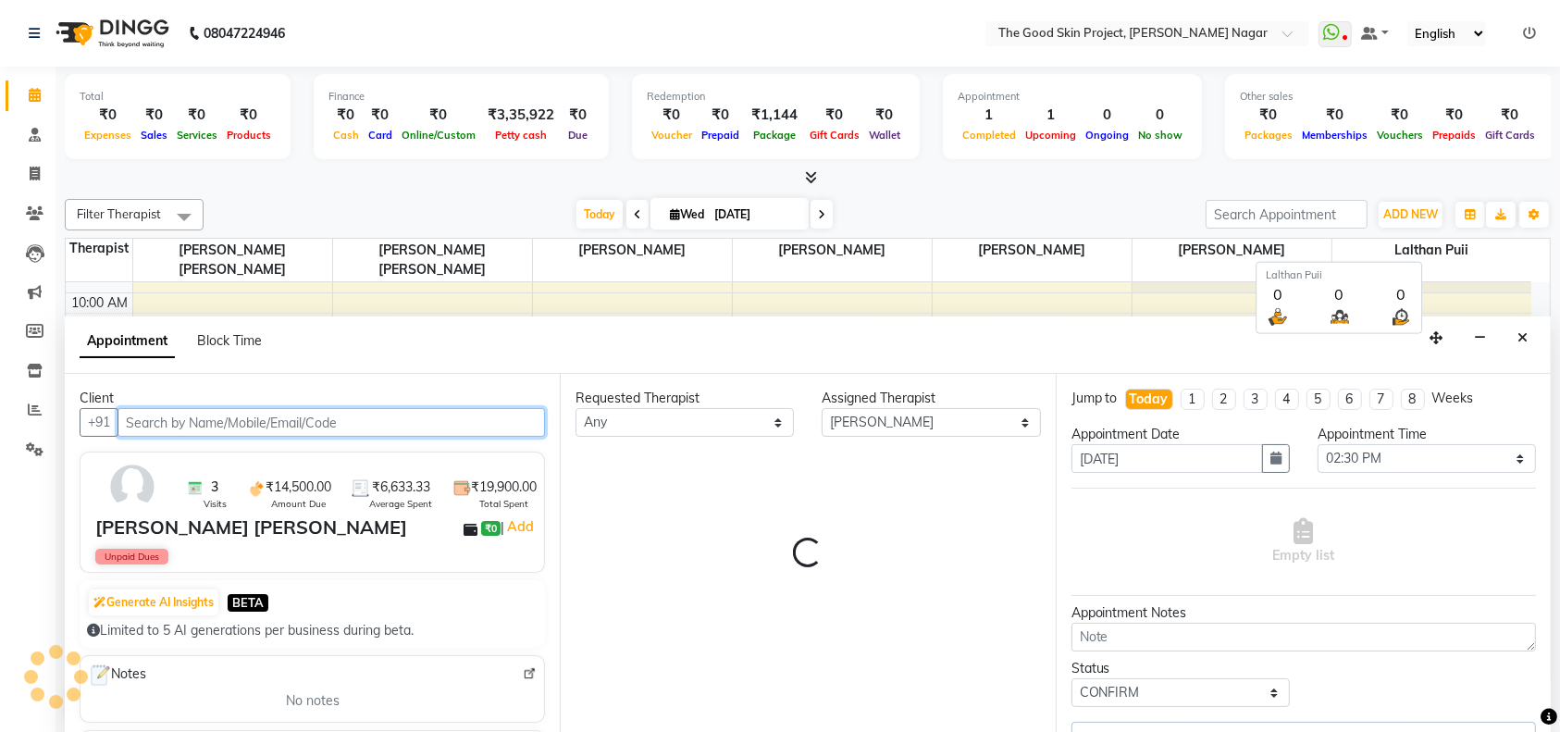
select select "588"
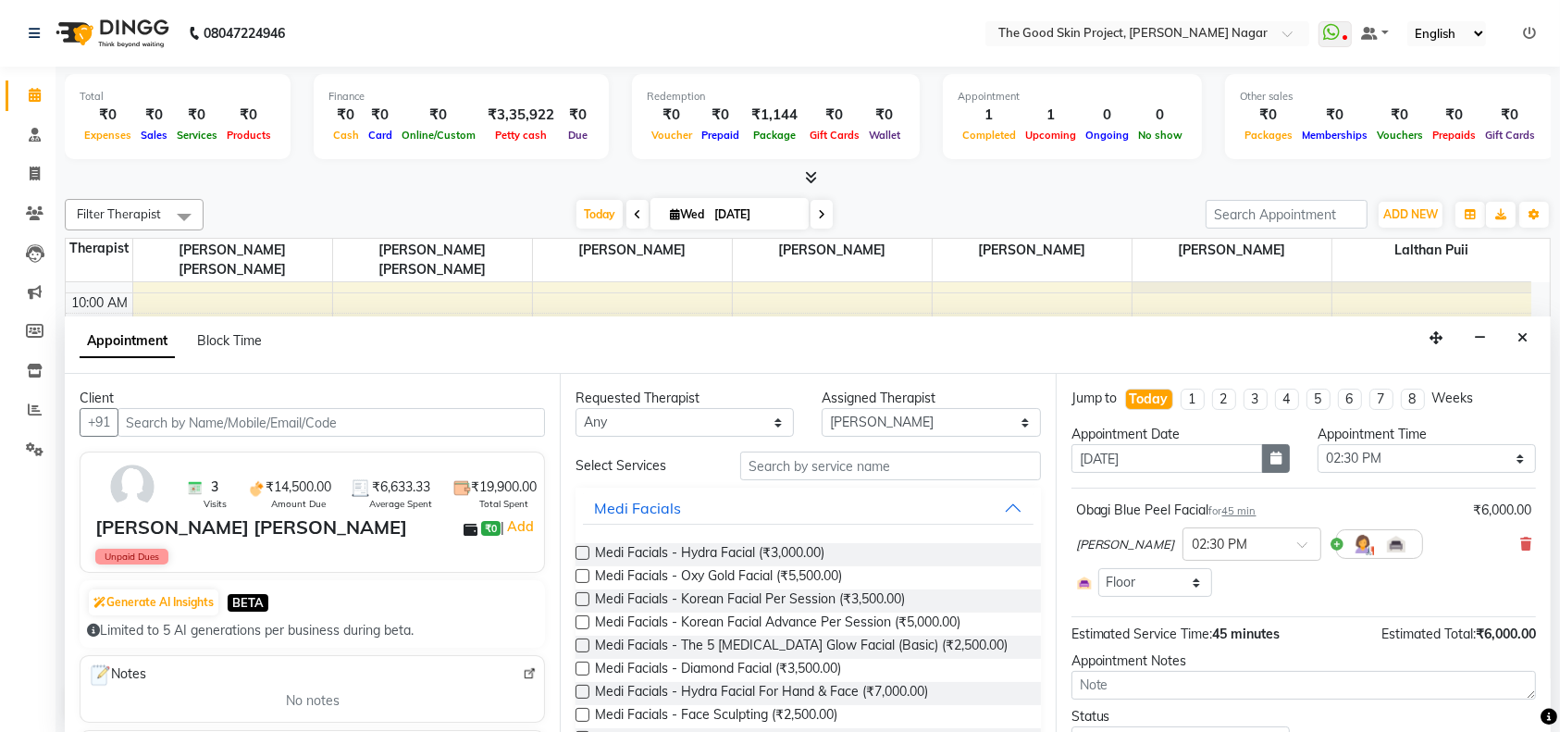
click at [1270, 455] on icon "button" at bounding box center [1275, 457] width 11 height 13
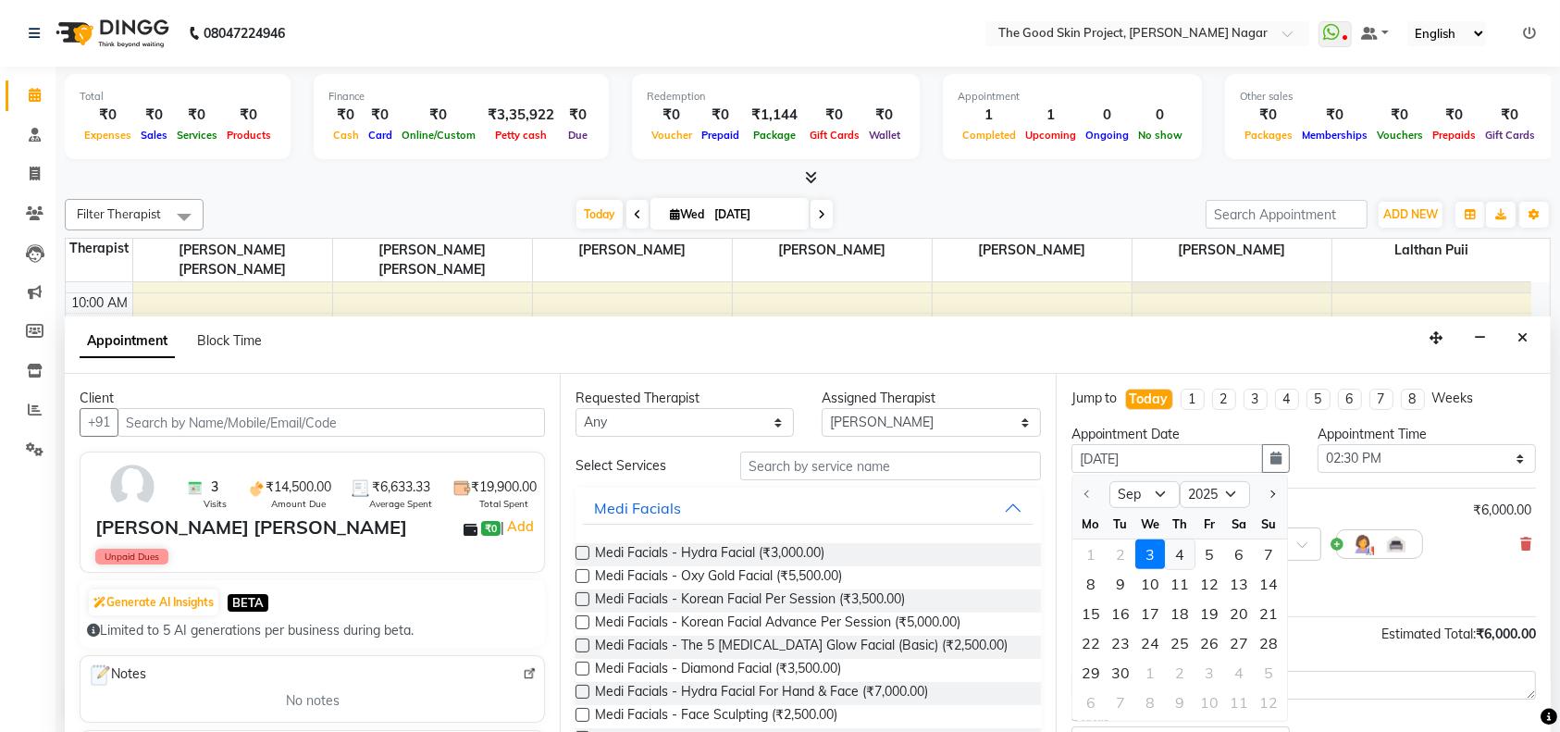
click at [1180, 550] on div "4" at bounding box center [1180, 554] width 30 height 30
type input "[DATE]"
select select "870"
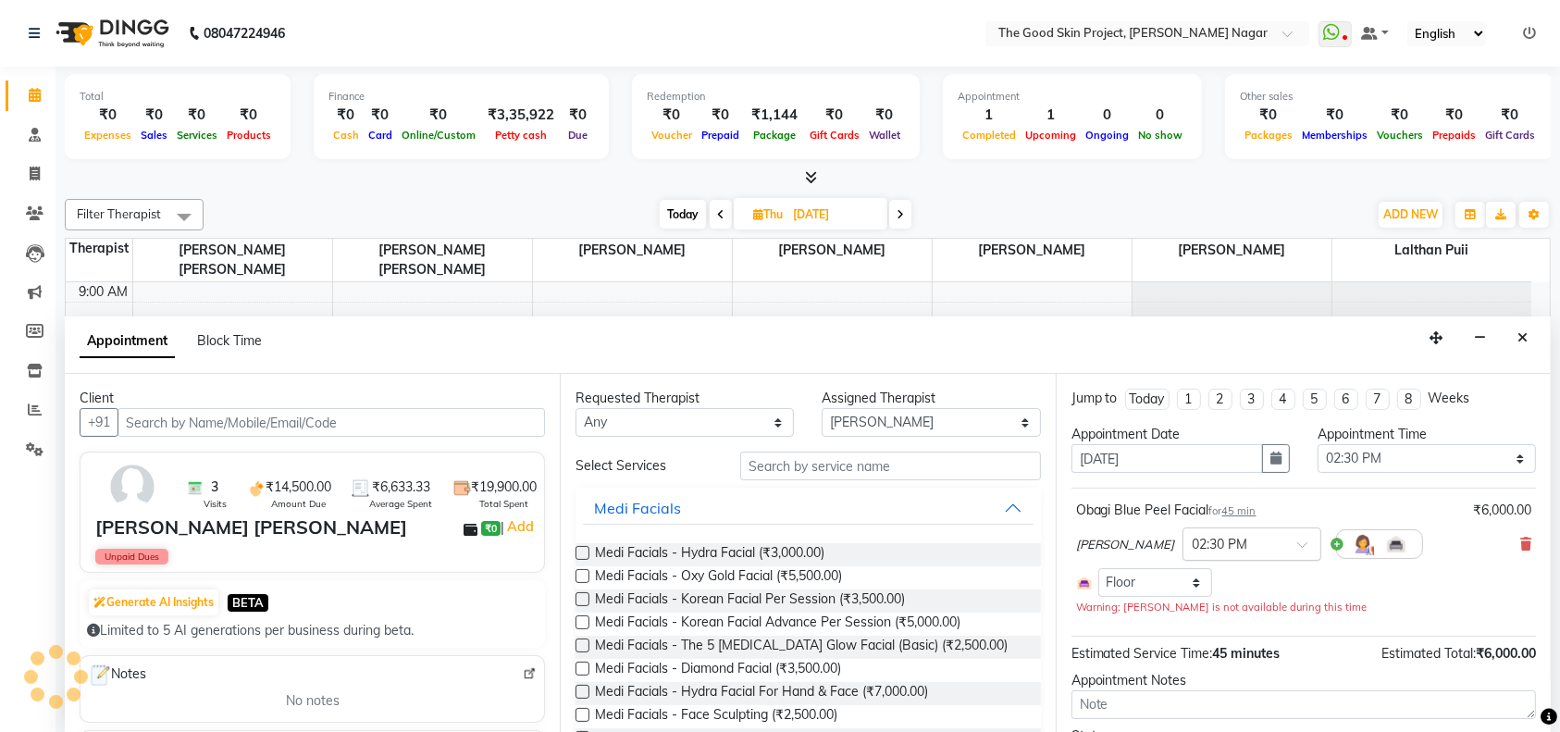
scroll to position [30, 0]
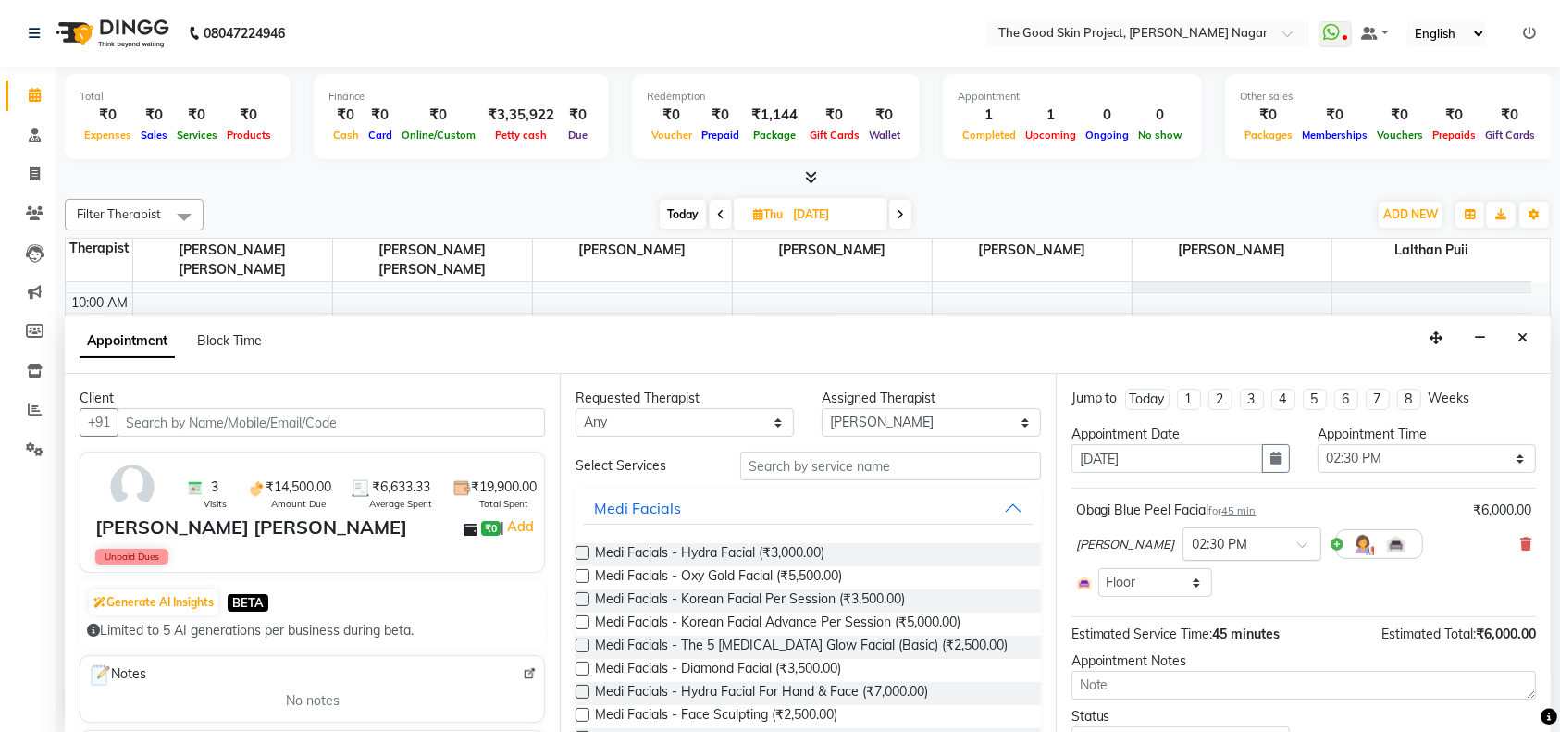
click at [1297, 548] on span at bounding box center [1308, 549] width 23 height 19
click at [1197, 653] on div "04:00 PM" at bounding box center [1251, 660] width 137 height 34
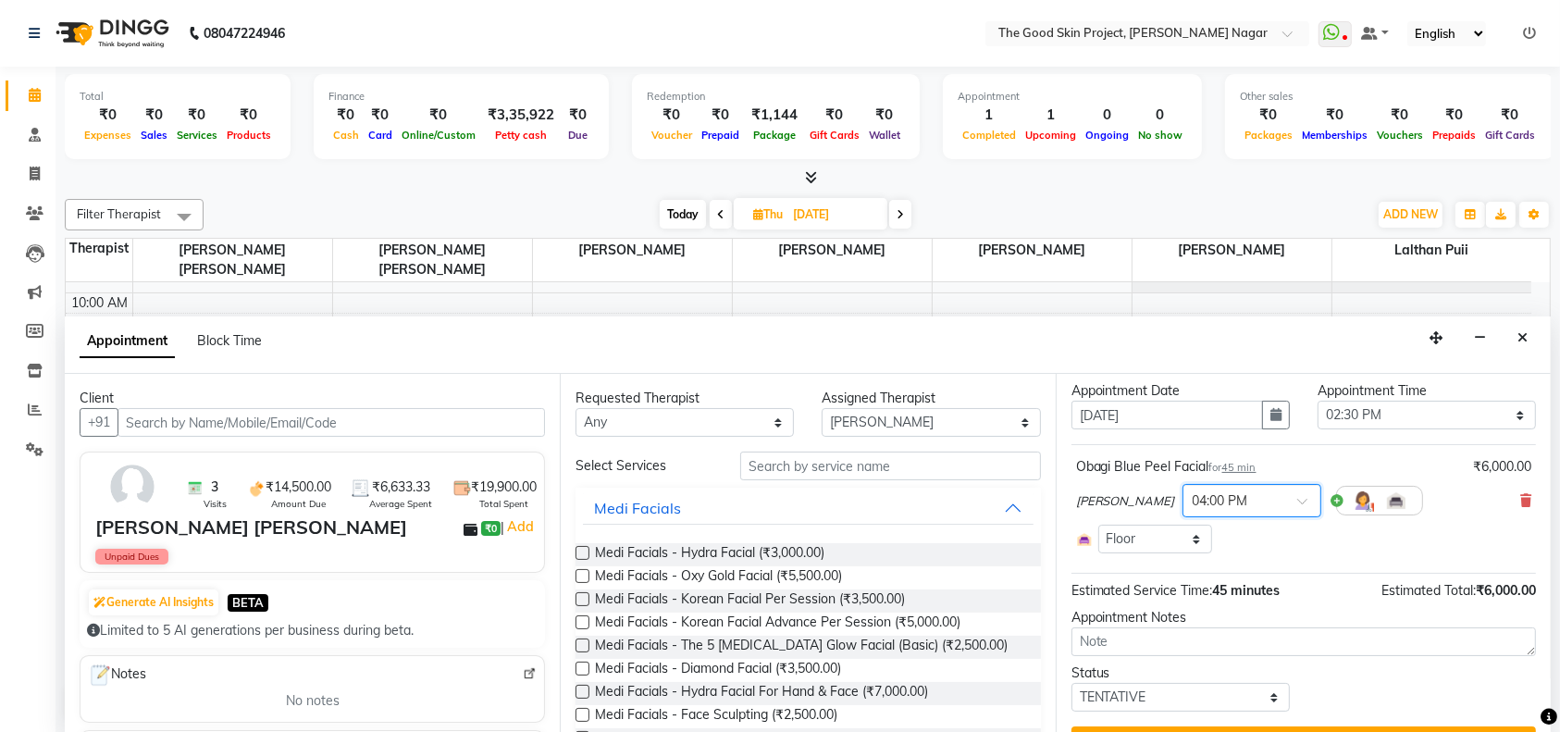
scroll to position [84, 0]
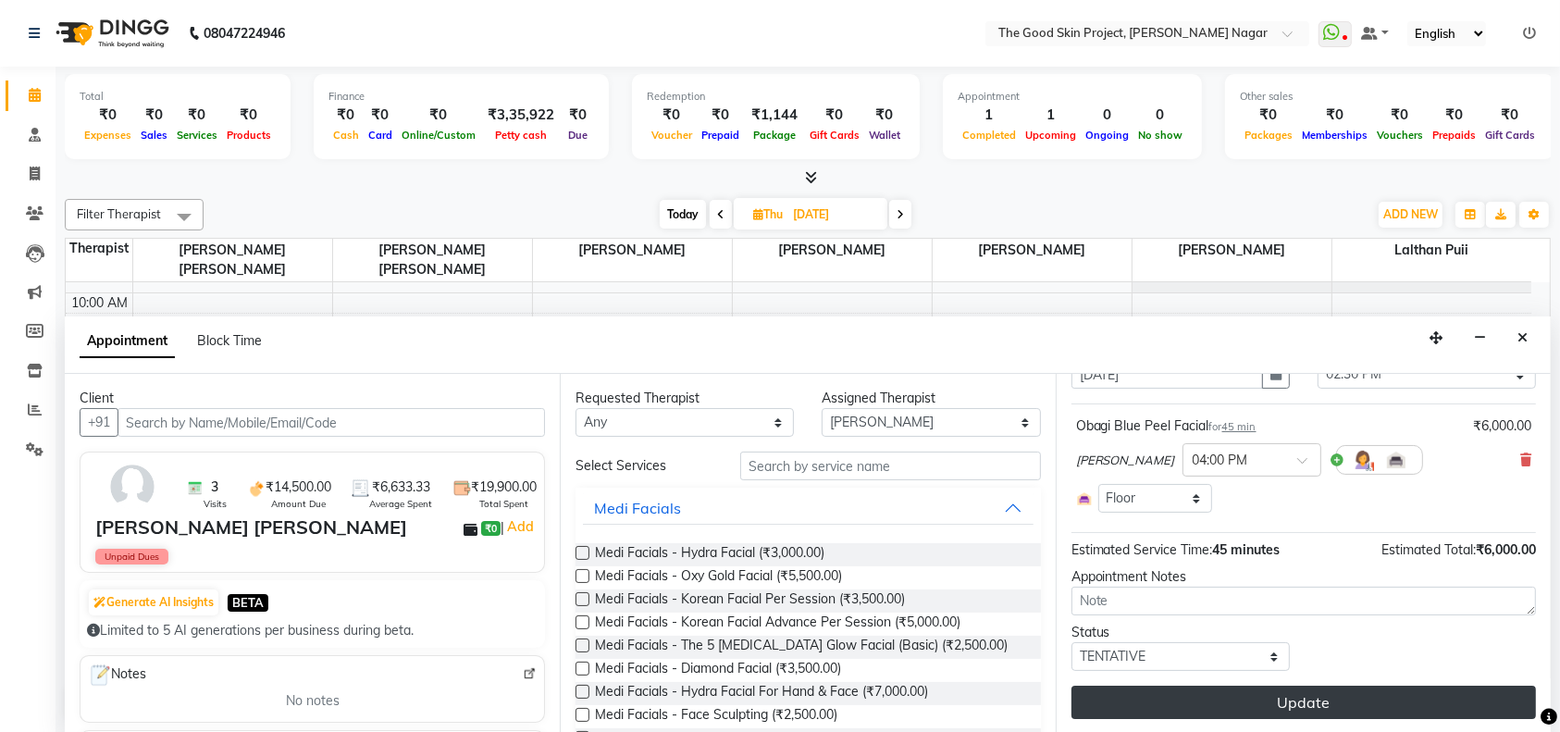
click at [1242, 696] on button "Update" at bounding box center [1303, 701] width 464 height 33
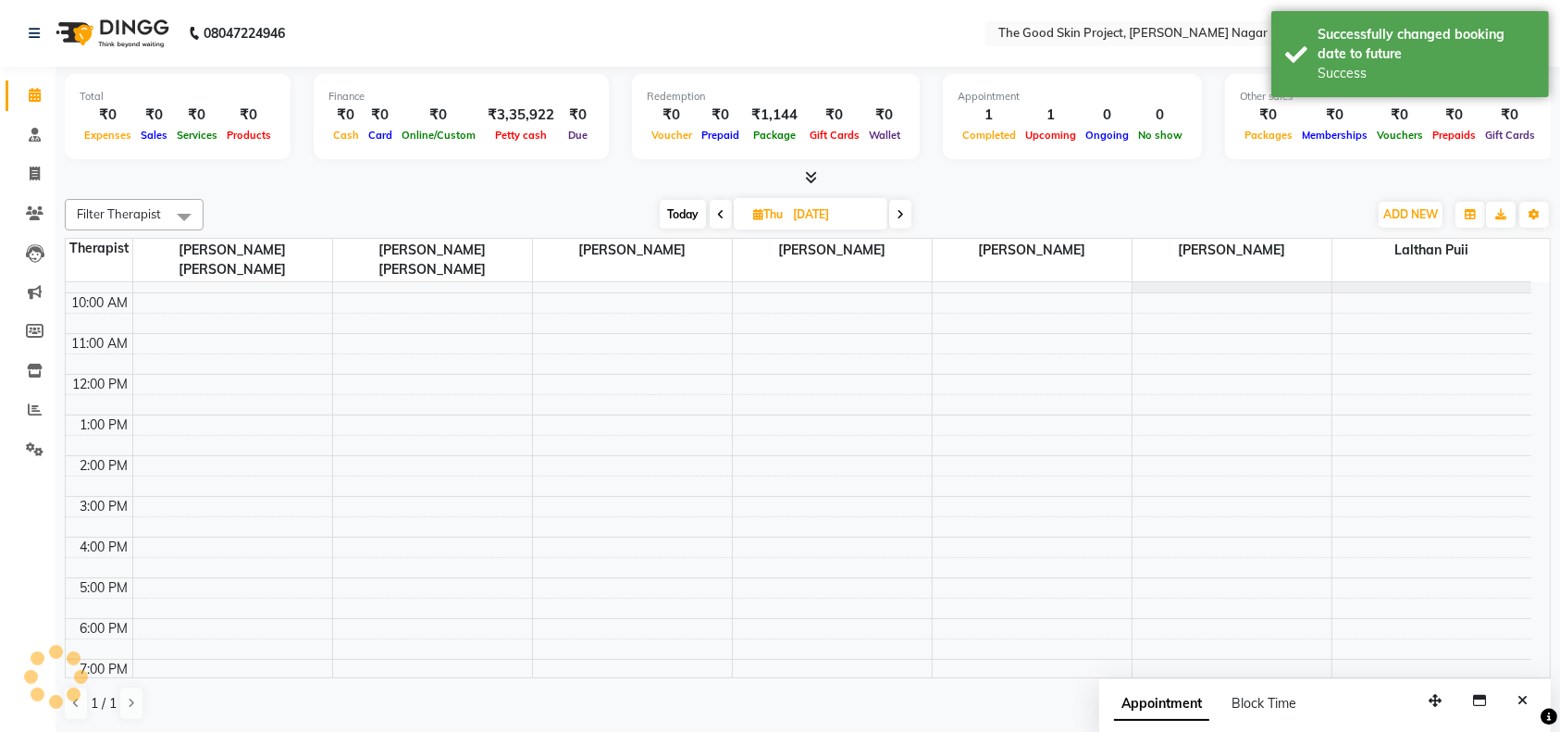
scroll to position [0, 0]
click at [720, 214] on icon at bounding box center [720, 214] width 7 height 11
type input "[DATE]"
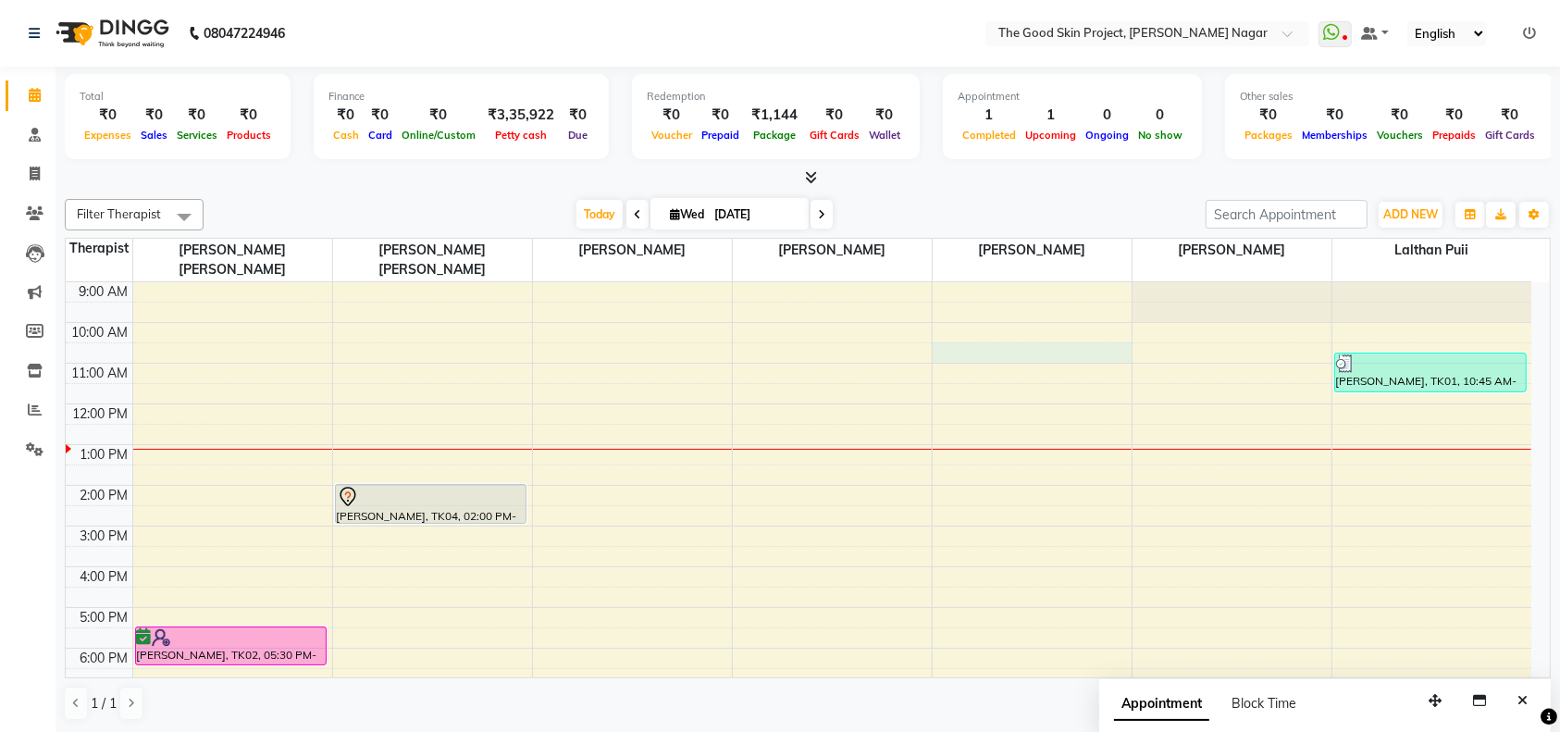
click at [959, 337] on div "9:00 AM 10:00 AM 11:00 AM 12:00 PM 1:00 PM 2:00 PM 3:00 PM 4:00 PM 5:00 PM 6:00…" at bounding box center [798, 505] width 1465 height 447
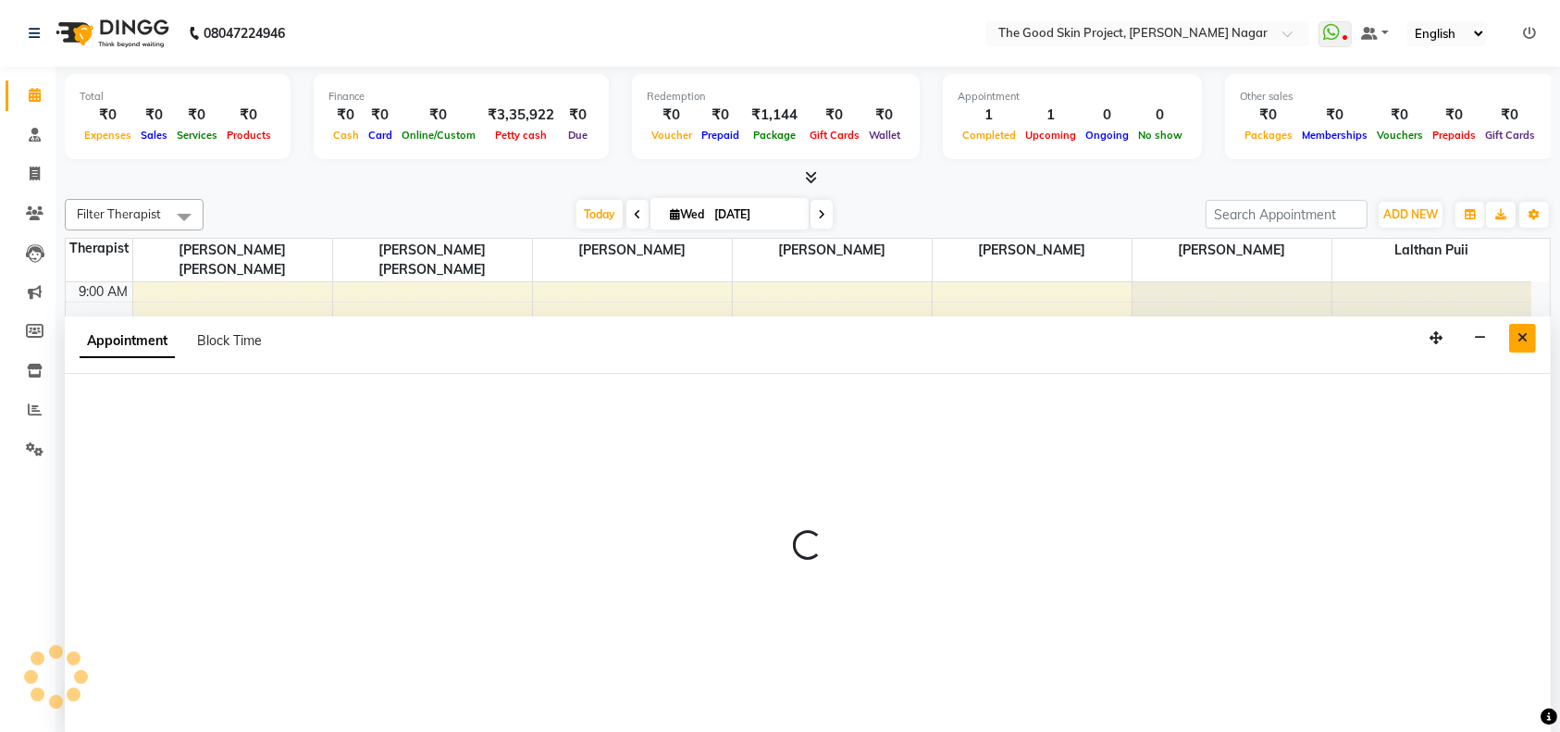
select select "45987"
select select "630"
select select "tentative"
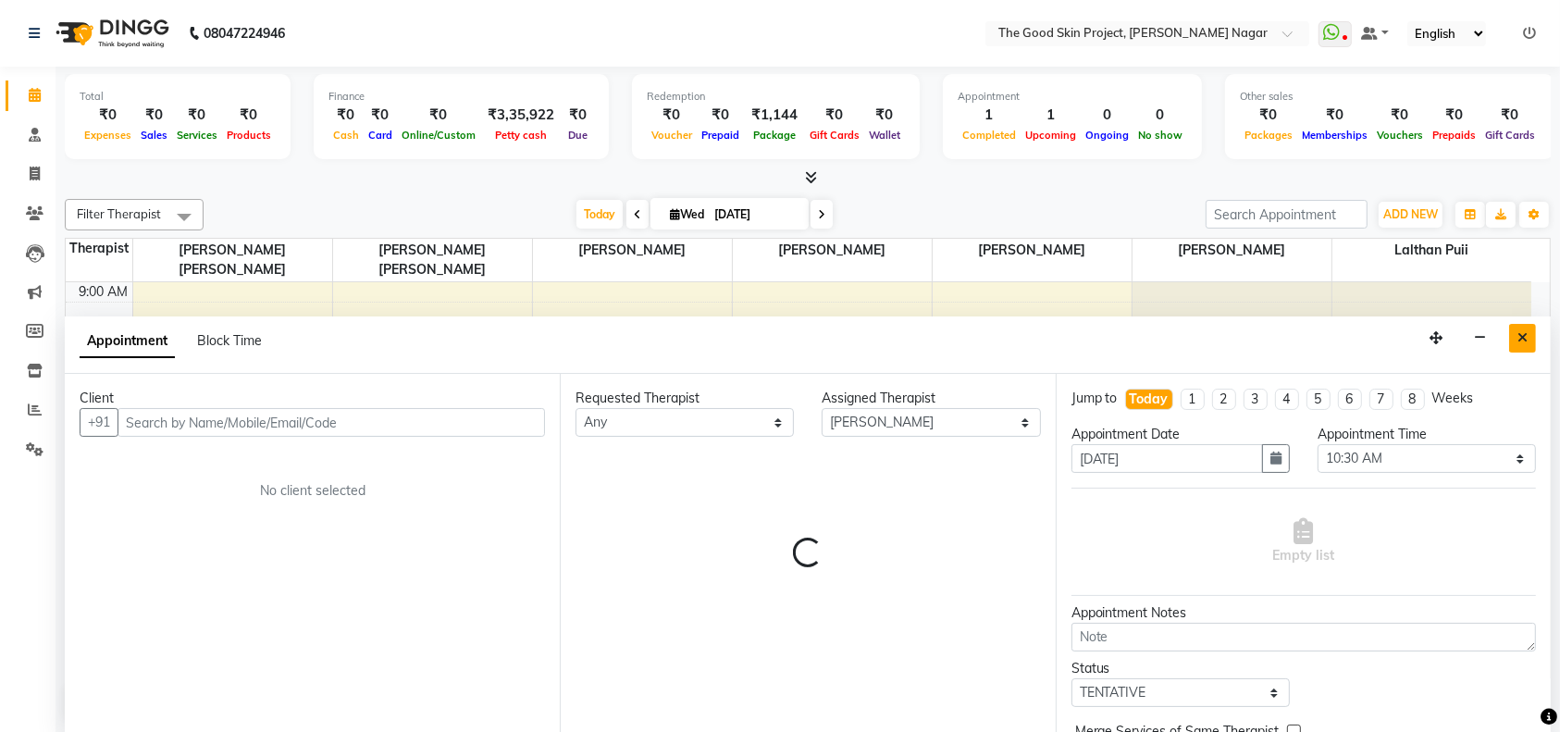
click at [1524, 337] on icon "Close" at bounding box center [1522, 337] width 10 height 13
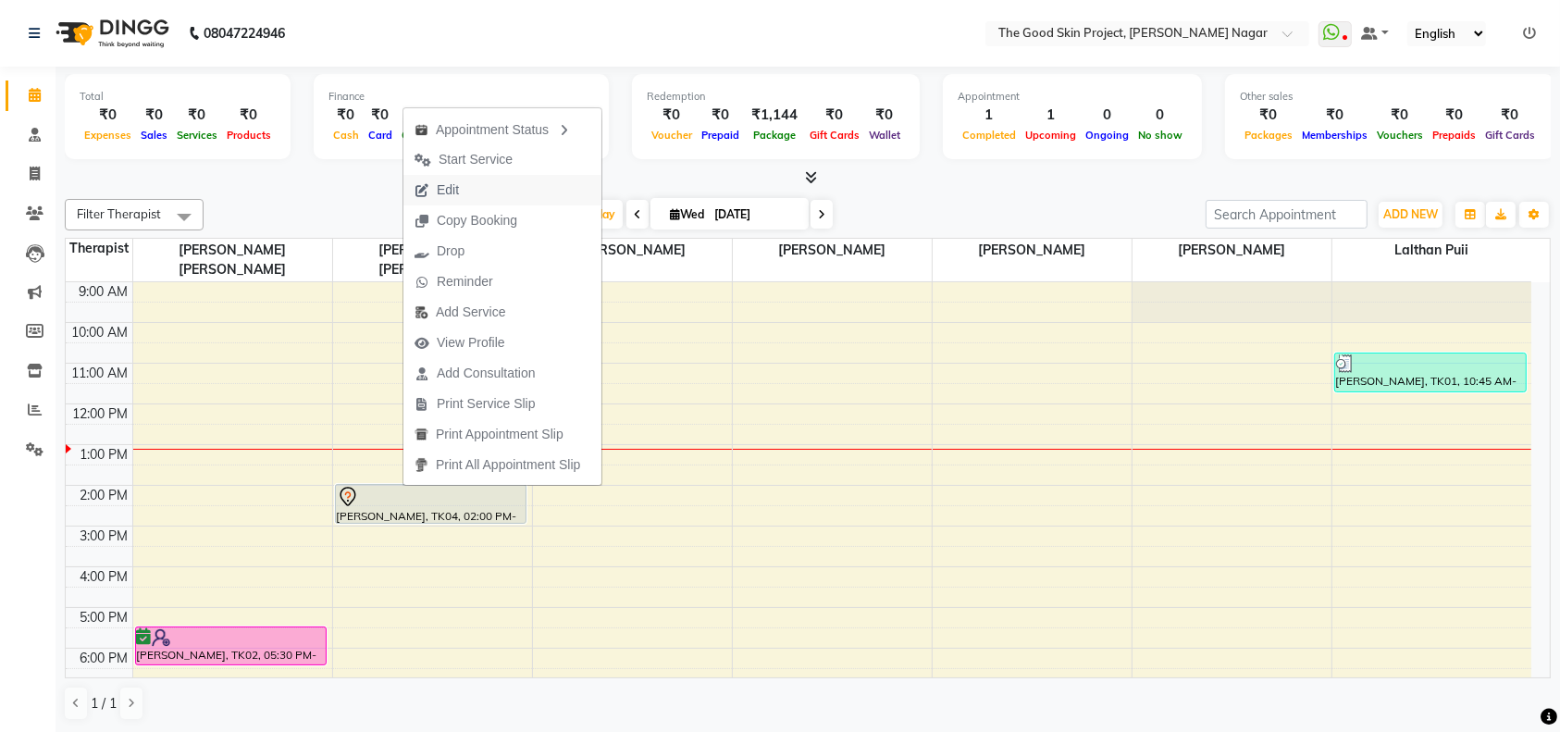
click at [469, 189] on span "Edit" at bounding box center [436, 190] width 67 height 31
select select "tentative"
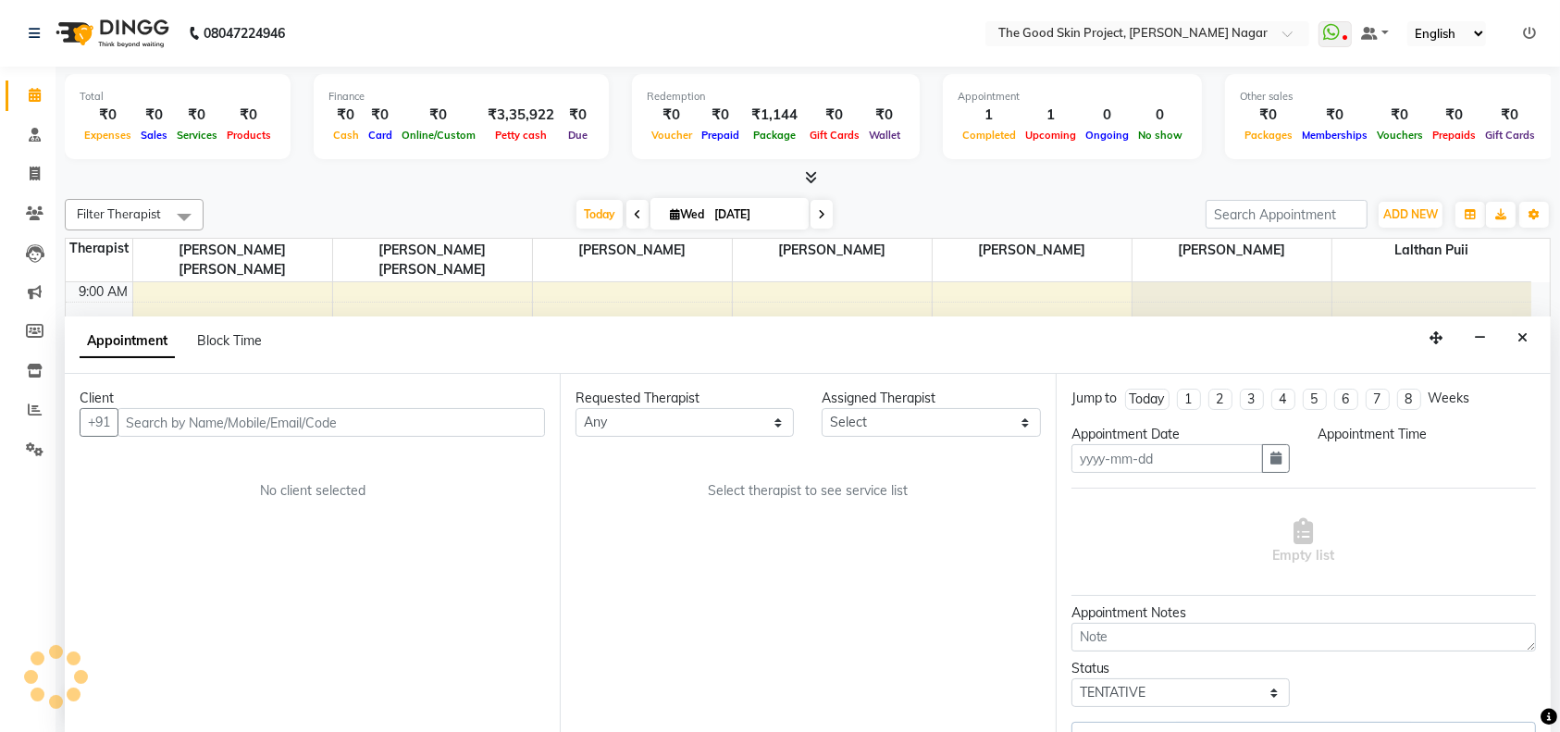
type input "[DATE]"
select select "840"
select select "45879"
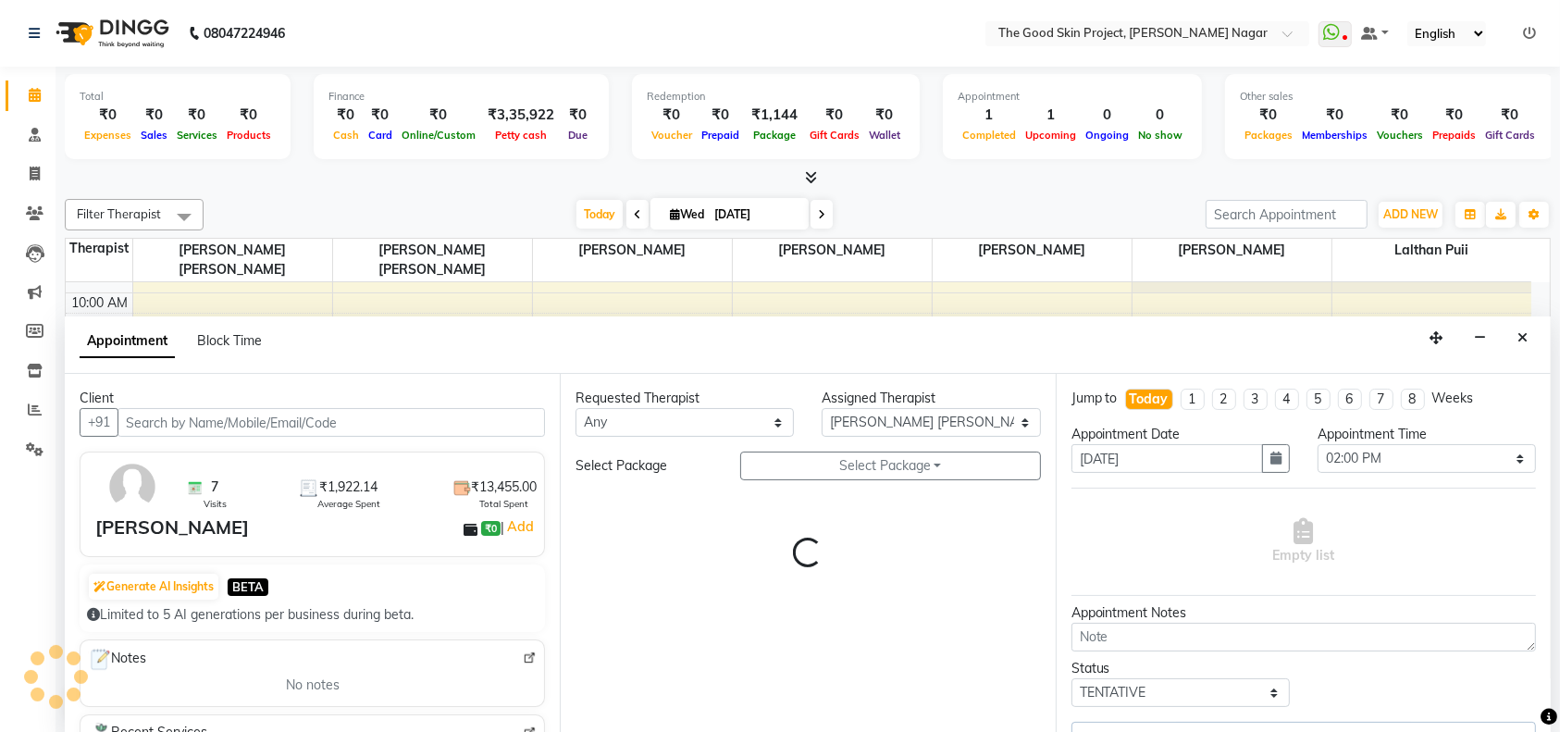
select select "588"
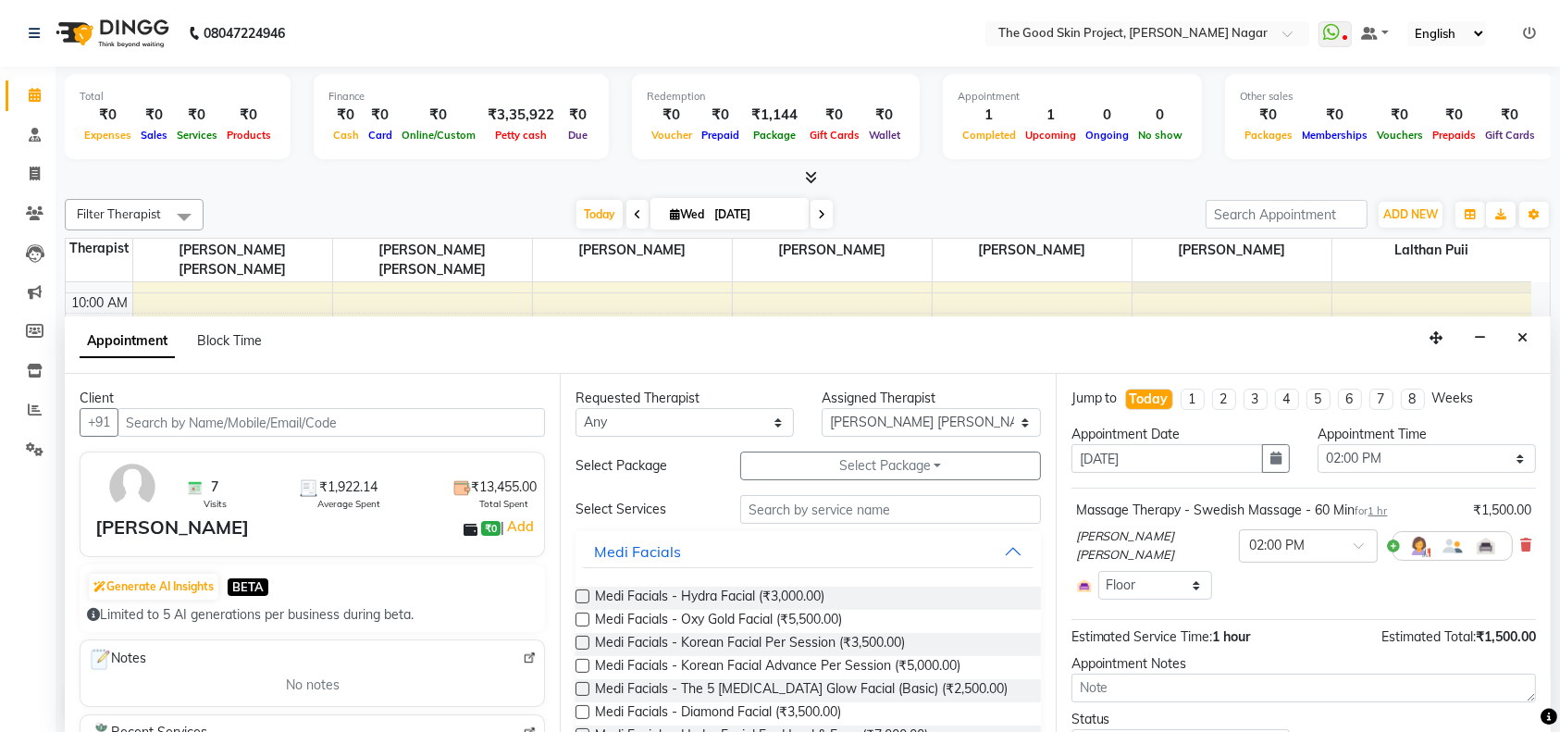
scroll to position [84, 0]
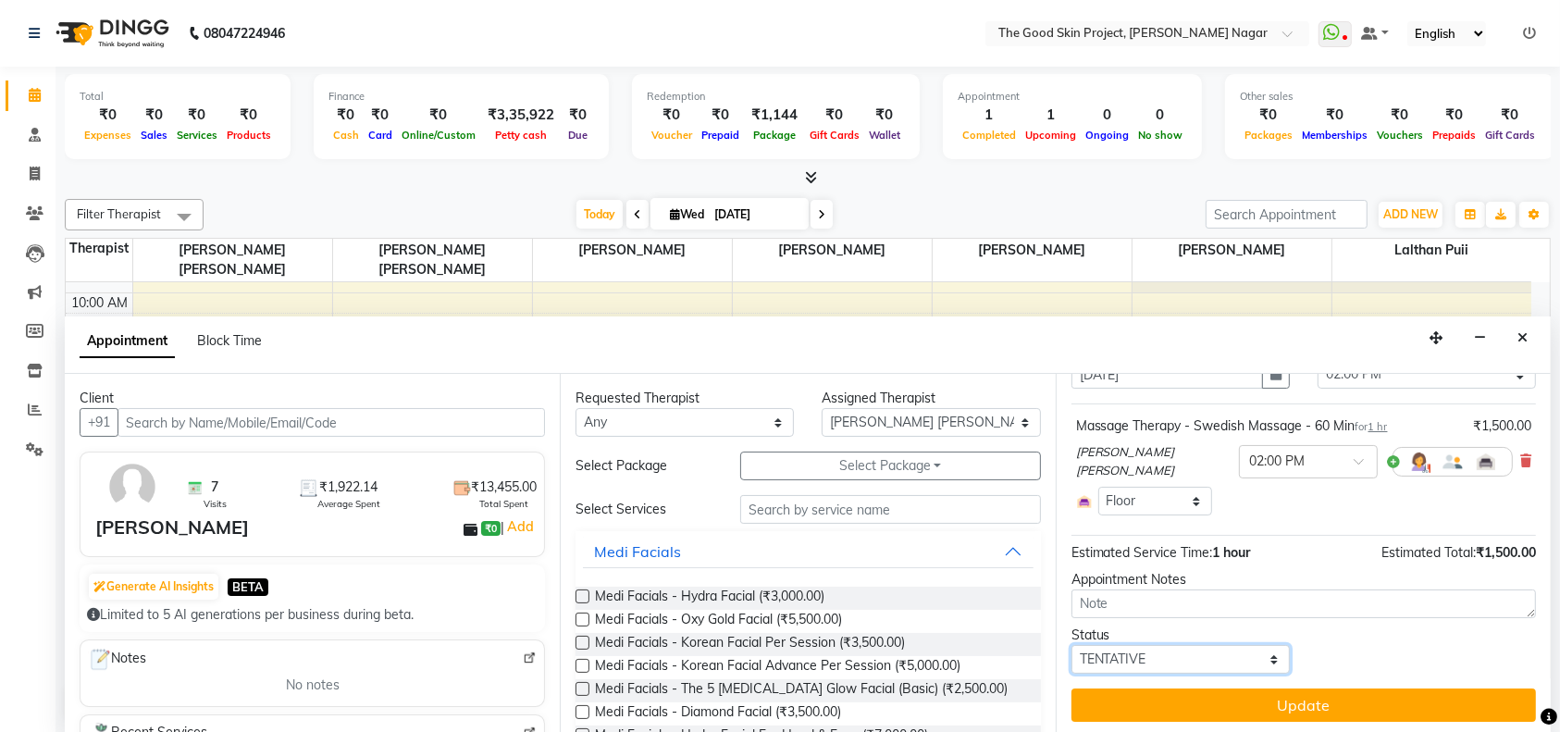
click at [1258, 650] on select "Select TENTATIVE CONFIRM CHECK-IN UPCOMING" at bounding box center [1180, 659] width 218 height 29
select select "confirm booking"
click at [1071, 645] on select "Select TENTATIVE CONFIRM CHECK-IN UPCOMING" at bounding box center [1180, 659] width 218 height 29
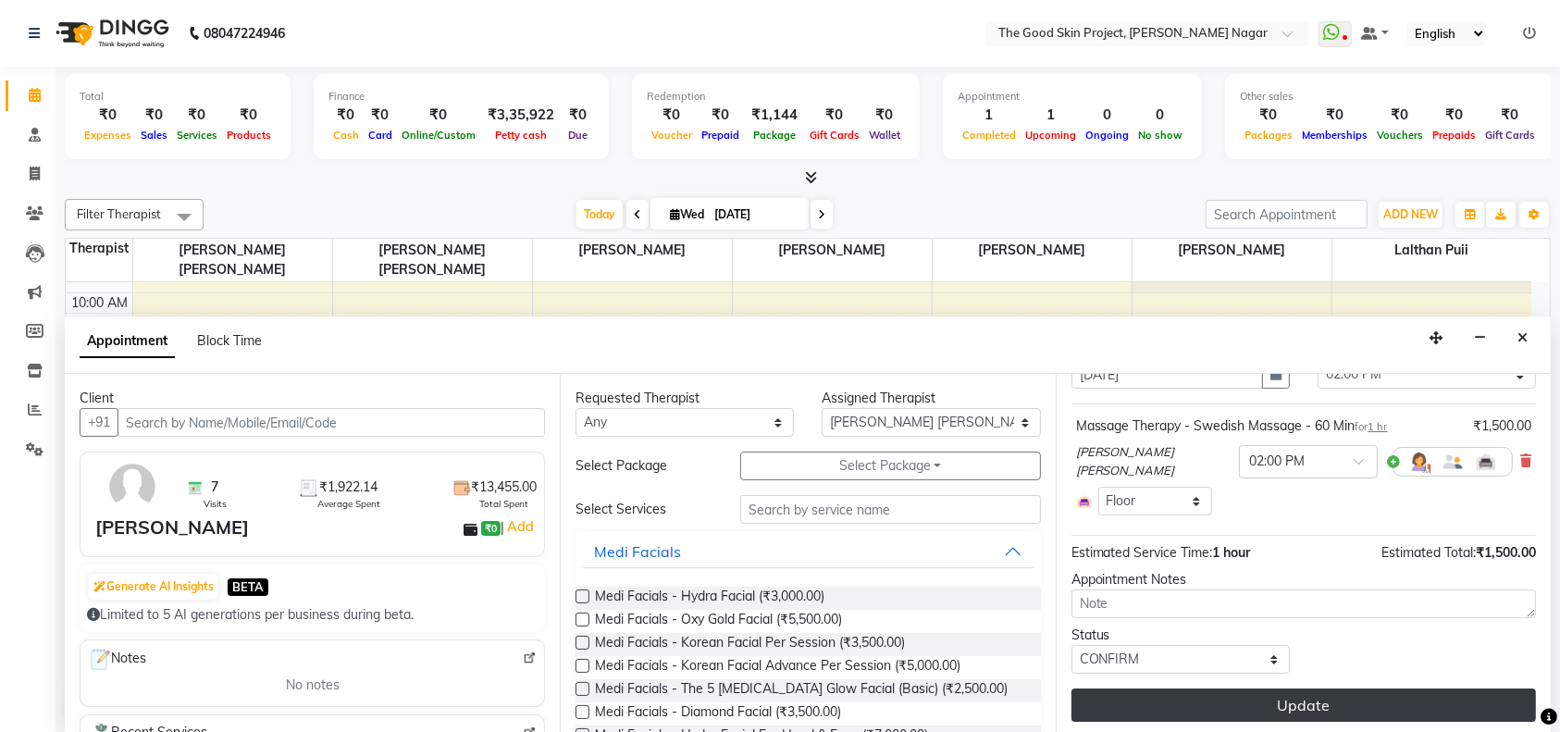
click at [1277, 695] on button "Update" at bounding box center [1303, 704] width 464 height 33
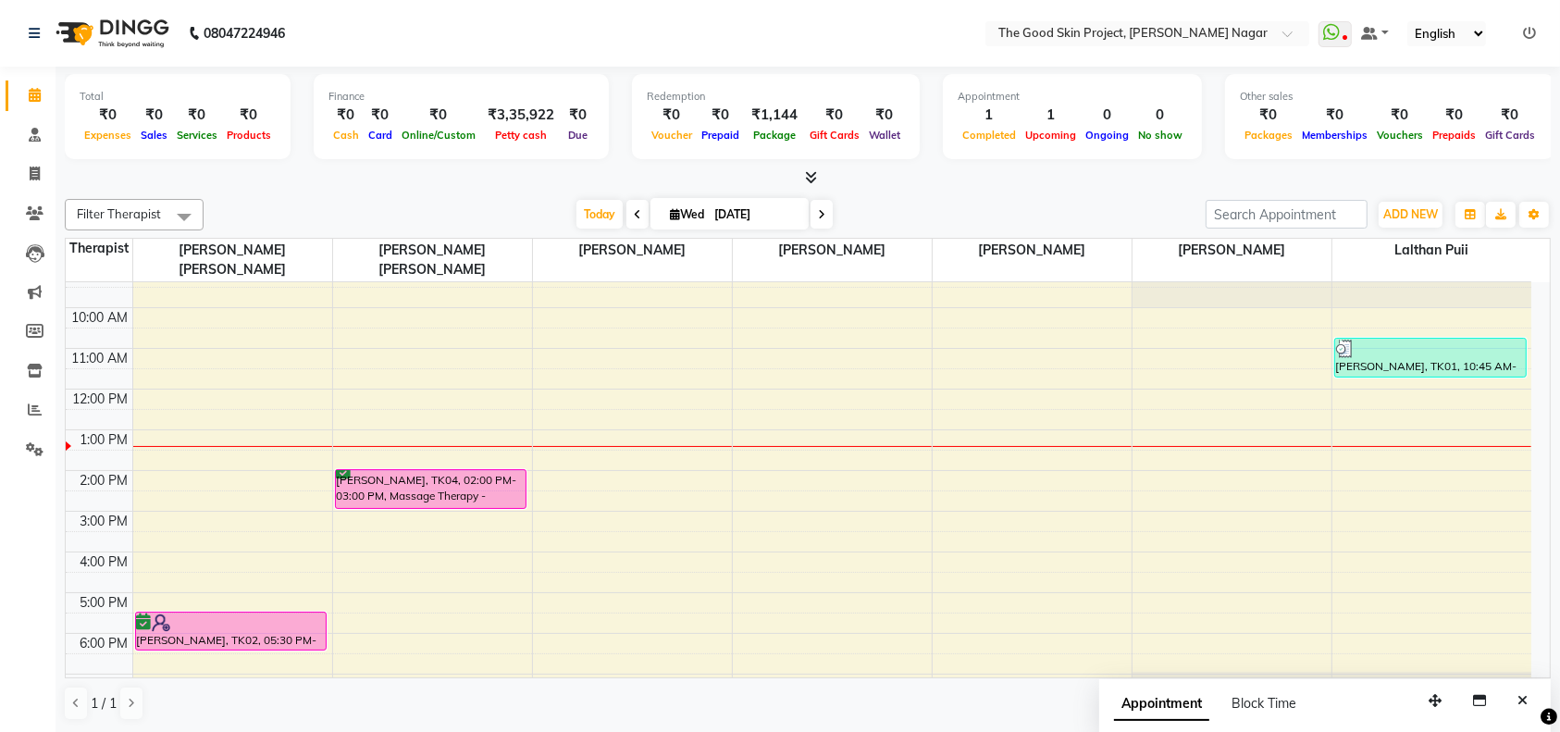
scroll to position [30, 0]
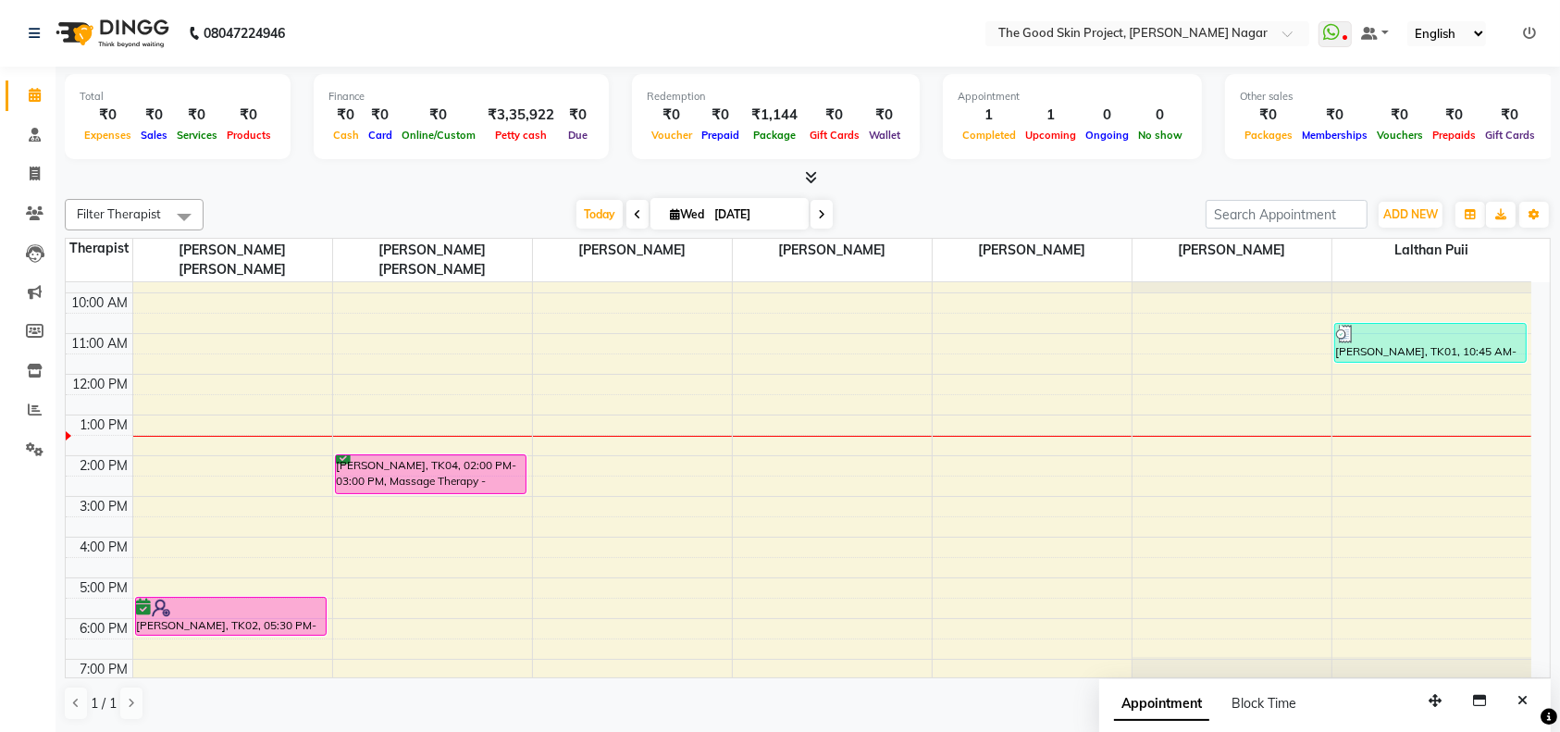
click at [735, 210] on input "[DATE]" at bounding box center [755, 215] width 93 height 28
select select "9"
select select "2025"
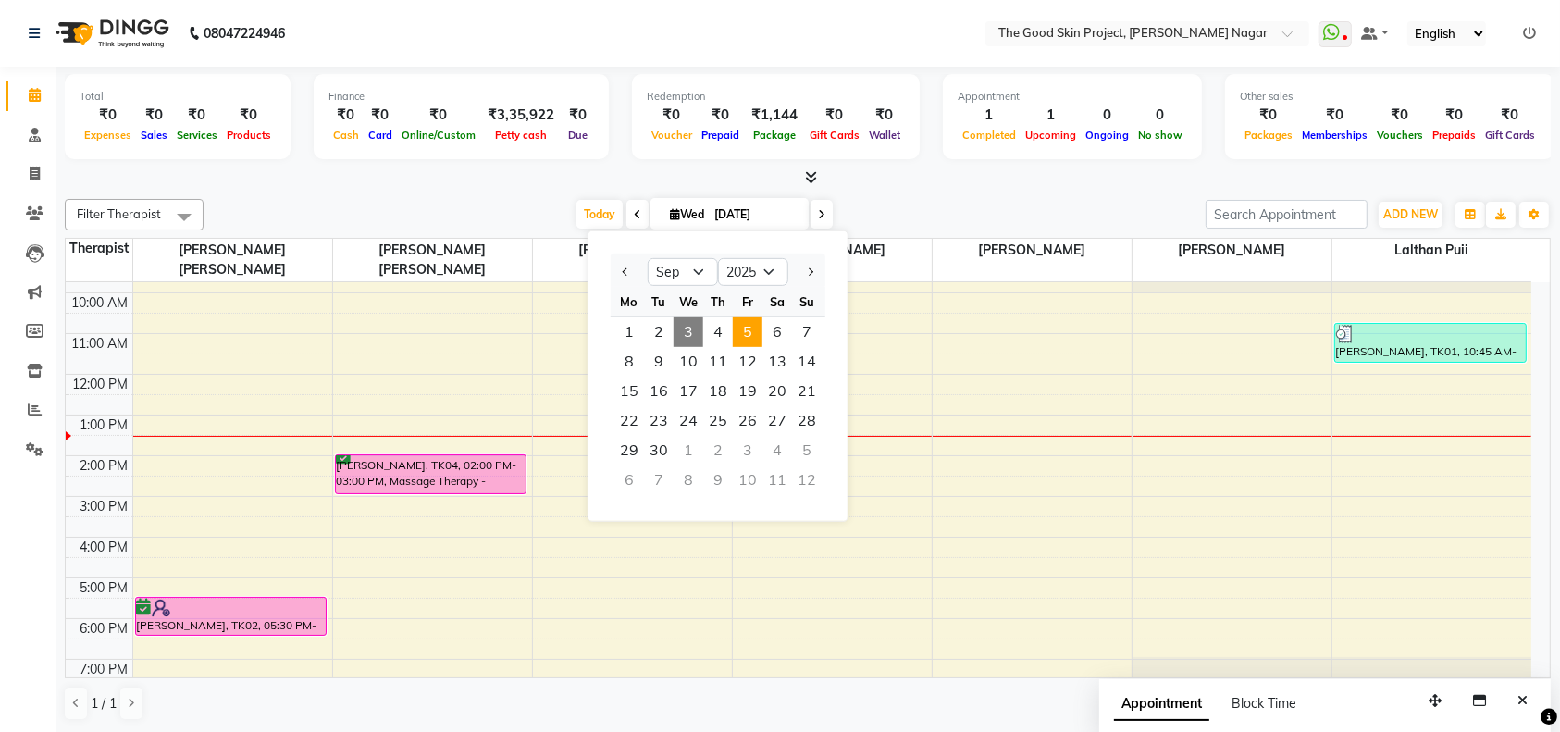
click at [749, 339] on span "5" at bounding box center [748, 332] width 30 height 30
type input "[DATE]"
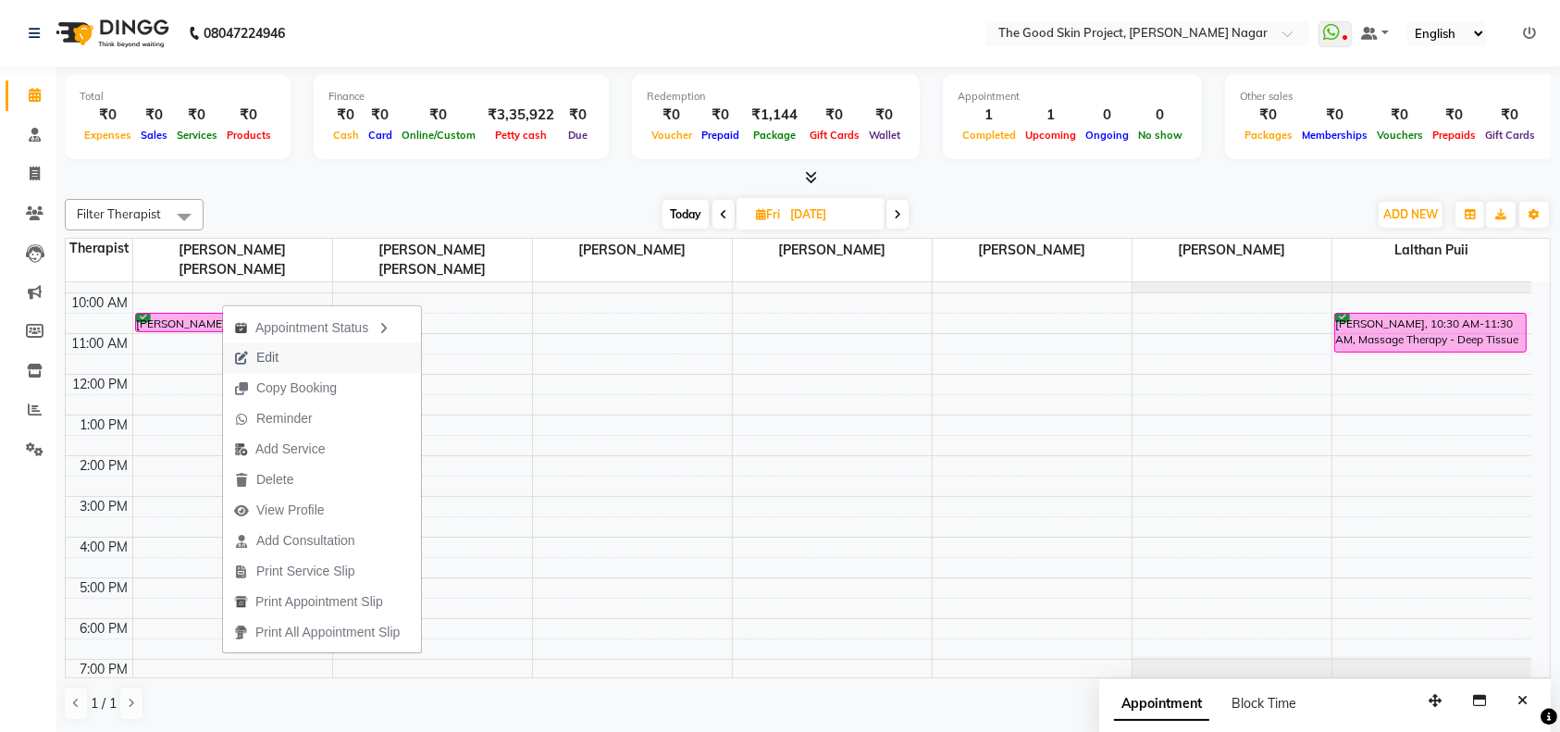
click at [268, 352] on span "Edit" at bounding box center [267, 357] width 22 height 19
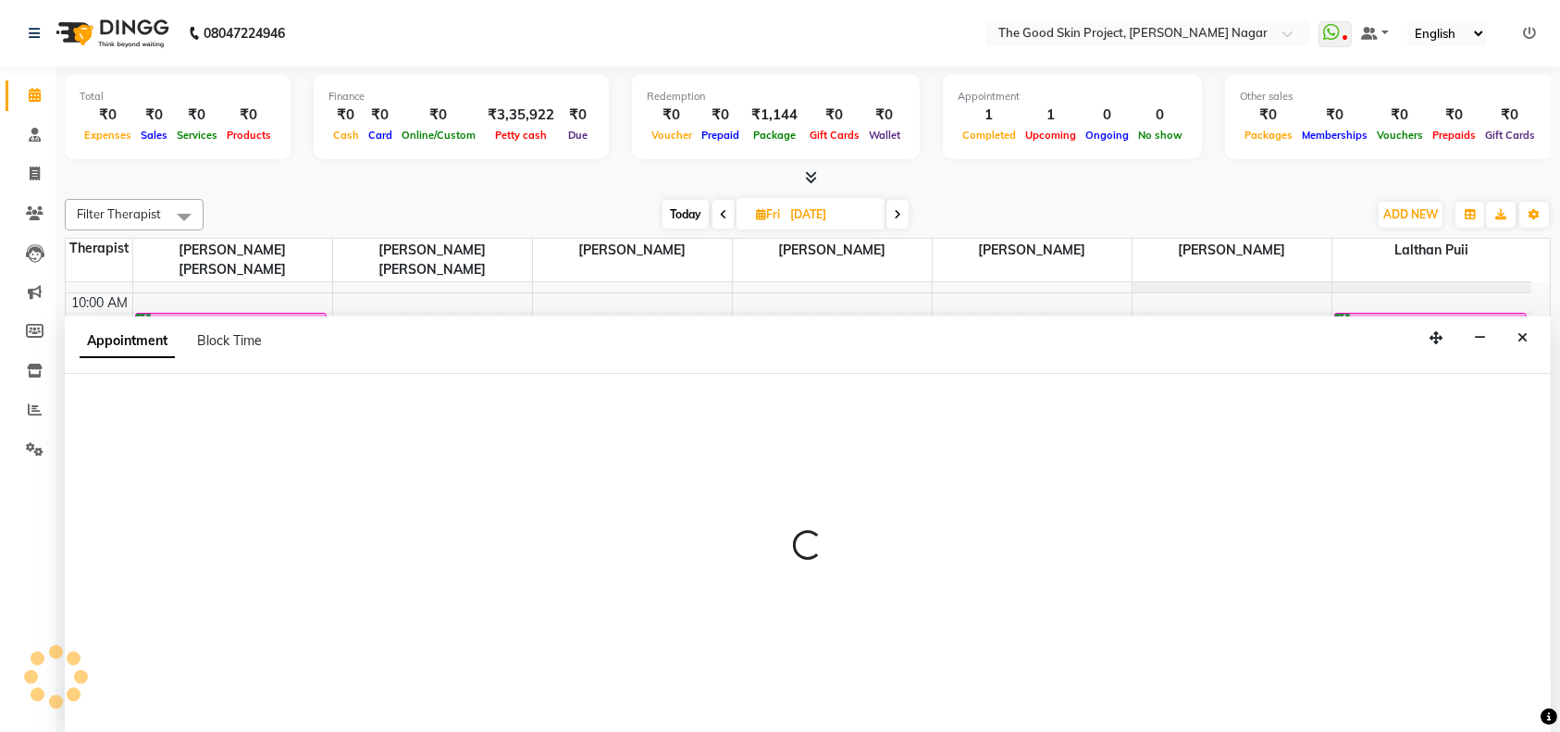
scroll to position [0, 0]
select select "45878"
select select "630"
select select "confirm booking"
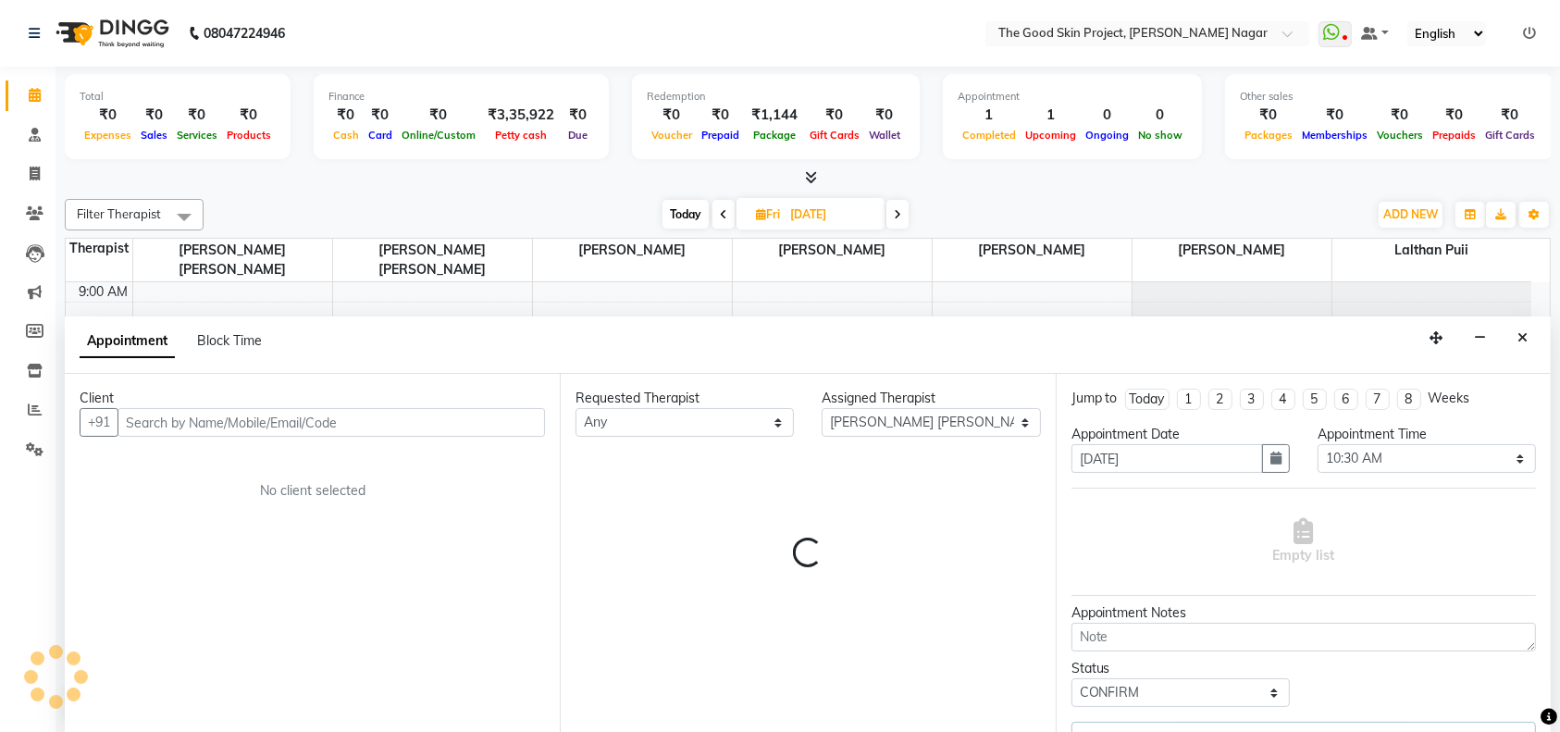
scroll to position [30, 0]
select select "588"
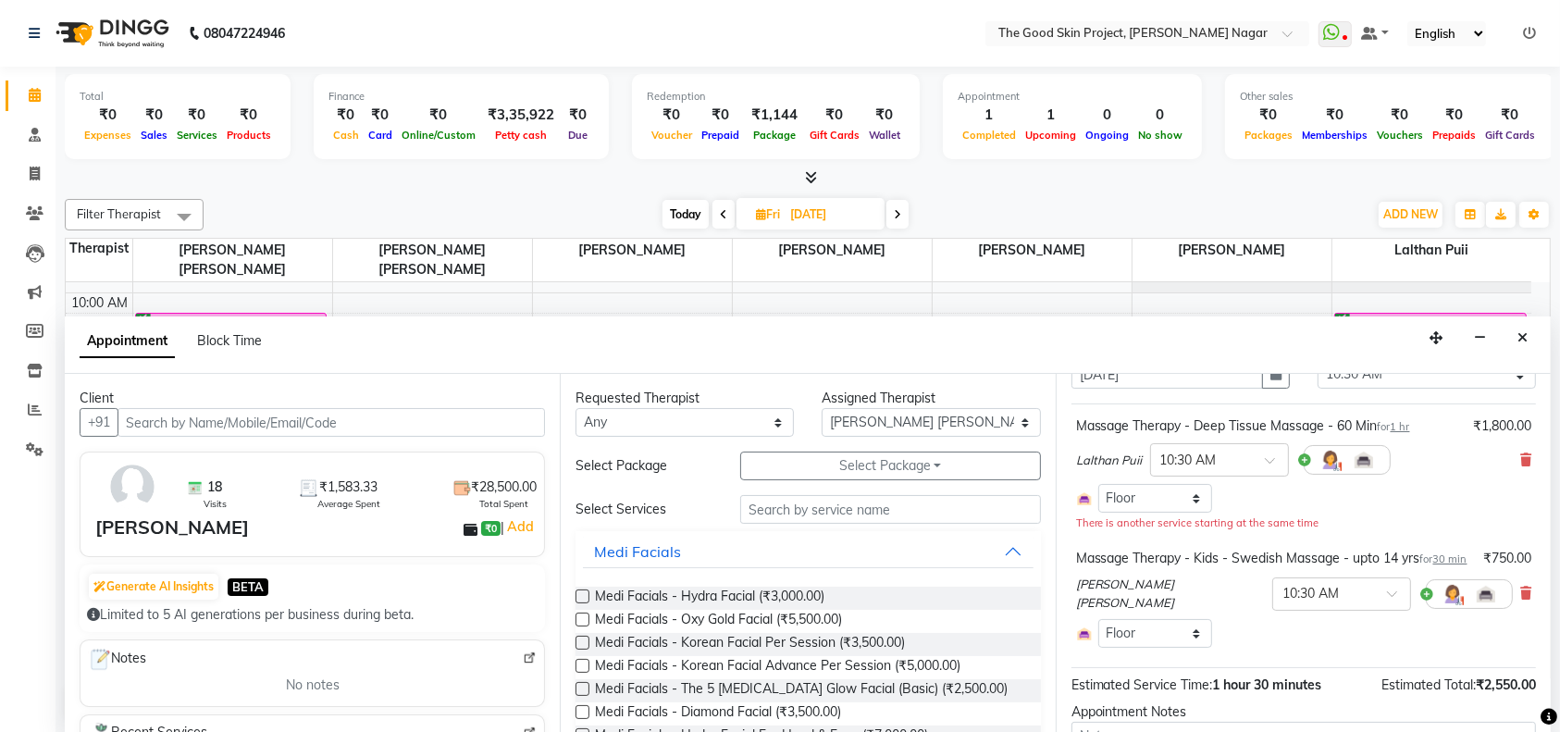
scroll to position [123, 0]
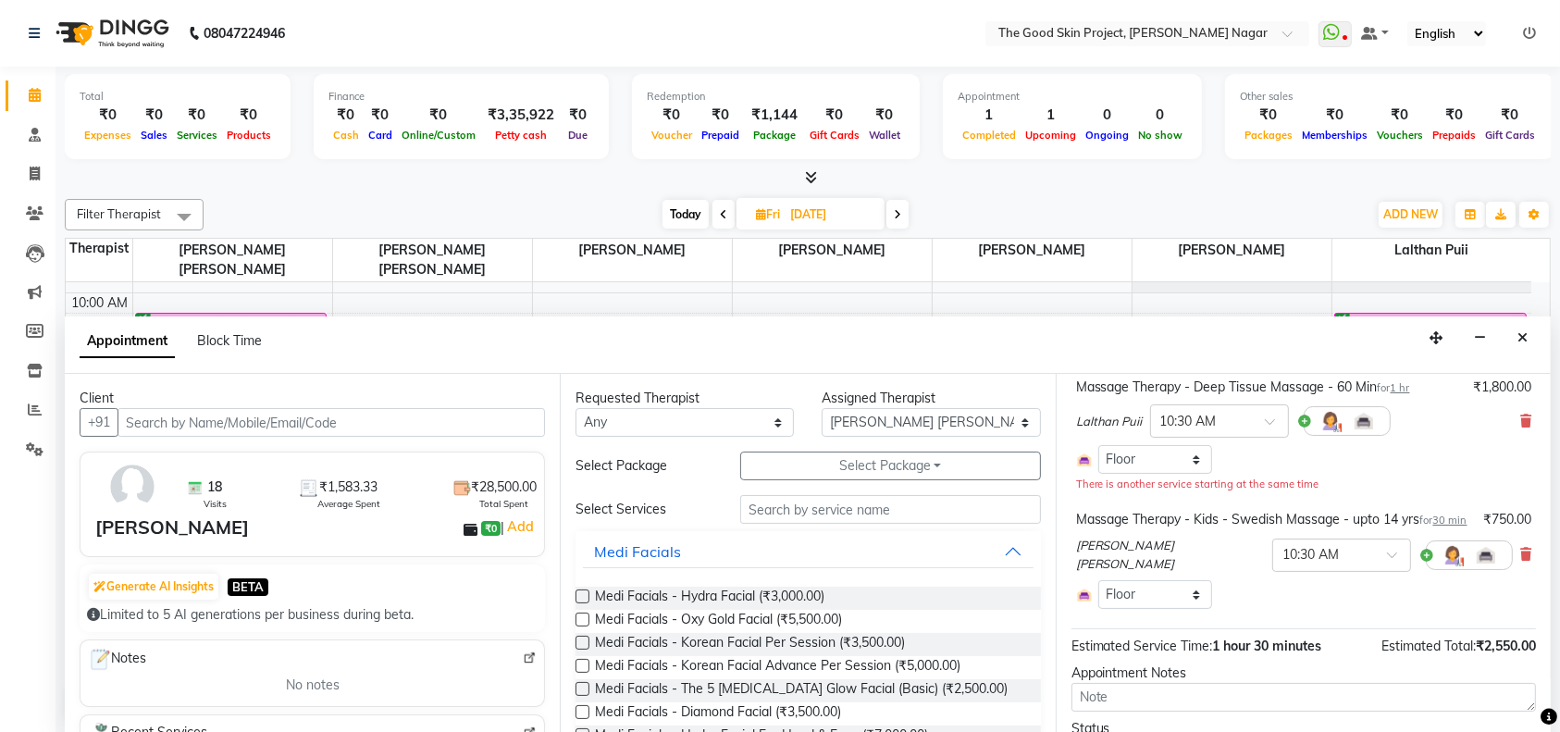
click at [1499, 572] on div "[PERSON_NAME] [PERSON_NAME] × 10:30 AM" at bounding box center [1303, 554] width 455 height 51
click at [1520, 561] on icon at bounding box center [1525, 554] width 11 height 13
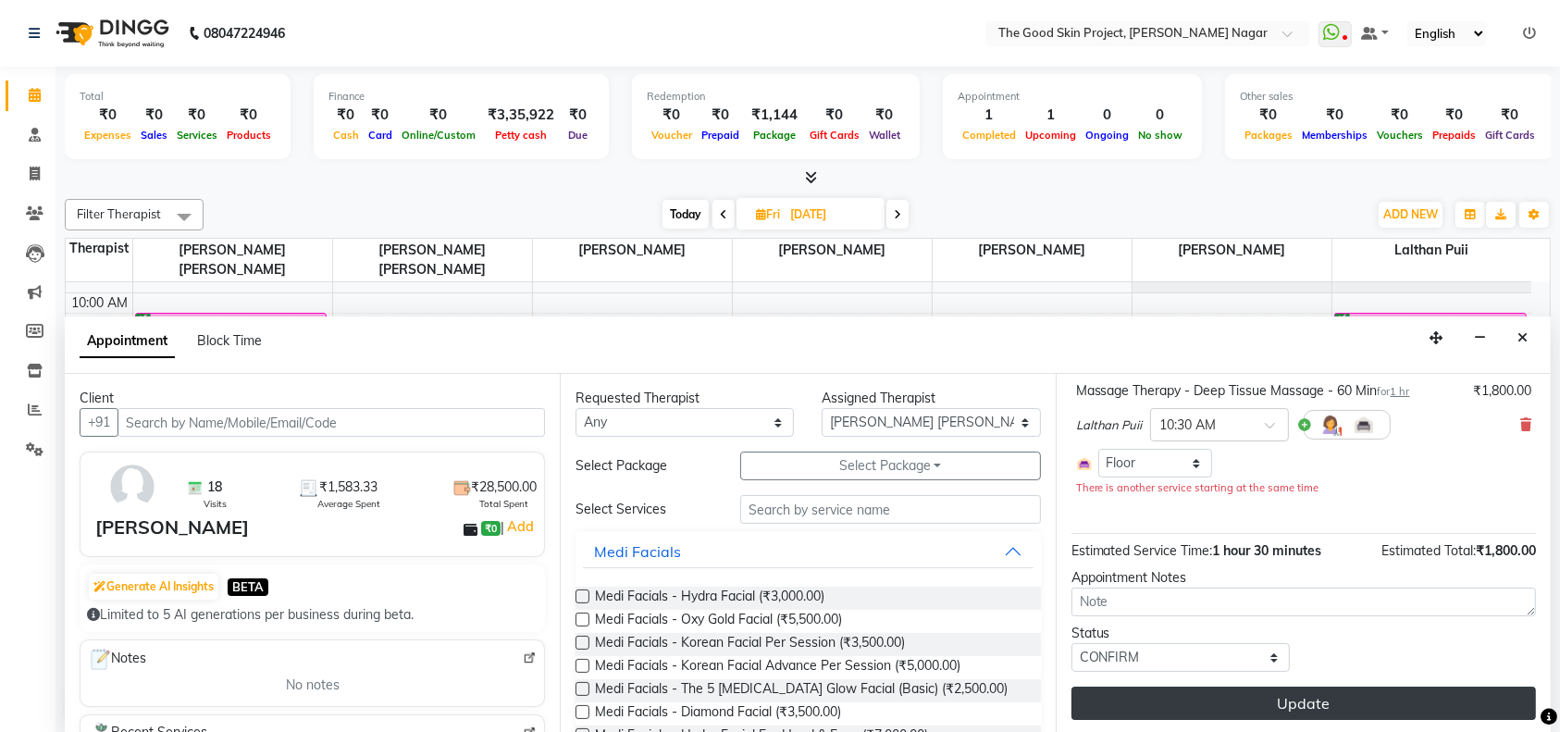
click at [1299, 693] on button "Update" at bounding box center [1303, 702] width 464 height 33
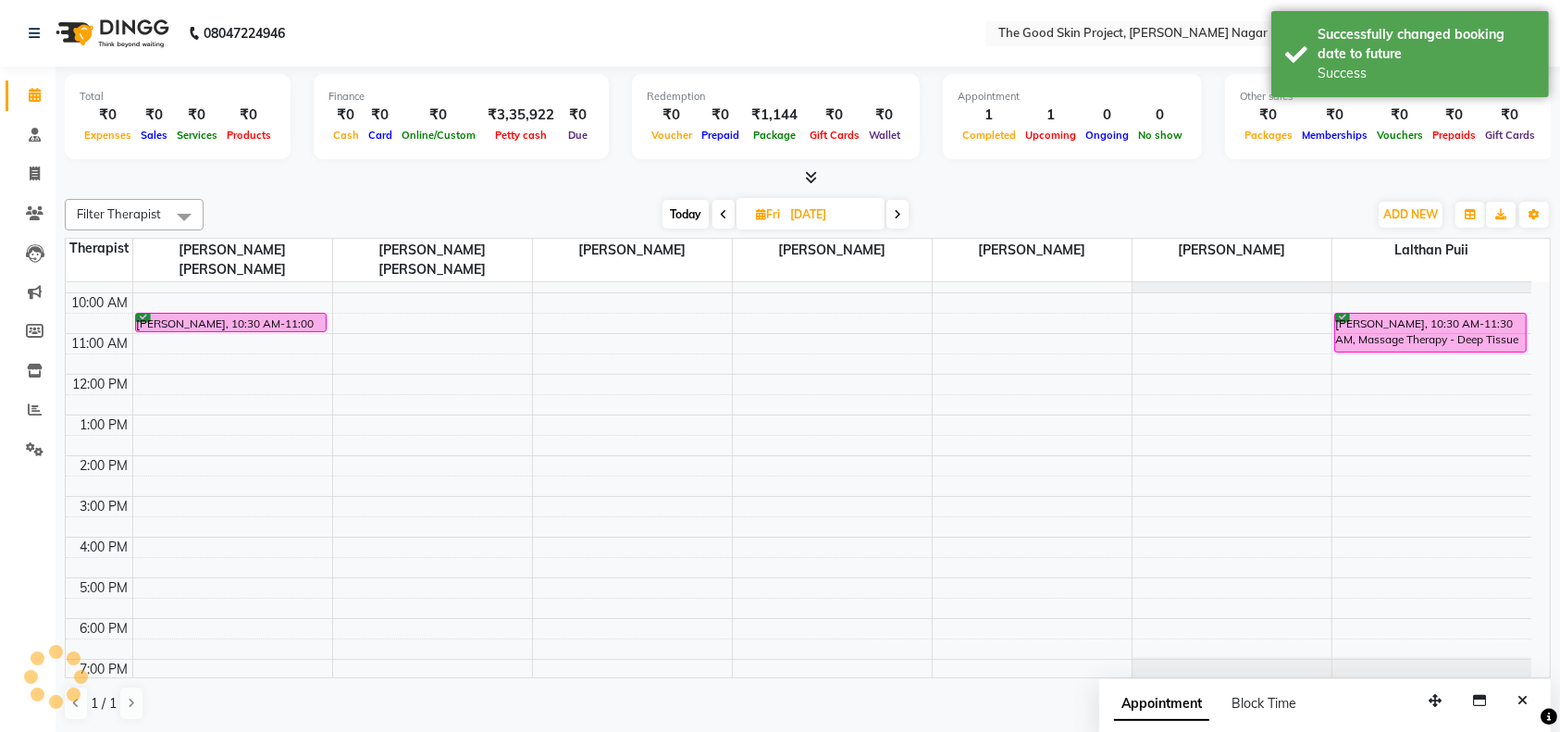
scroll to position [0, 0]
click at [823, 218] on input "[DATE]" at bounding box center [830, 215] width 93 height 28
select select "9"
select select "2025"
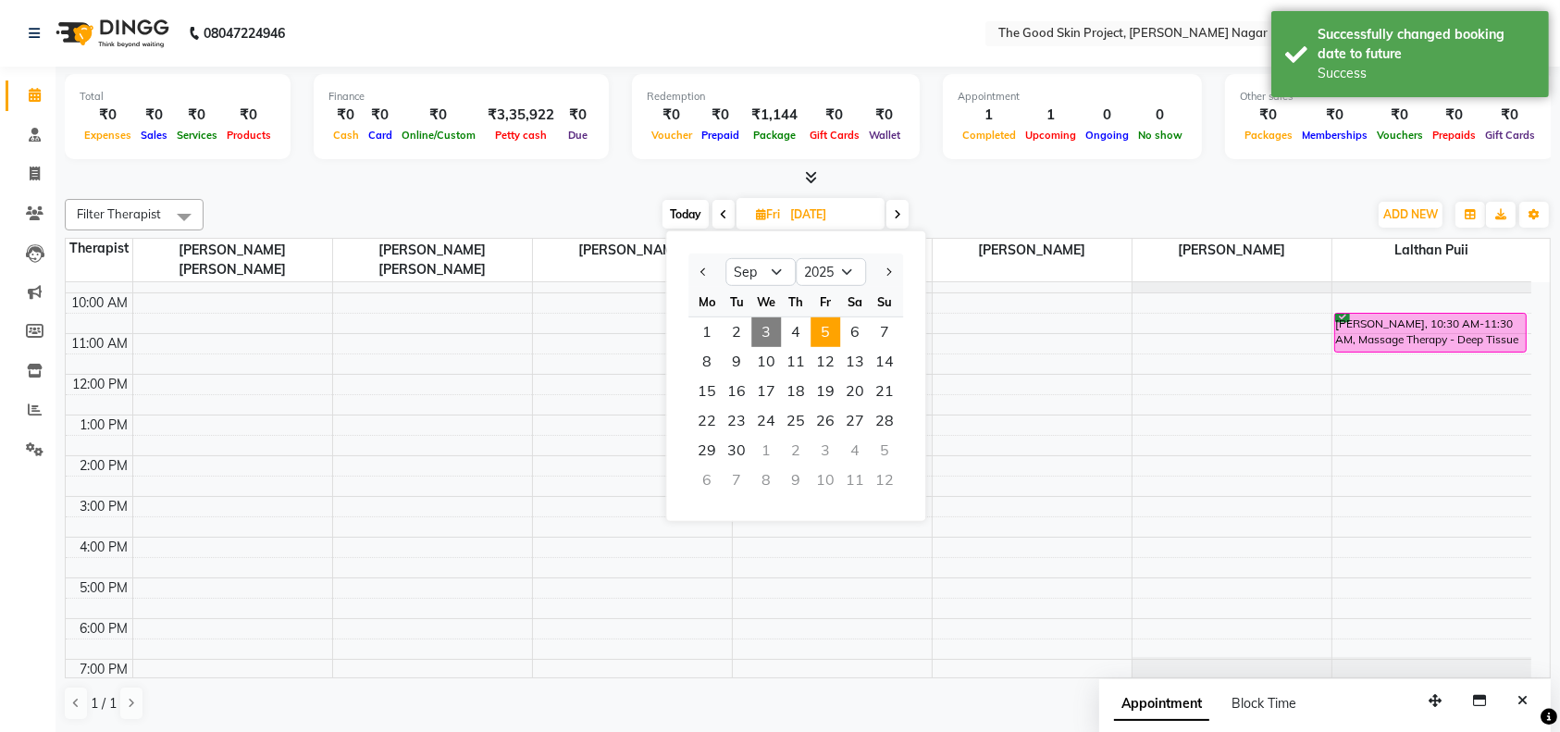
click at [759, 332] on span "3" at bounding box center [766, 332] width 30 height 30
type input "[DATE]"
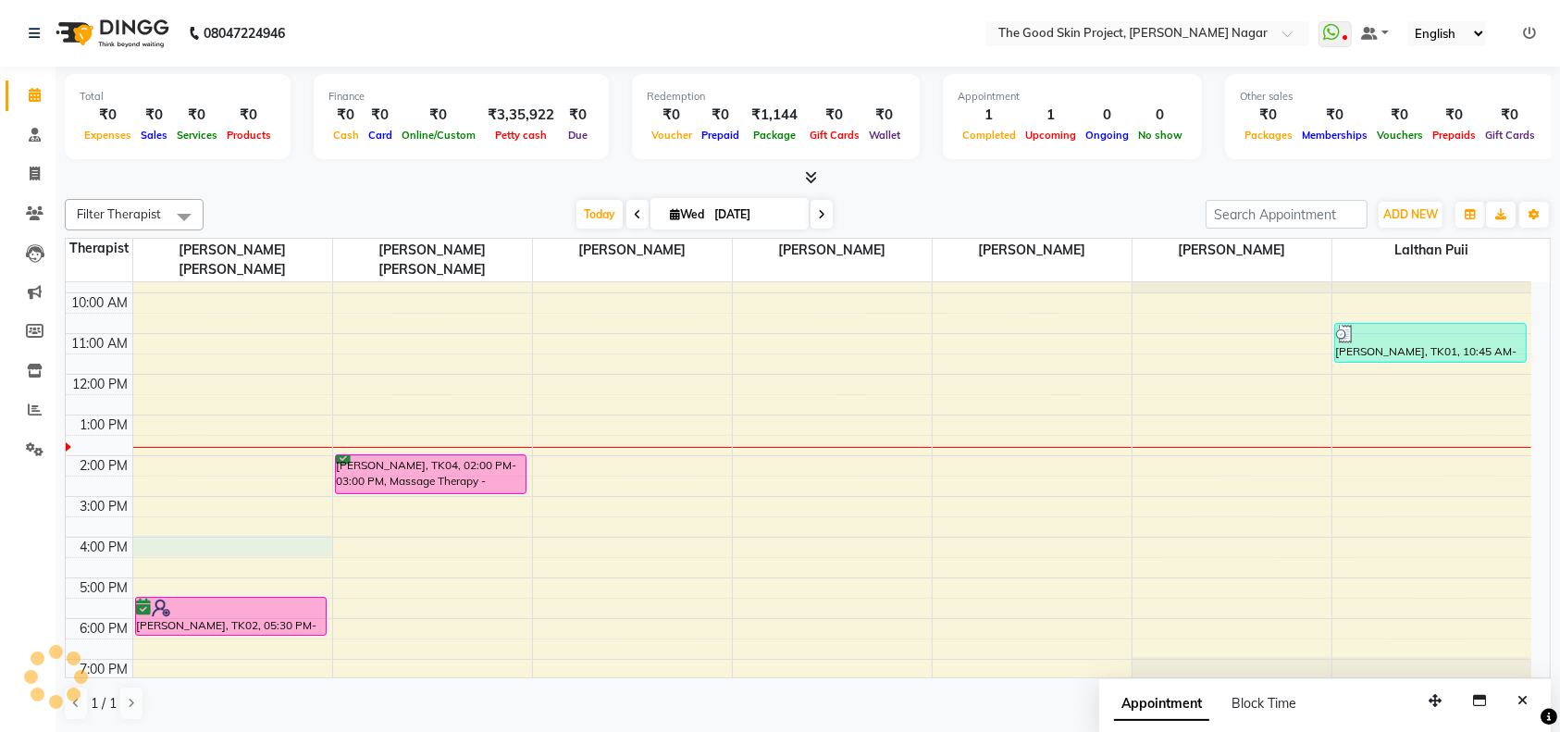
click at [219, 522] on div "9:00 AM 10:00 AM 11:00 AM 12:00 PM 1:00 PM 2:00 PM 3:00 PM 4:00 PM 5:00 PM 6:00…" at bounding box center [798, 476] width 1465 height 447
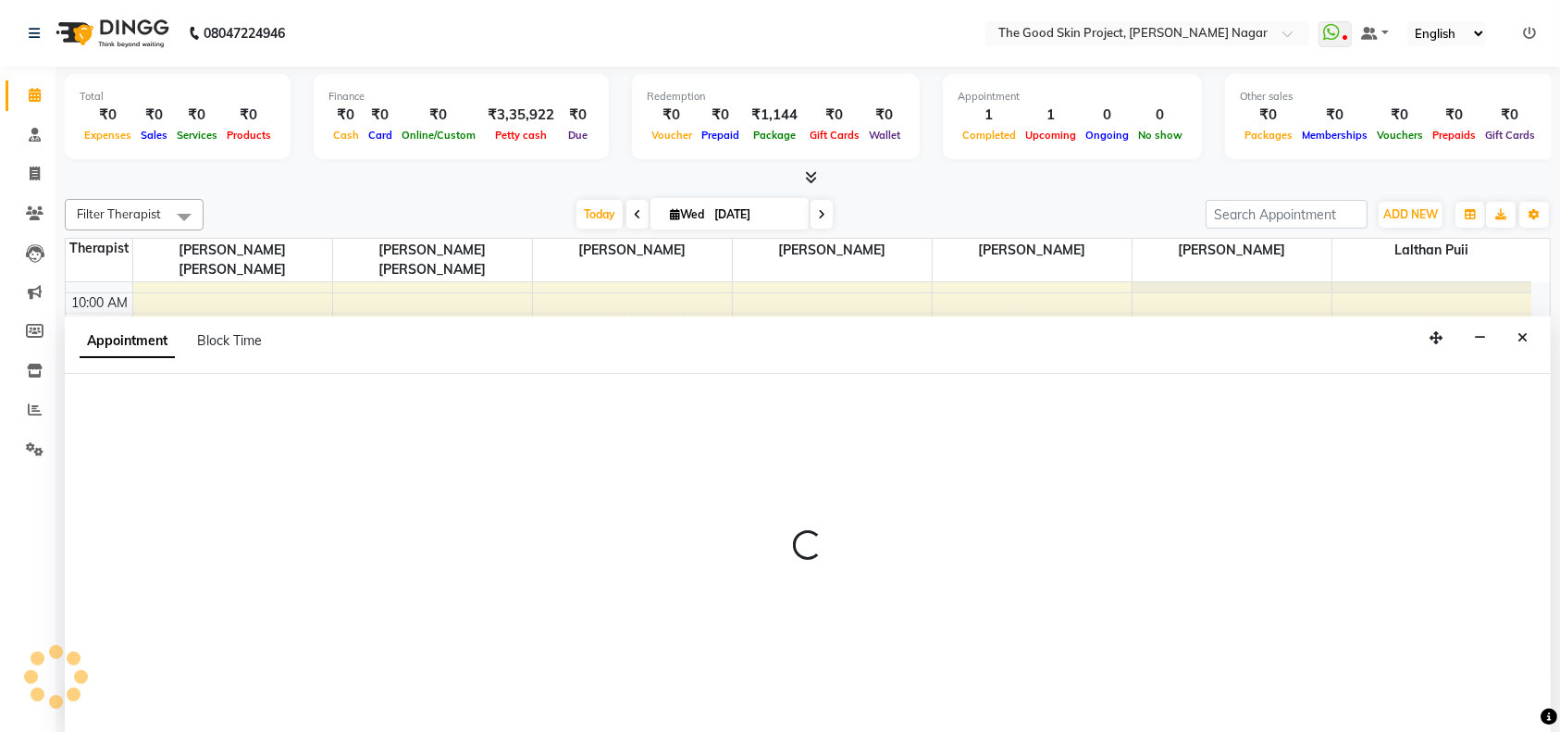
scroll to position [0, 0]
select select "45878"
select select "960"
select select "tentative"
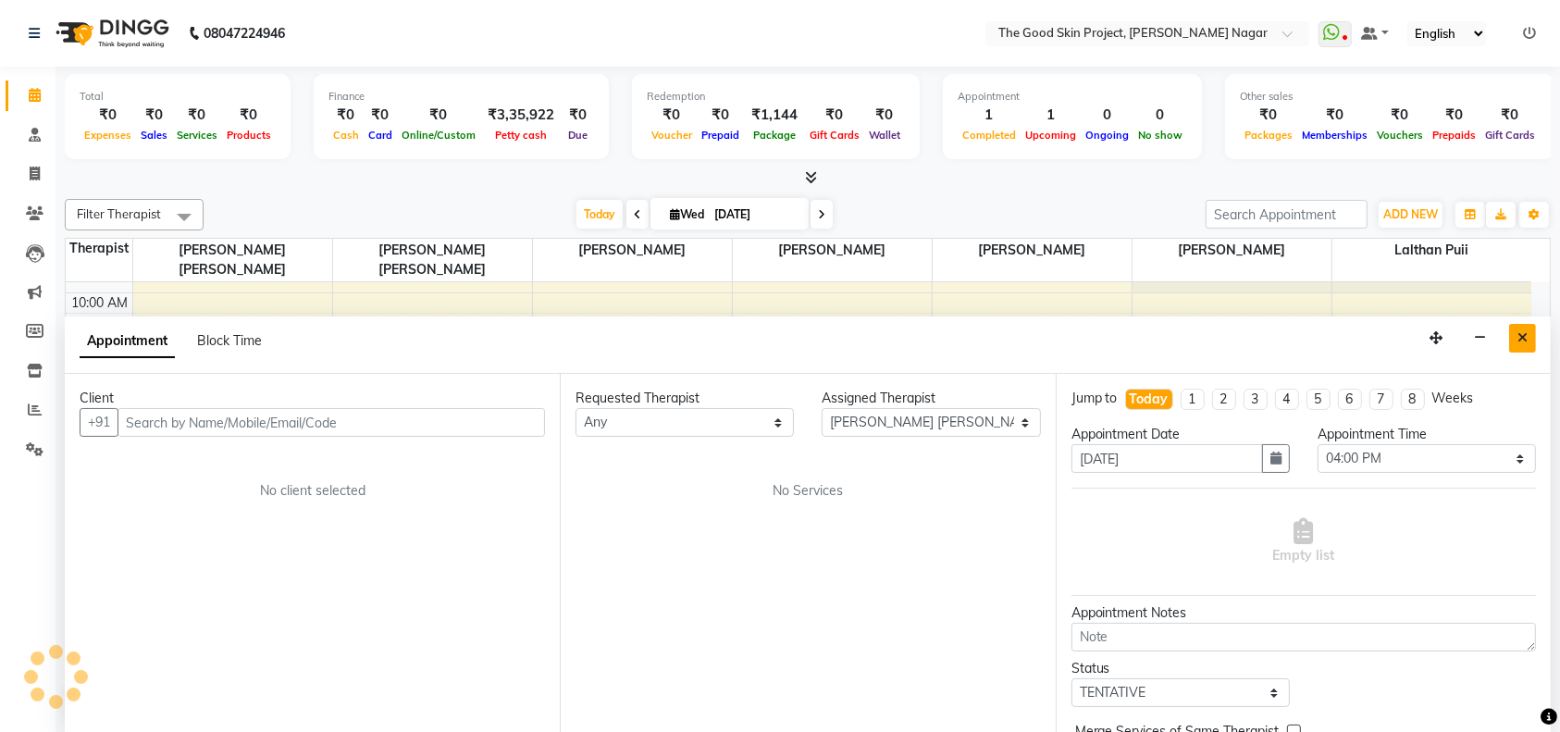
click at [1522, 331] on icon "Close" at bounding box center [1522, 337] width 10 height 13
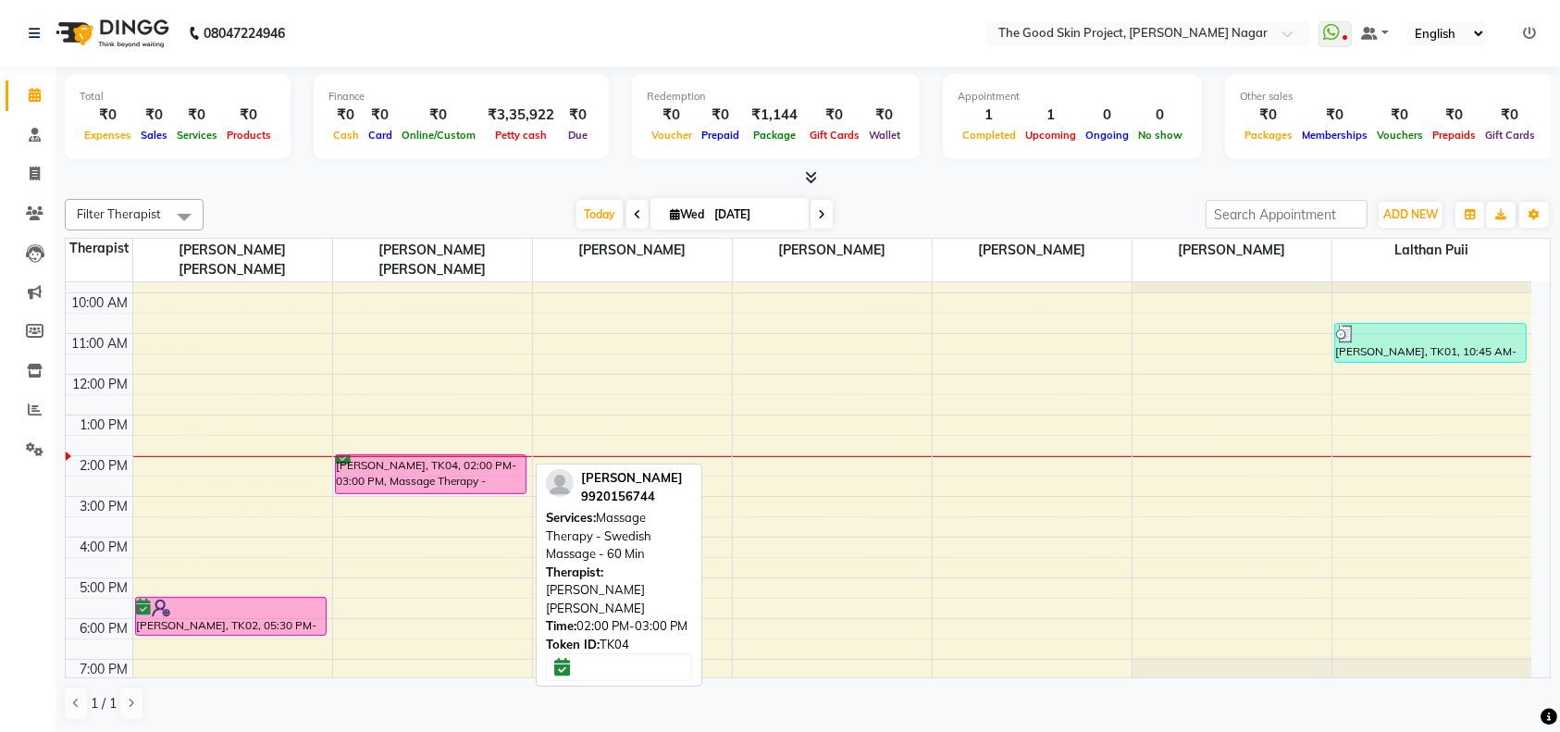
click at [419, 455] on div "[PERSON_NAME], TK04, 02:00 PM-03:00 PM, Massage Therapy - Swedish Massage - 60 …" at bounding box center [431, 474] width 191 height 38
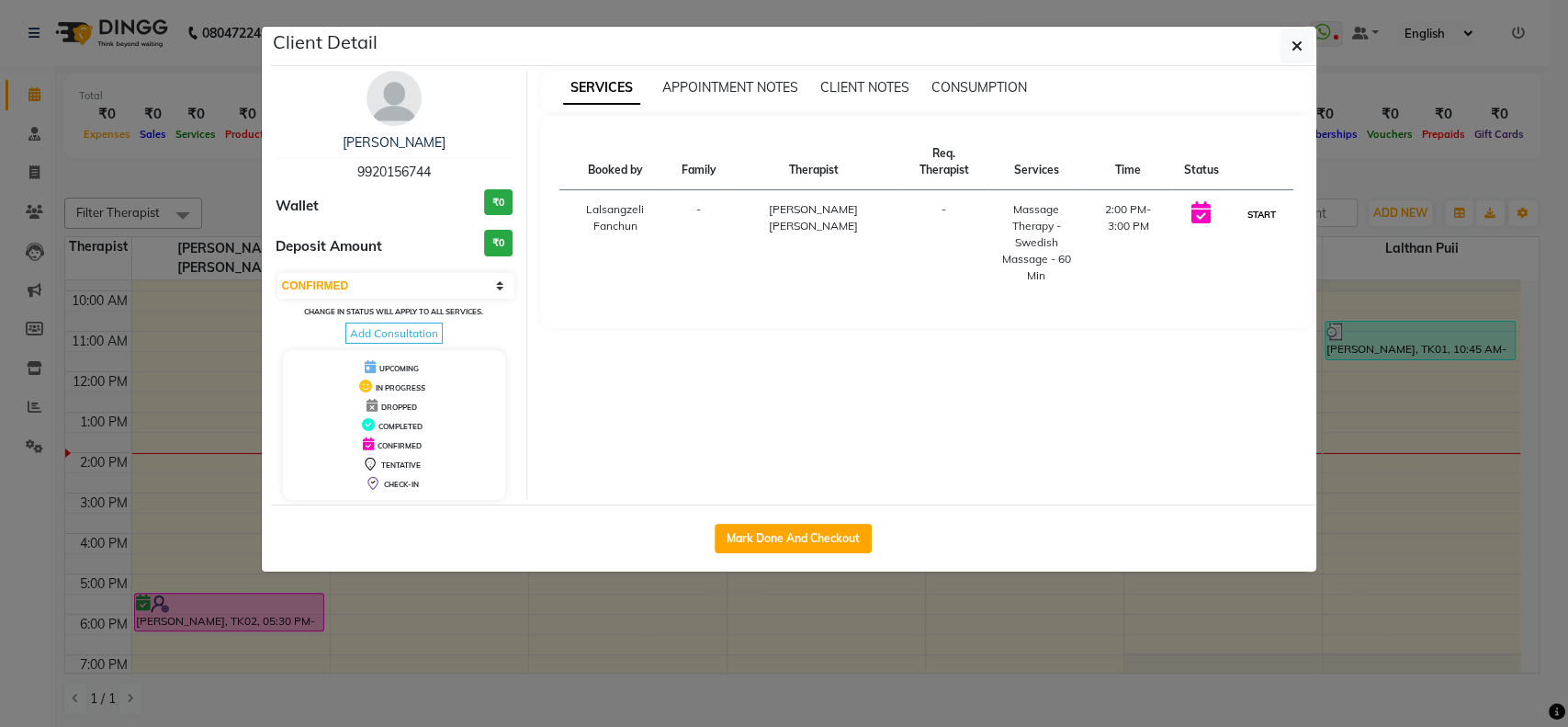
click at [1252, 209] on button "START" at bounding box center [1261, 214] width 38 height 23
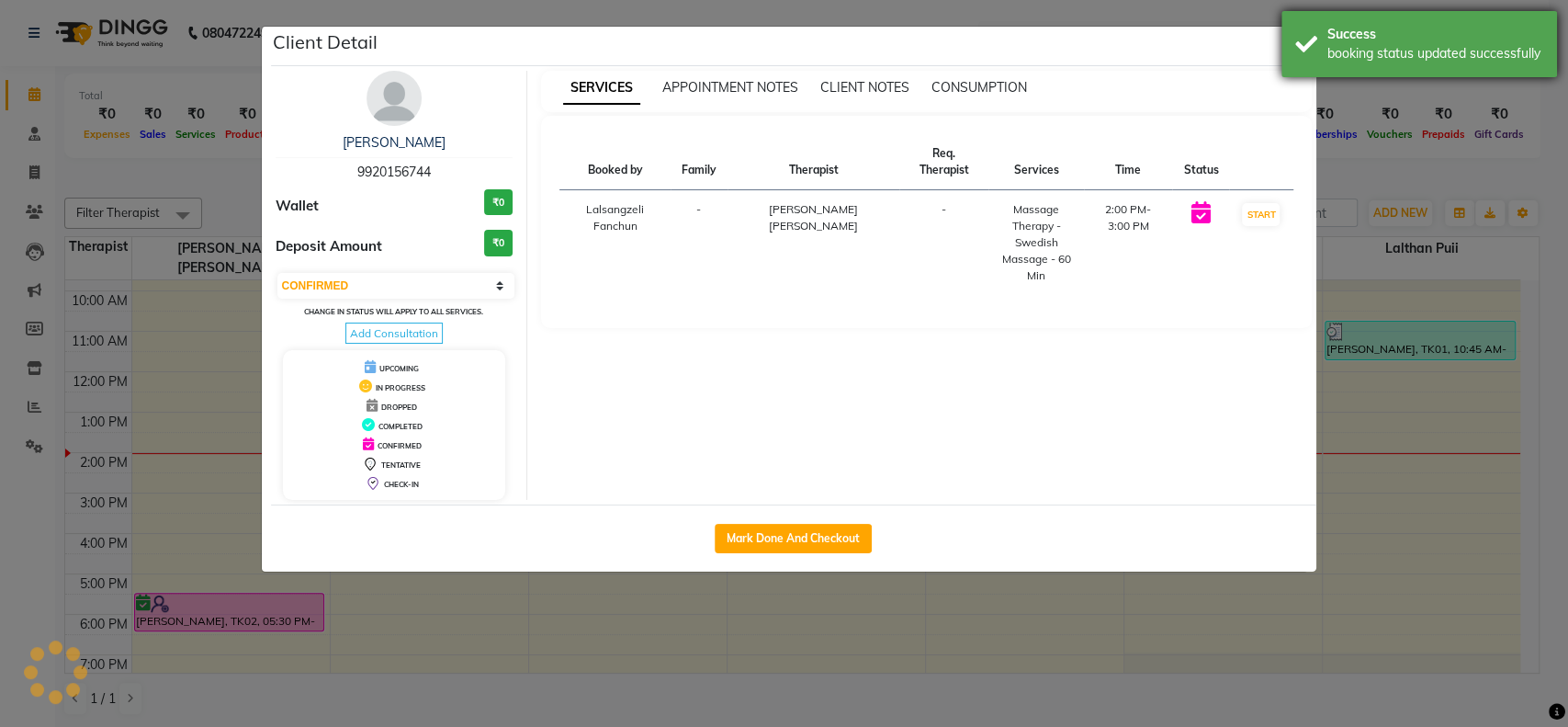
select select "1"
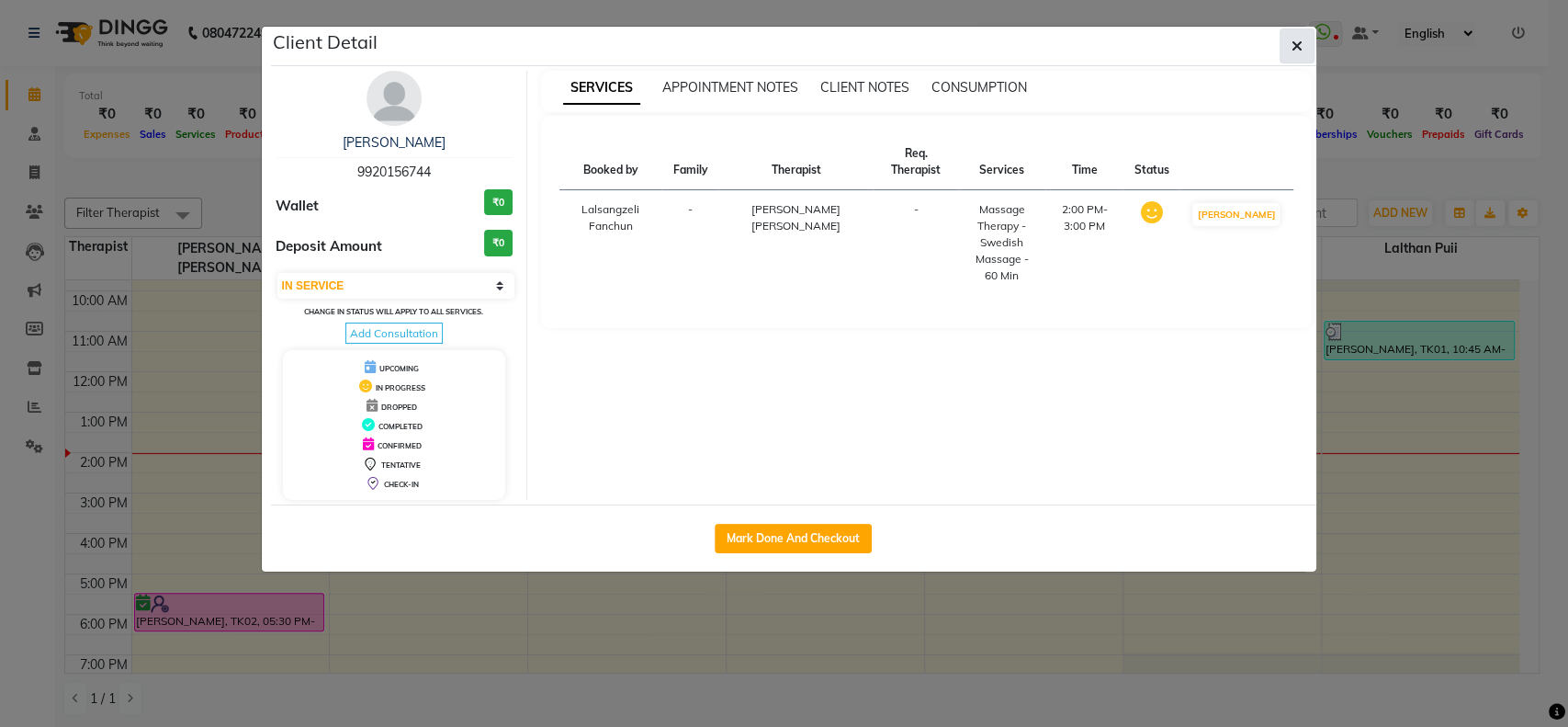
click at [1293, 43] on icon "button" at bounding box center [1297, 46] width 11 height 15
